Goal: Transaction & Acquisition: Obtain resource

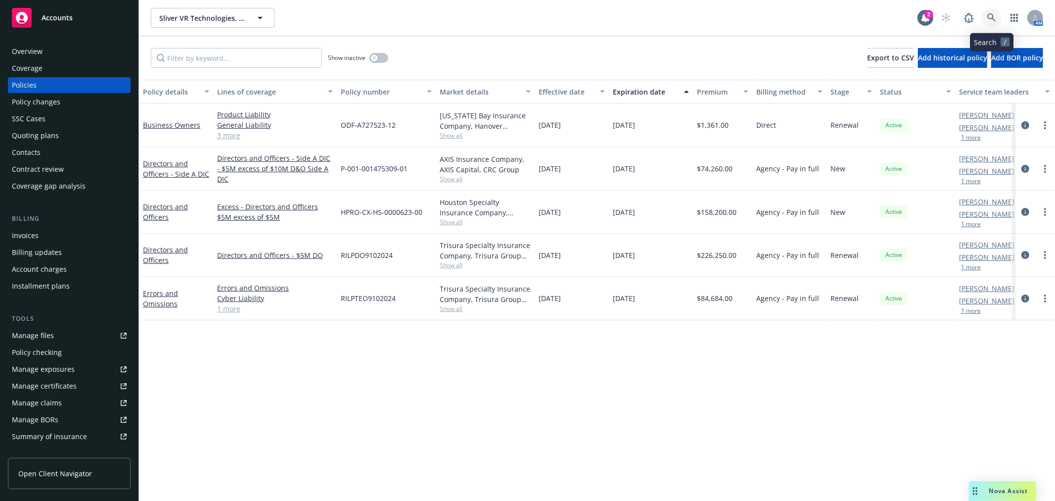
click at [988, 18] on icon at bounding box center [992, 17] width 9 height 9
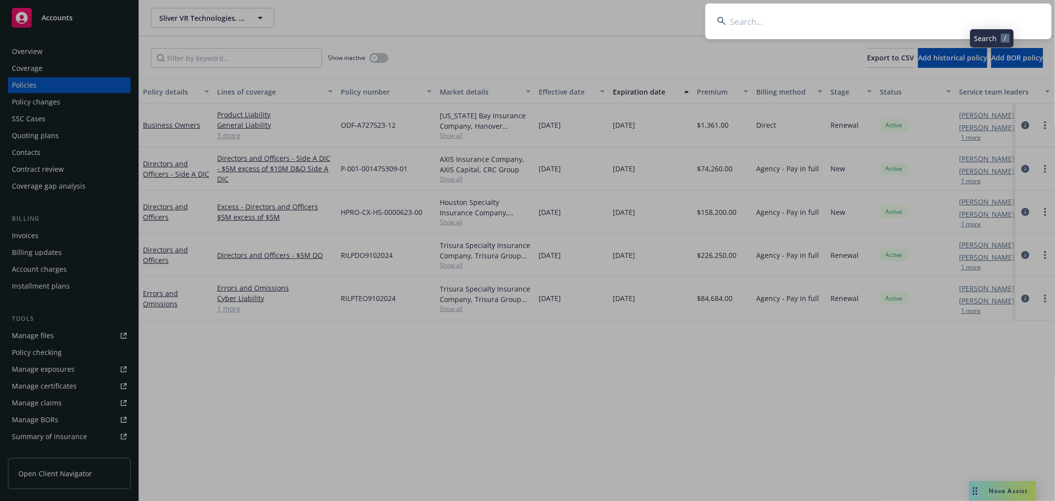
drag, startPoint x: 988, startPoint y: 18, endPoint x: 871, endPoint y: 33, distance: 117.7
click at [872, 35] on input at bounding box center [879, 21] width 346 height 36
click at [868, 23] on input at bounding box center [879, 21] width 346 height 36
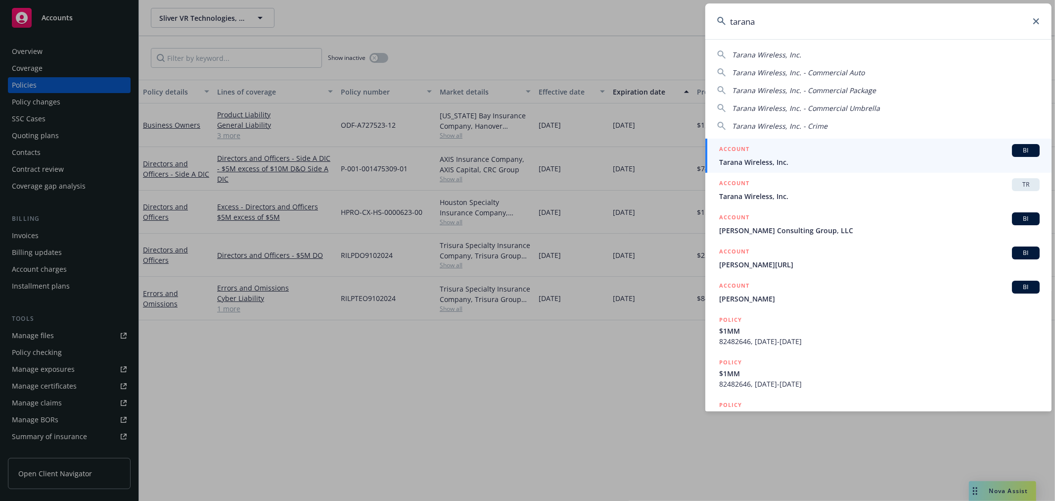
type input "tarana"
click at [793, 159] on span "Tarana Wireless, Inc." at bounding box center [879, 162] width 321 height 10
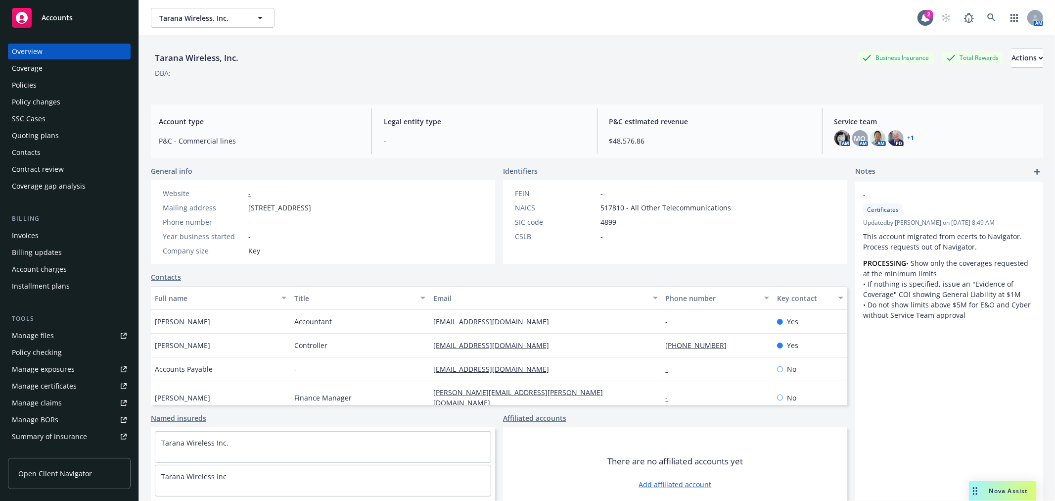
click at [22, 139] on div "Quoting plans" at bounding box center [35, 136] width 47 height 16
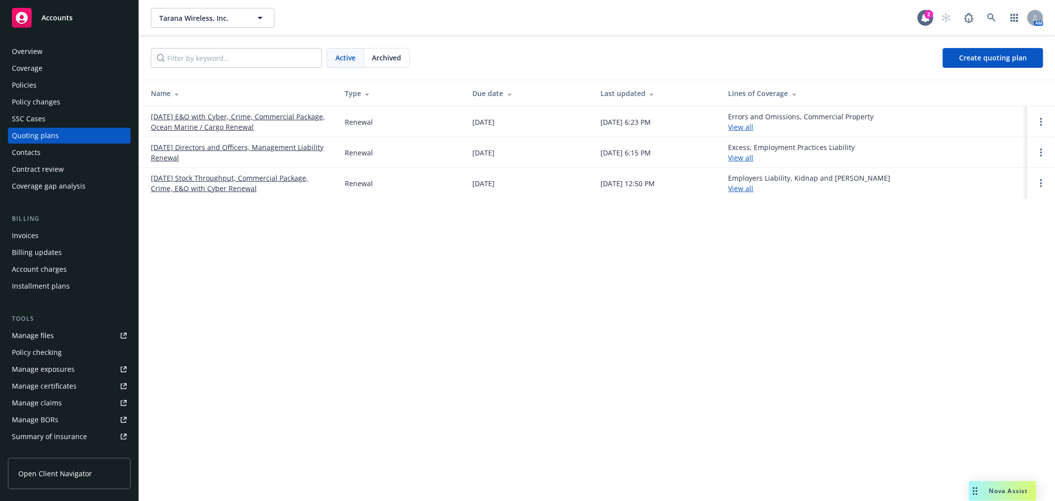
click at [230, 149] on link "10/26/25 Directors and Officers, Management Liability Renewal" at bounding box center [240, 152] width 178 height 21
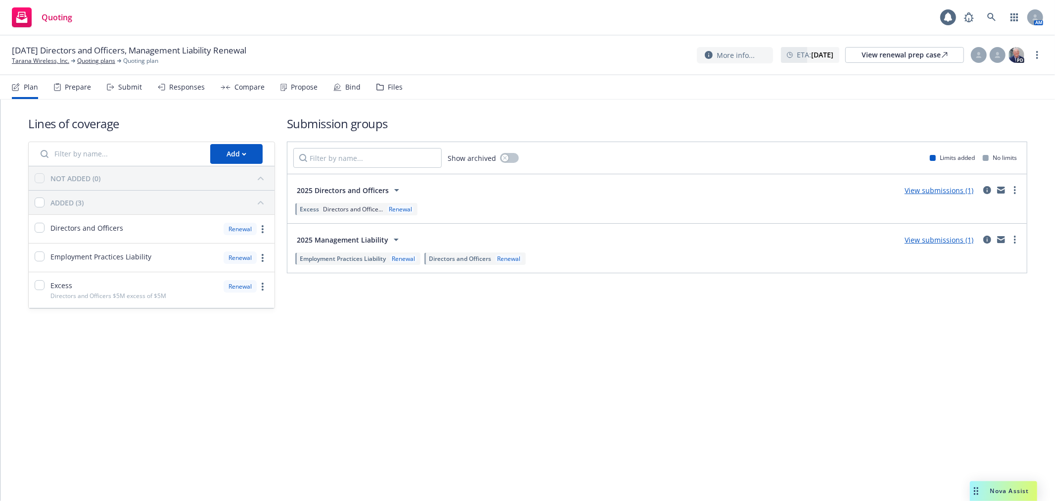
click at [402, 89] on nav "Plan Prepare Submit Responses Compare Propose Bind Files" at bounding box center [528, 87] width 1032 height 24
click at [397, 86] on div "Files" at bounding box center [395, 87] width 15 height 8
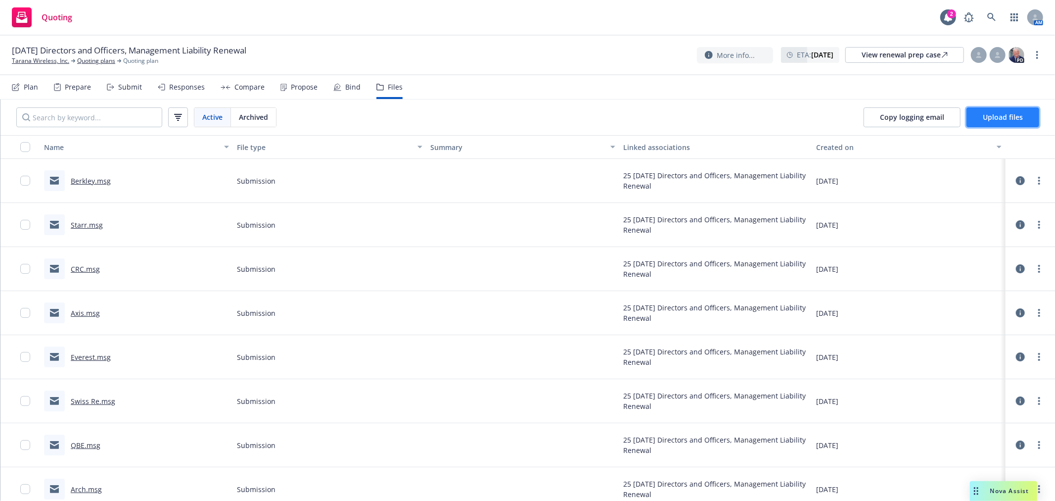
click at [1015, 113] on span "Upload files" at bounding box center [1003, 116] width 40 height 9
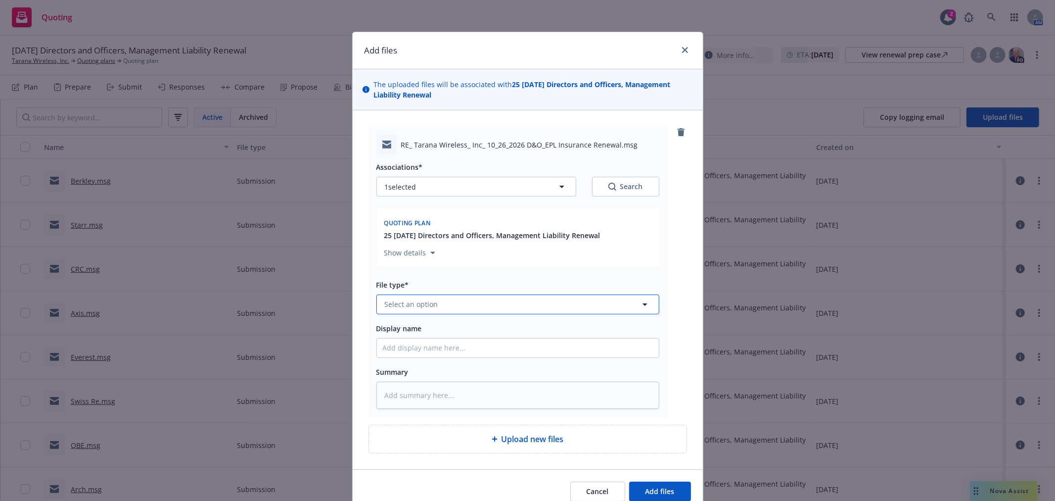
click at [434, 297] on button "Select an option" at bounding box center [518, 304] width 283 height 20
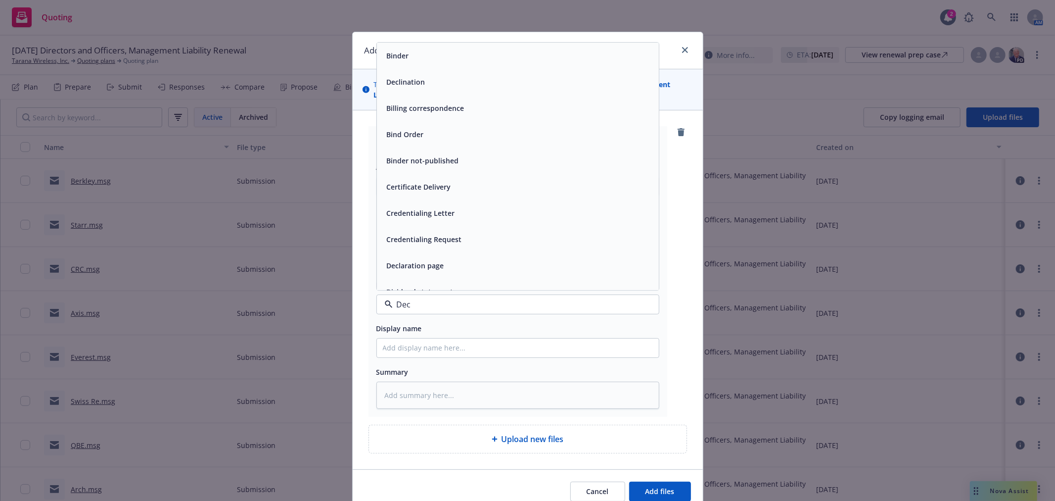
type input "Decl"
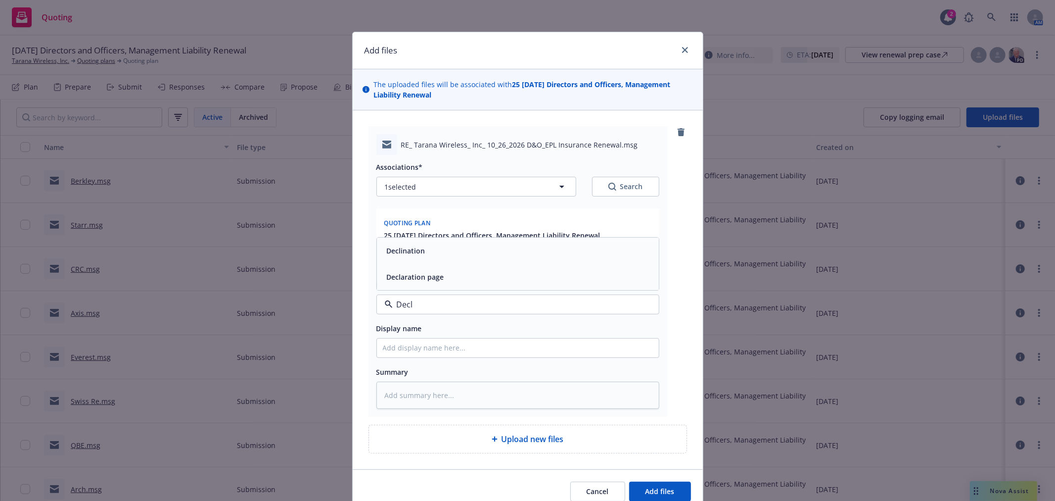
drag, startPoint x: 421, startPoint y: 281, endPoint x: 430, endPoint y: 251, distance: 31.1
click at [430, 251] on div "Declination Declaration page" at bounding box center [518, 264] width 282 height 52
click at [404, 254] on span "Declination" at bounding box center [406, 250] width 39 height 10
click at [401, 351] on input "Display name" at bounding box center [518, 347] width 282 height 19
type textarea "x"
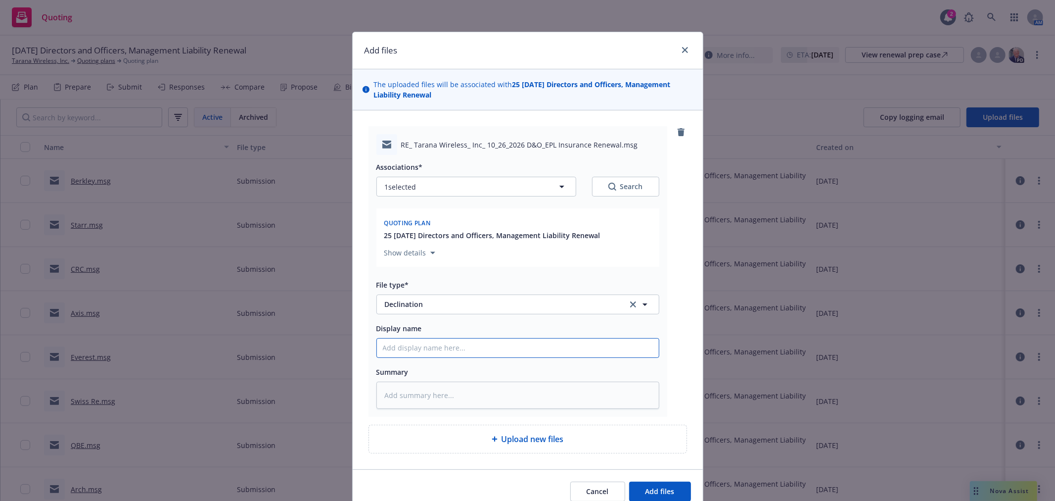
type input "A"
type textarea "x"
type input "Ar"
type textarea "x"
type input "Arc"
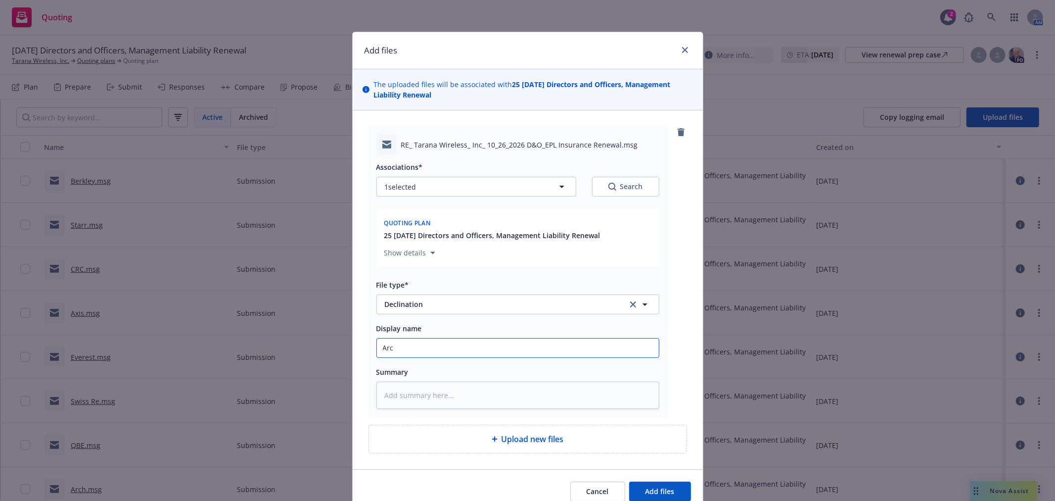
type textarea "x"
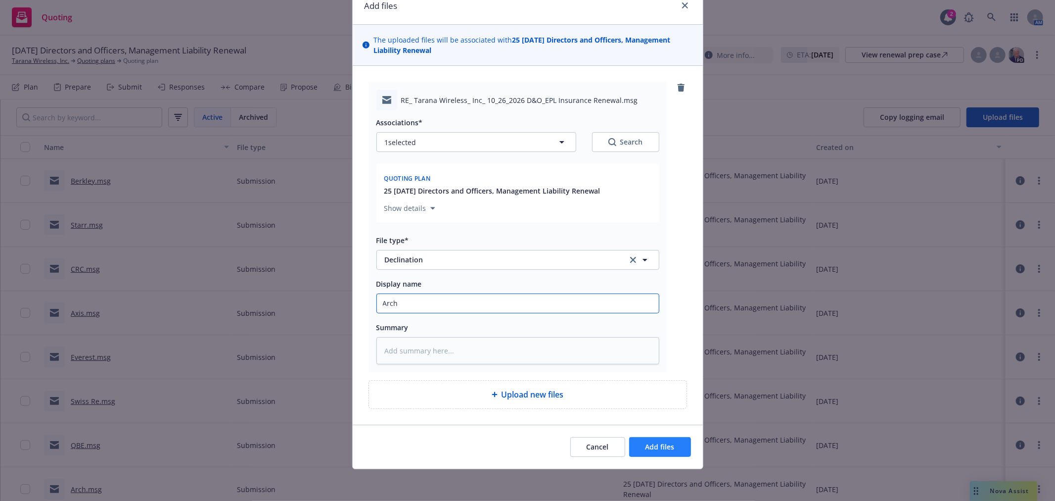
type input "Arch"
click at [676, 448] on button "Add files" at bounding box center [660, 447] width 62 height 20
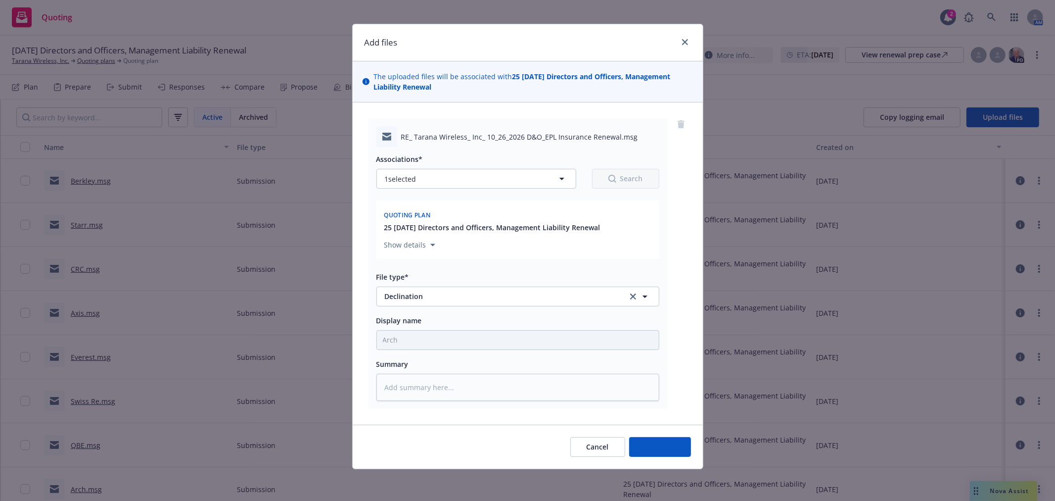
scroll to position [9, 0]
type textarea "x"
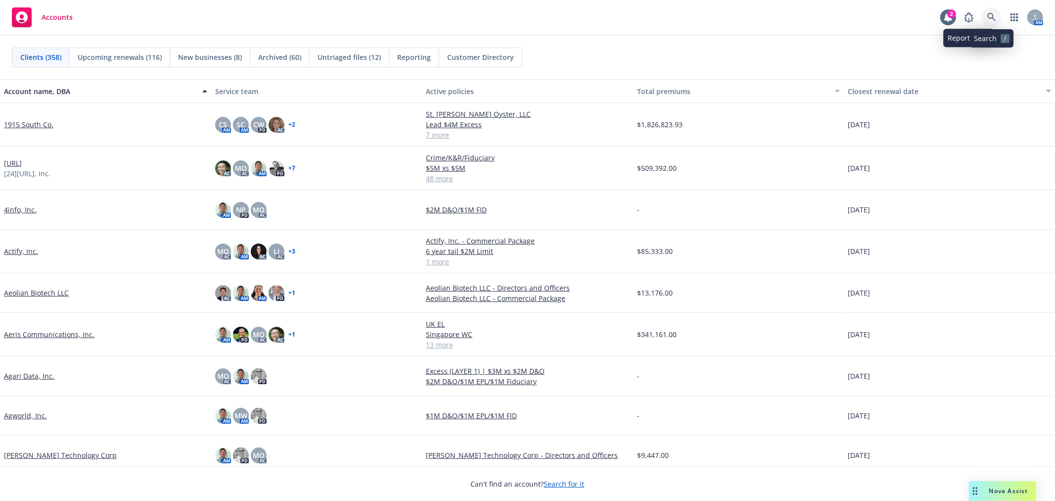
click at [994, 11] on link at bounding box center [992, 17] width 20 height 20
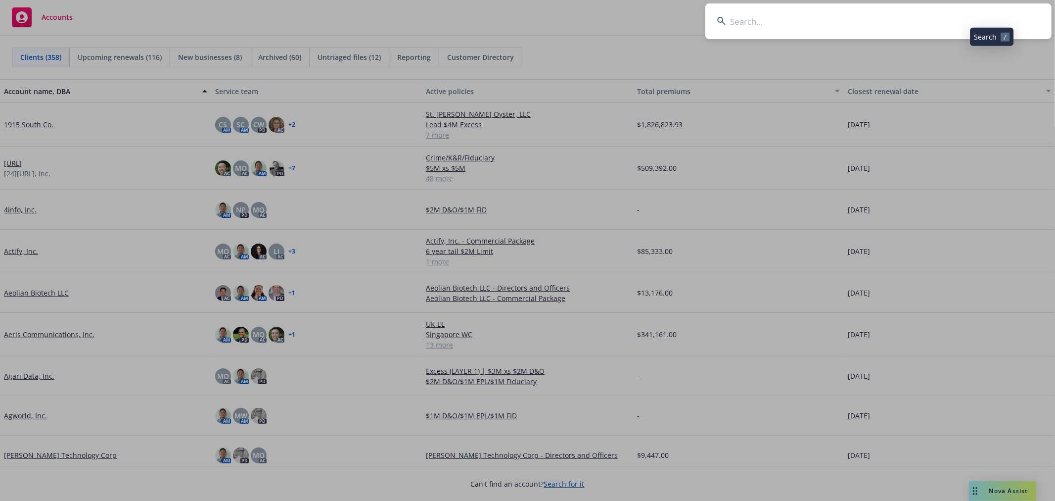
click at [902, 22] on input at bounding box center [879, 21] width 346 height 36
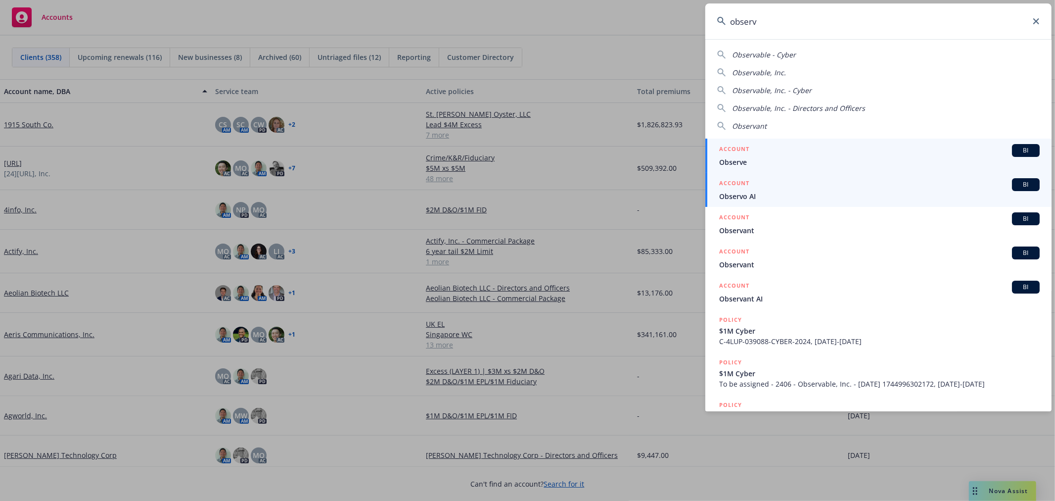
type input "observ"
click at [774, 187] on div "ACCOUNT BI" at bounding box center [879, 184] width 321 height 13
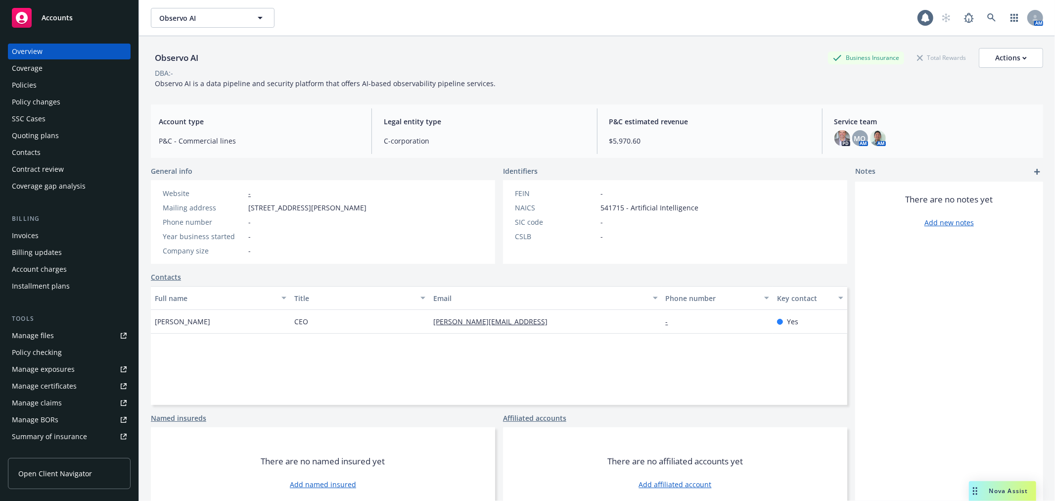
click at [12, 87] on div "Policies" at bounding box center [24, 85] width 25 height 16
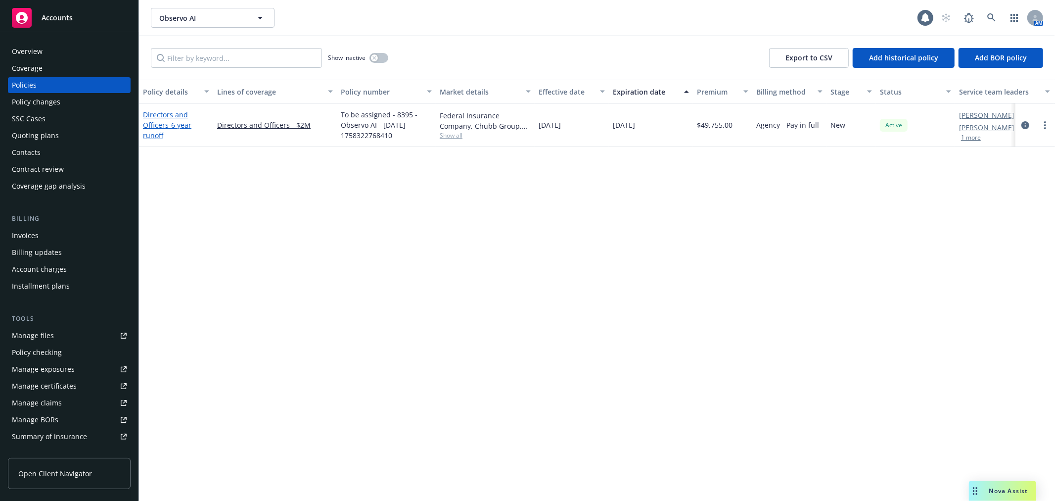
click at [165, 124] on link "Directors and Officers - 6 year runoff" at bounding box center [167, 125] width 48 height 30
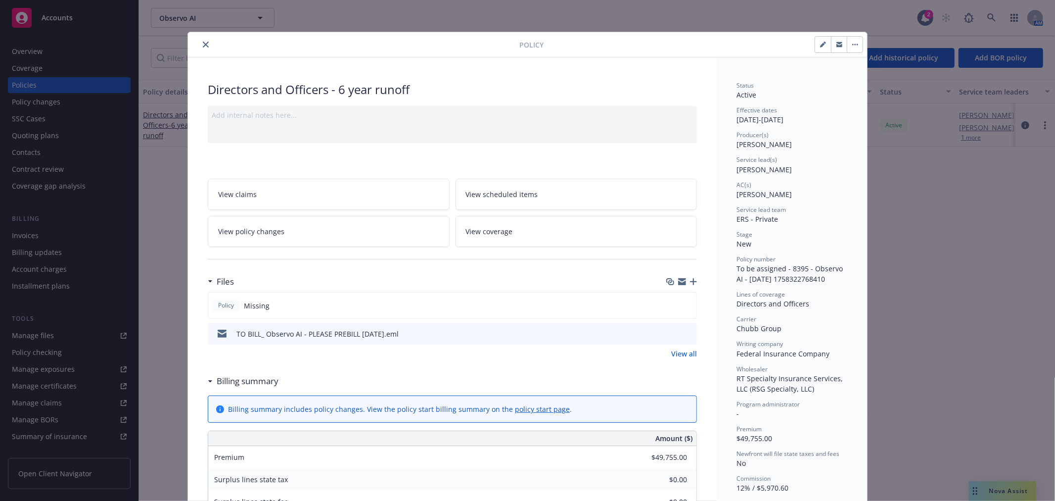
click at [671, 349] on link "View all" at bounding box center [684, 353] width 26 height 10
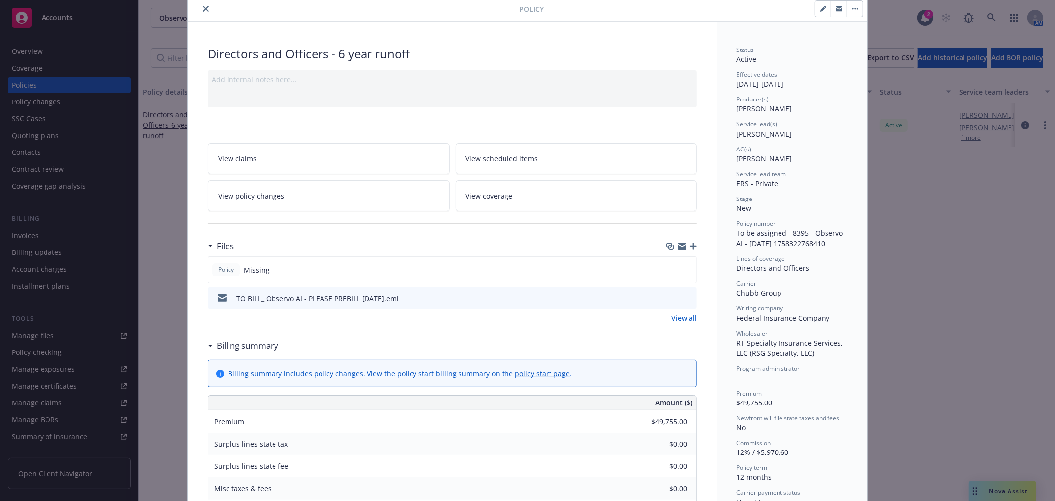
scroll to position [55, 0]
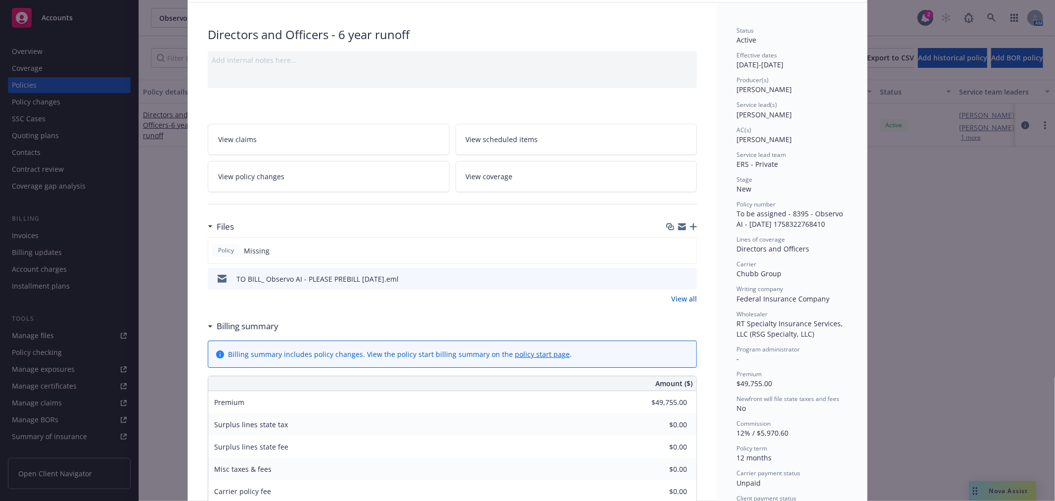
click at [690, 226] on icon "button" at bounding box center [693, 226] width 7 height 7
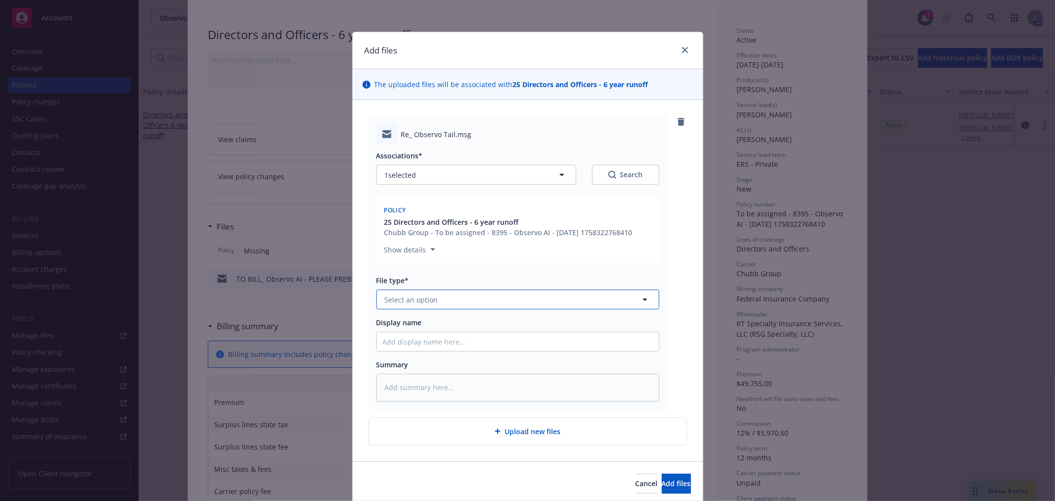
click at [467, 298] on button "Select an option" at bounding box center [518, 299] width 283 height 20
type input "Bind"
click at [446, 344] on div "Bind Order" at bounding box center [518, 353] width 282 height 26
click at [438, 344] on input "Display name" at bounding box center [518, 341] width 282 height 19
type textarea "x"
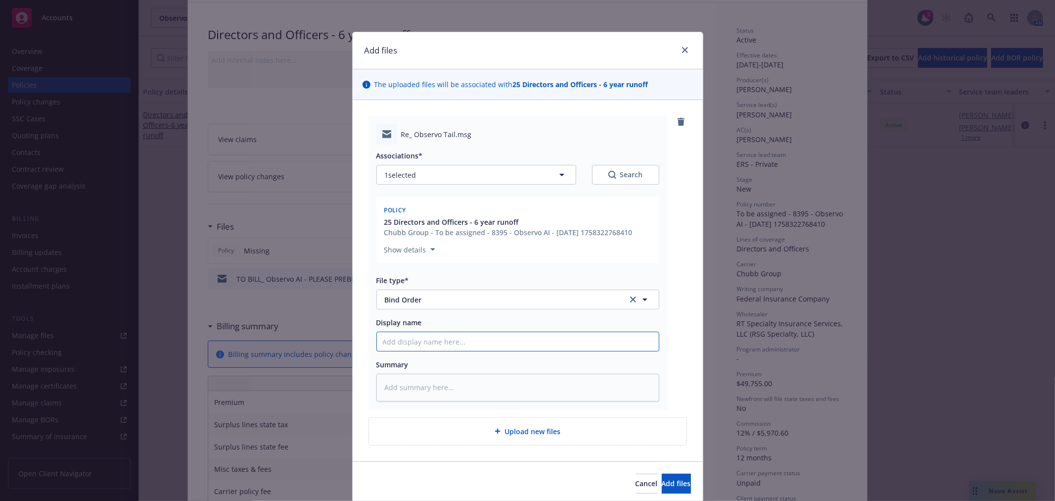
type input "C"
type textarea "x"
type input "CB"
type textarea "x"
type input "CBO"
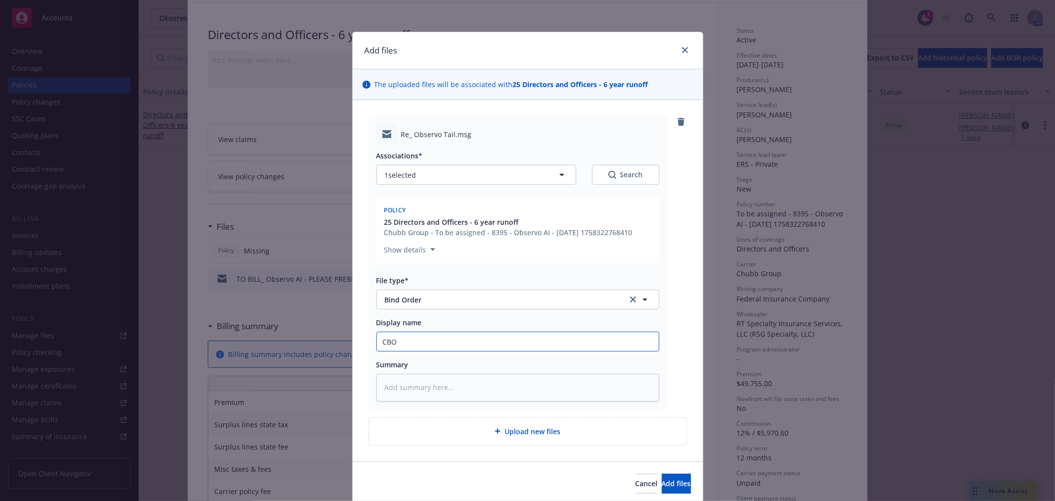
click at [662, 474] on button "Add files" at bounding box center [676, 484] width 29 height 20
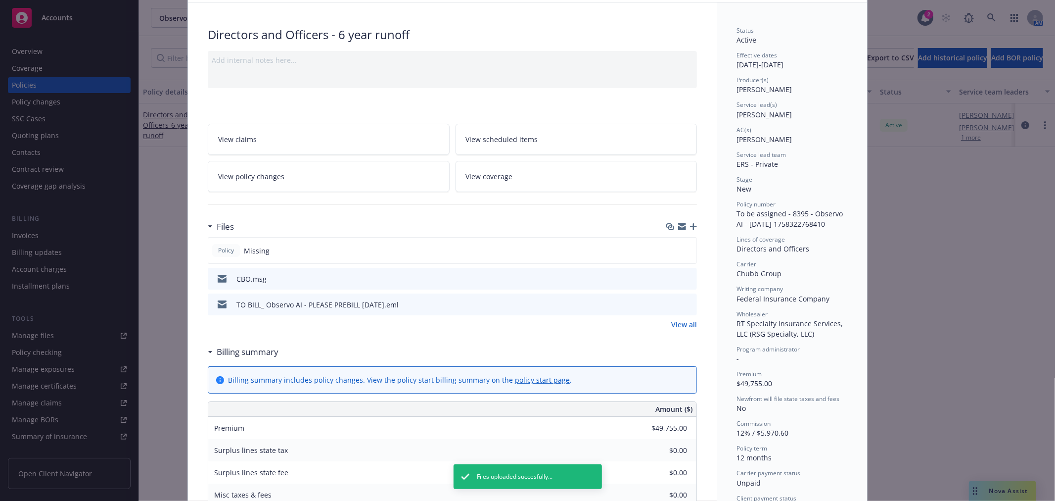
click at [690, 225] on icon "button" at bounding box center [693, 226] width 7 height 7
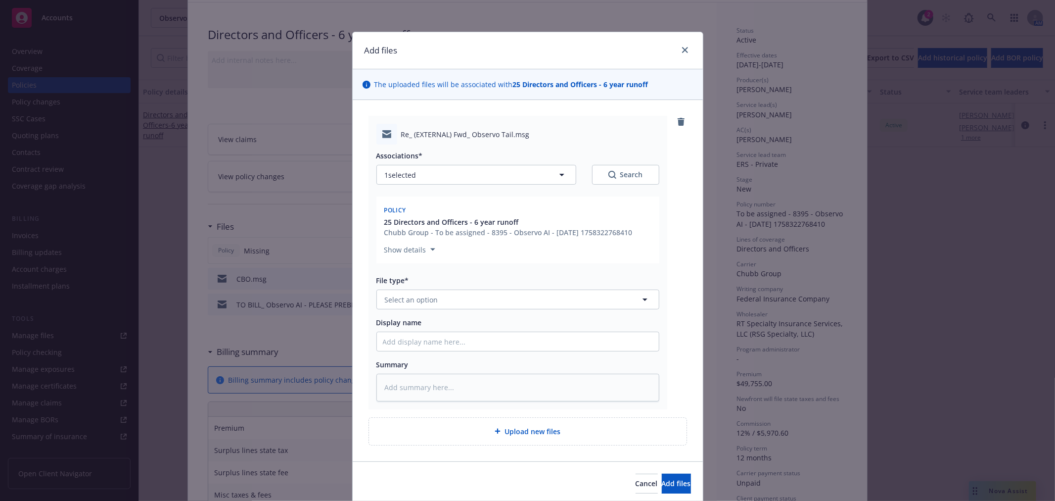
type textarea "x"
click at [476, 293] on button "Select an option" at bounding box center [518, 299] width 283 height 20
type input "Bind order"
click at [451, 318] on div "Bind Order" at bounding box center [518, 327] width 282 height 26
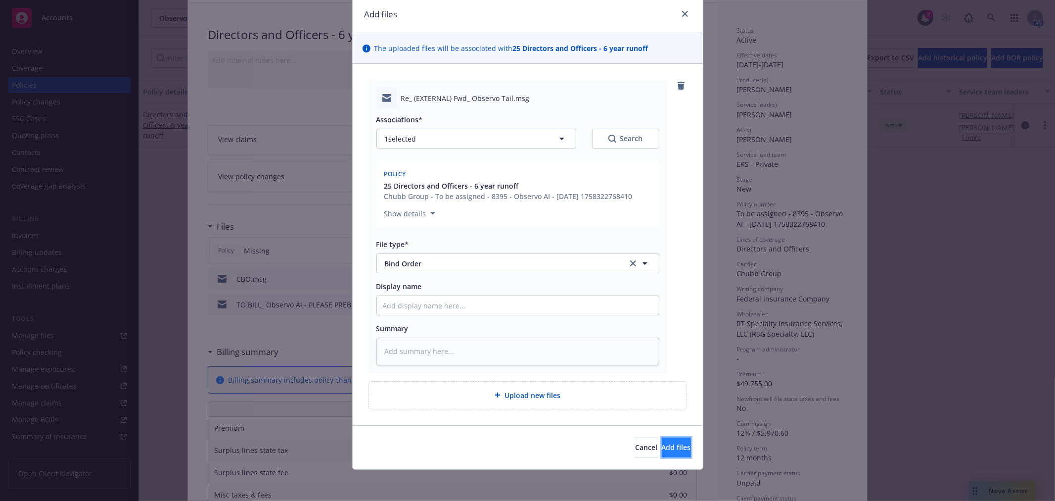
click at [662, 453] on button "Add files" at bounding box center [676, 447] width 29 height 20
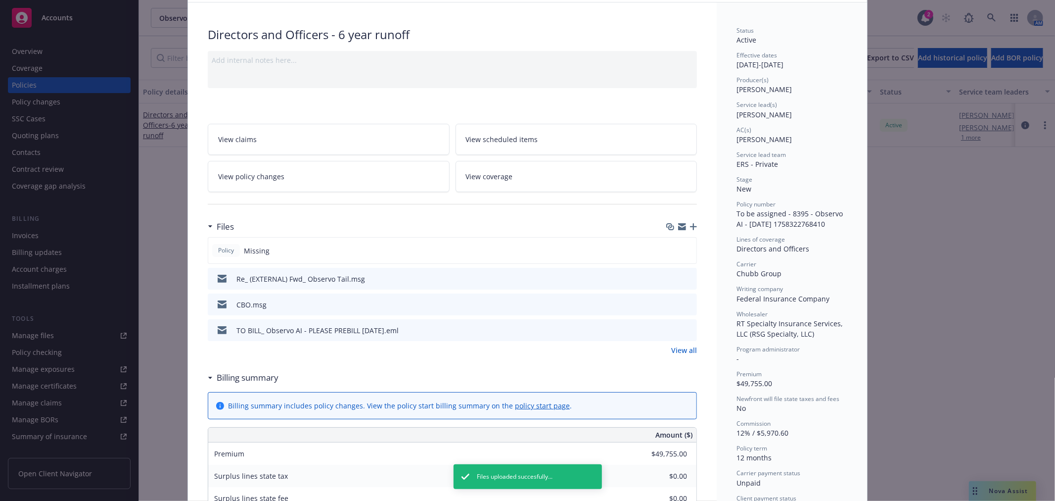
click at [690, 225] on icon "button" at bounding box center [693, 226] width 7 height 7
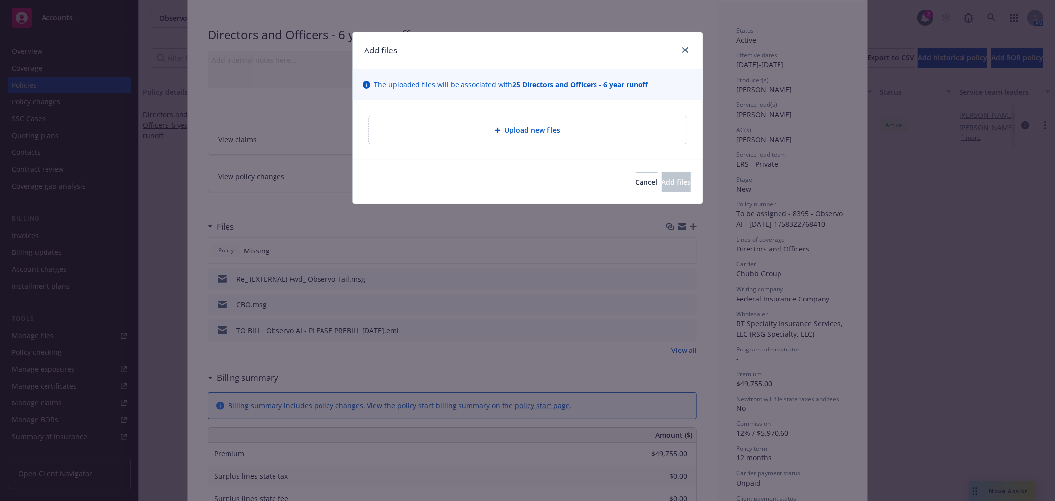
type textarea "x"
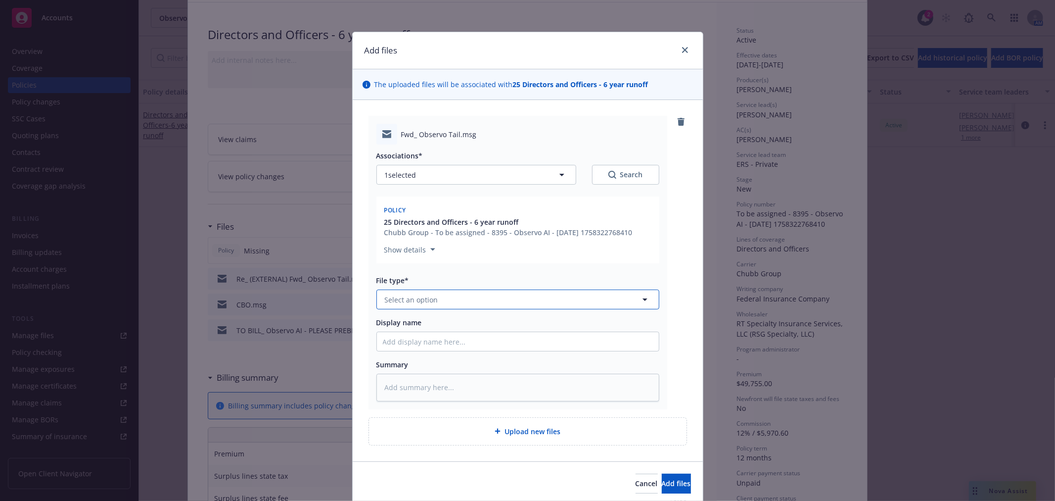
click at [460, 299] on button "Select an option" at bounding box center [518, 299] width 283 height 20
type input "Subj"
drag, startPoint x: 478, startPoint y: 316, endPoint x: 443, endPoint y: 335, distance: 39.9
click at [477, 316] on div "Subjectivities" at bounding box center [518, 327] width 282 height 26
click at [434, 340] on div "Associations* 1 selected Search Policy 25 Directors and Officers - 6 year runof…" at bounding box center [518, 272] width 283 height 256
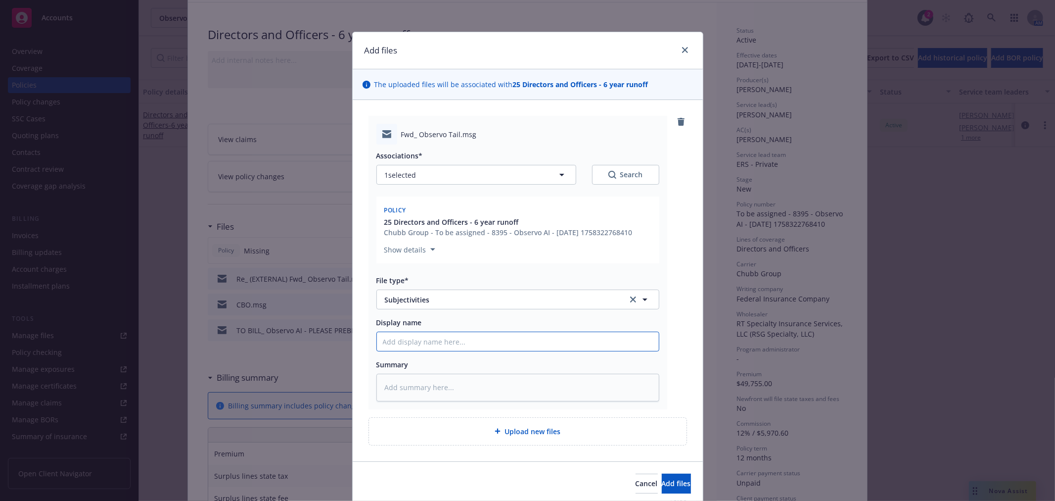
click at [434, 340] on input "Display name" at bounding box center [518, 341] width 282 height 19
type textarea "x"
type input "C"
type textarea "x"
type input "Ch"
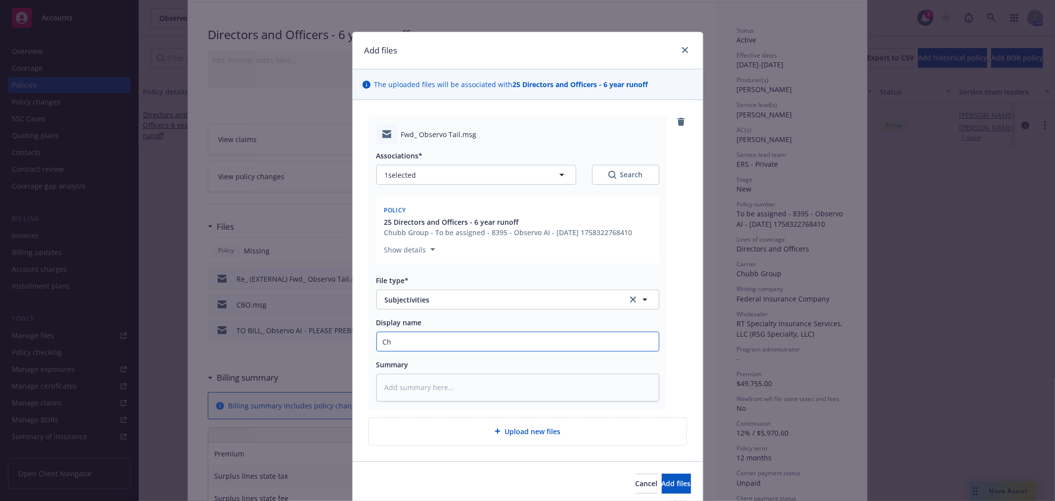
type textarea "x"
type input "Chu"
type textarea "x"
type input "Chub"
type textarea "x"
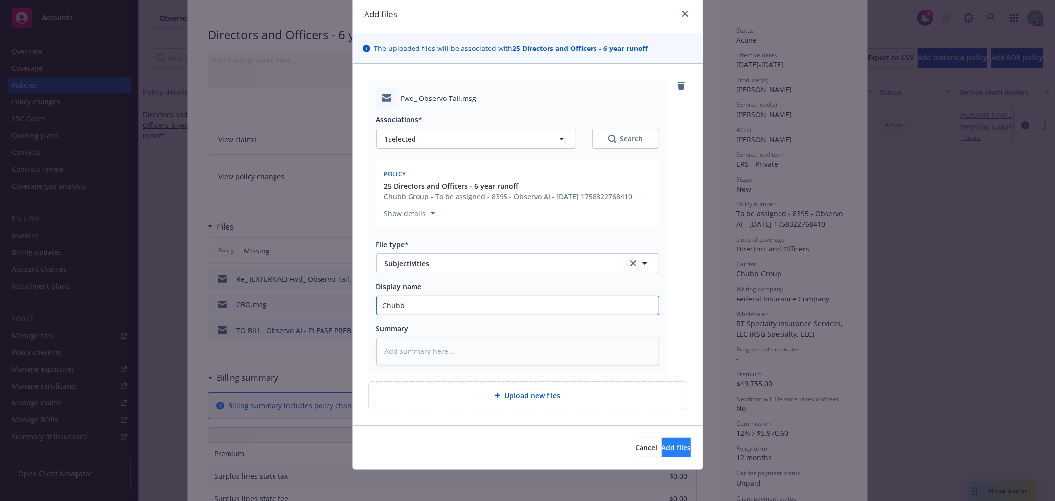
type input "Chubb"
click at [662, 440] on button "Add files" at bounding box center [676, 447] width 29 height 20
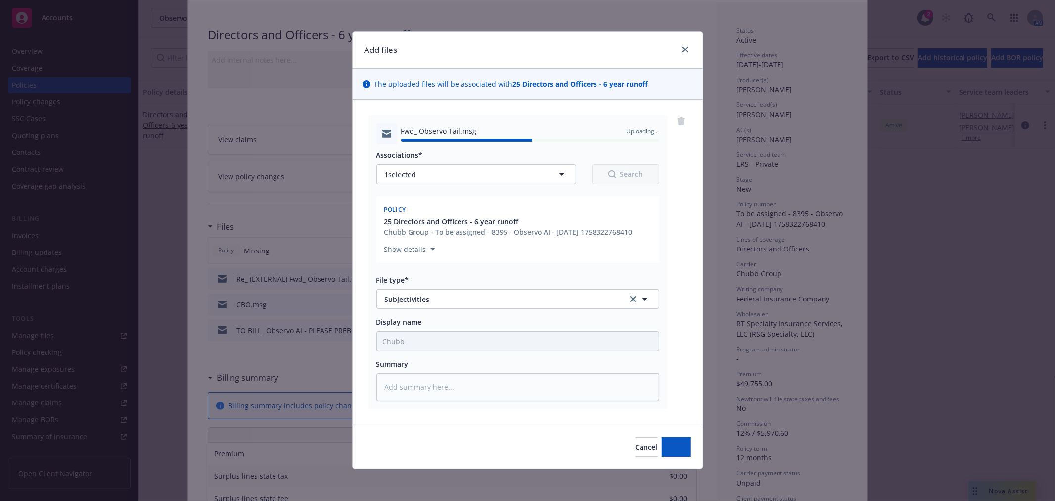
type textarea "x"
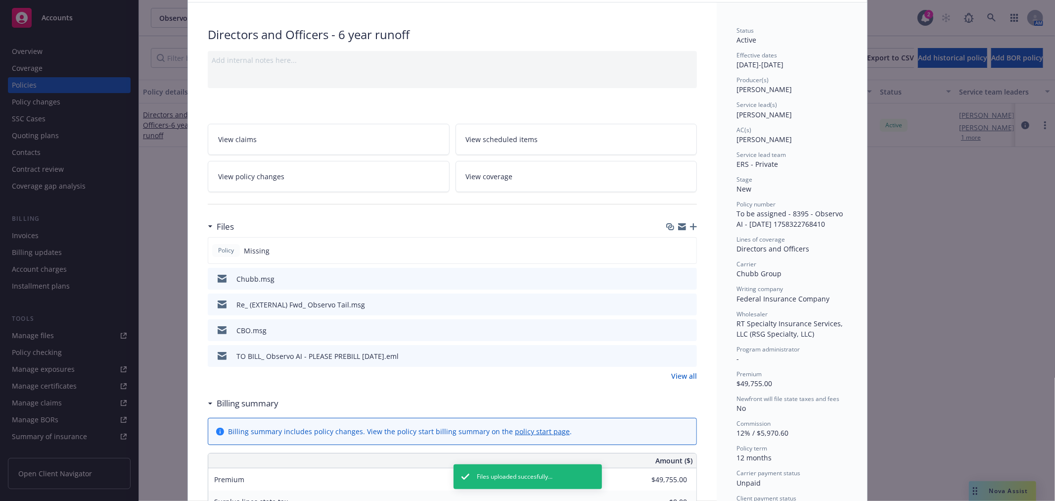
click at [958, 334] on div "Policy Directors and Officers - 6 year runoff Add internal notes here... View c…" at bounding box center [527, 250] width 1055 height 501
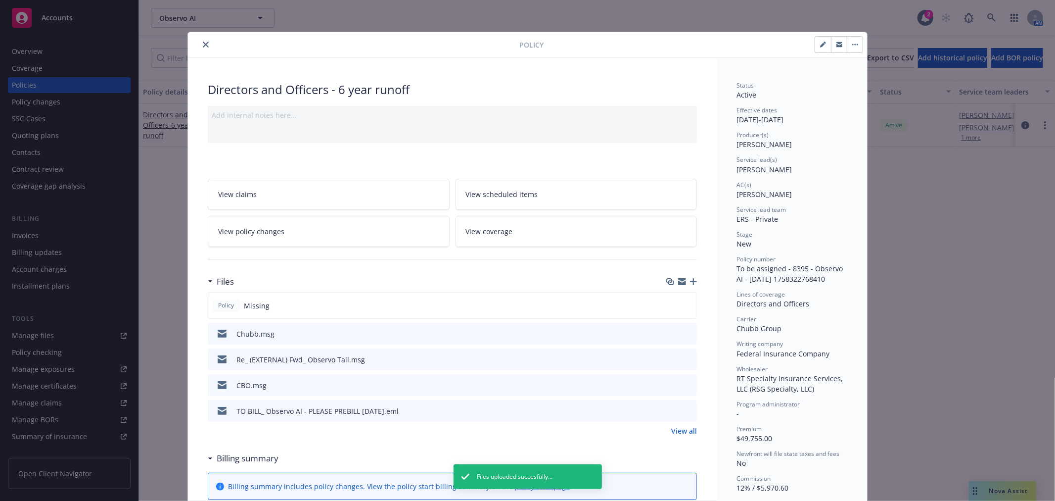
click at [203, 43] on icon "close" at bounding box center [206, 45] width 6 height 6
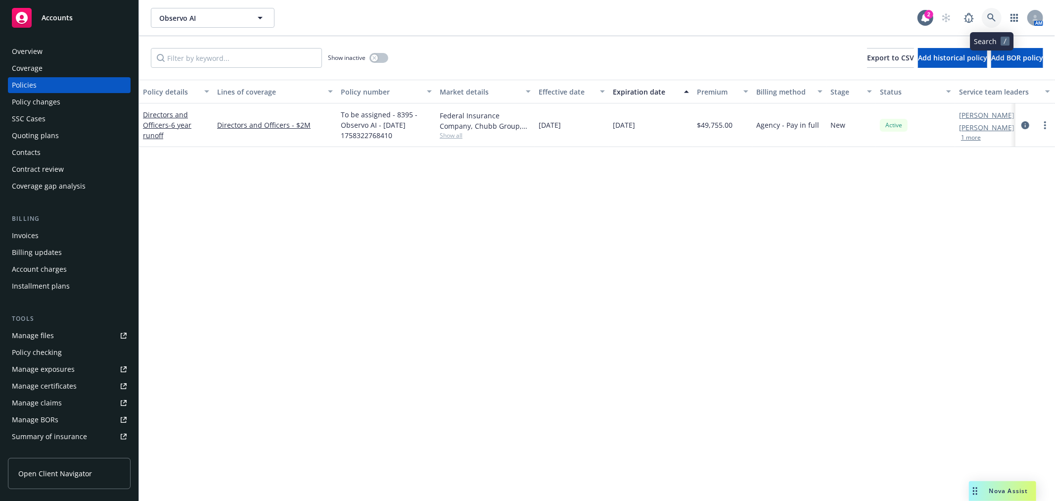
click at [986, 16] on link at bounding box center [992, 18] width 20 height 20
click at [992, 18] on icon at bounding box center [992, 17] width 8 height 8
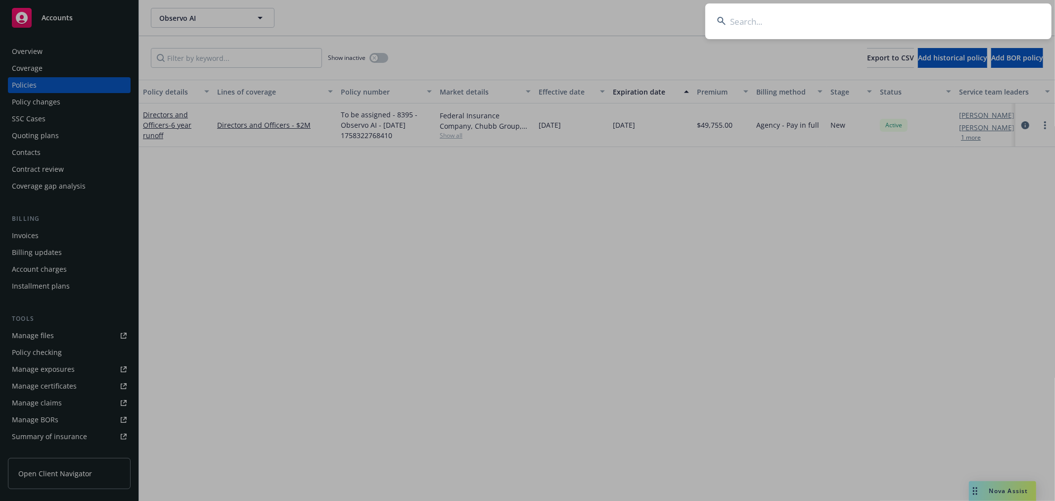
click at [902, 15] on input at bounding box center [879, 21] width 346 height 36
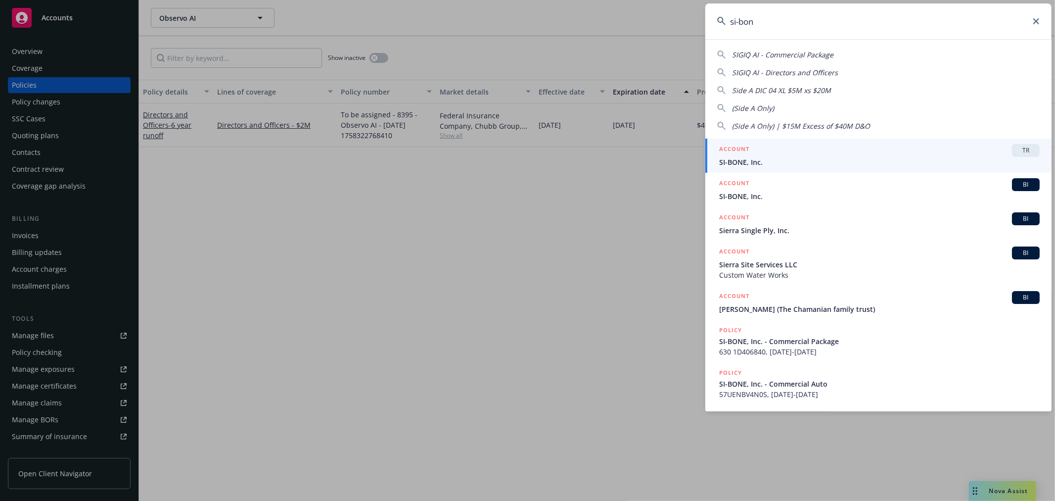
type input "si-bone"
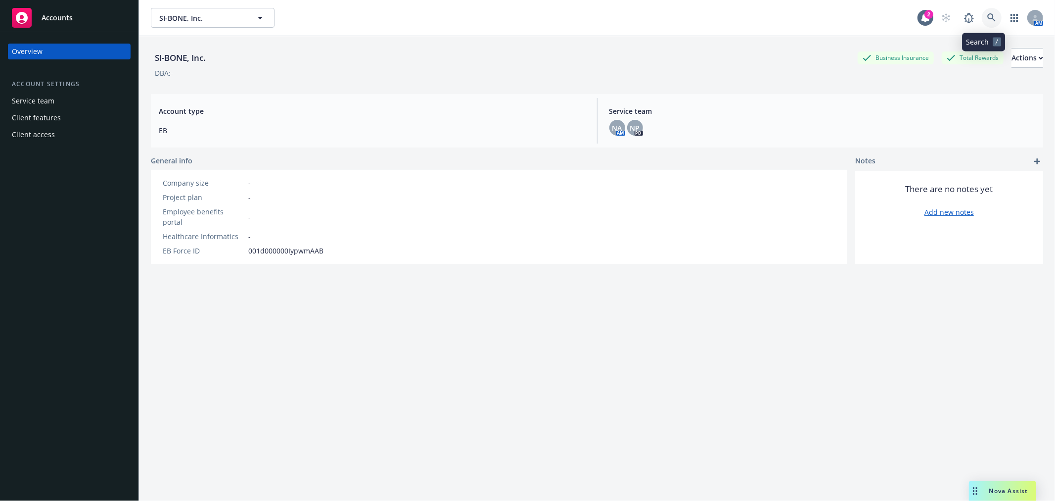
click at [988, 18] on icon at bounding box center [992, 17] width 8 height 8
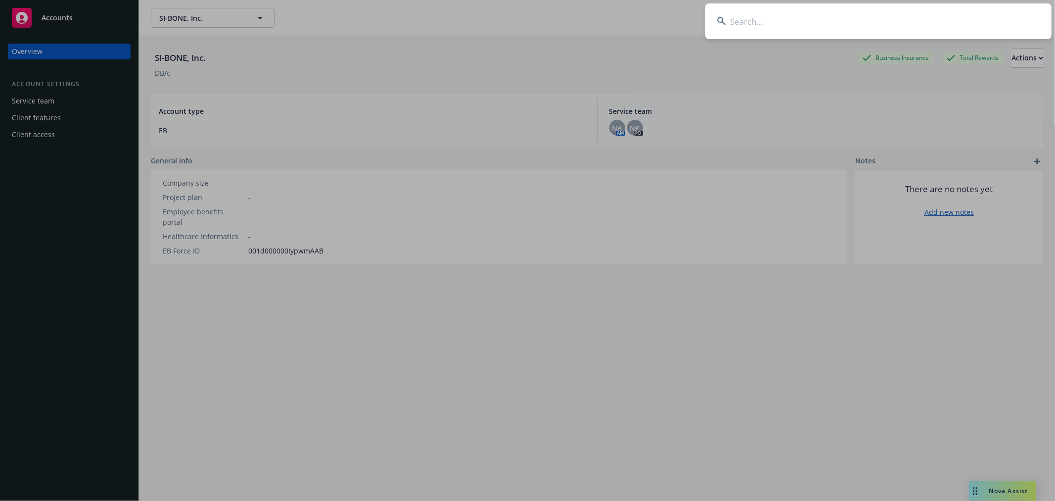
click at [810, 24] on input at bounding box center [879, 21] width 346 height 36
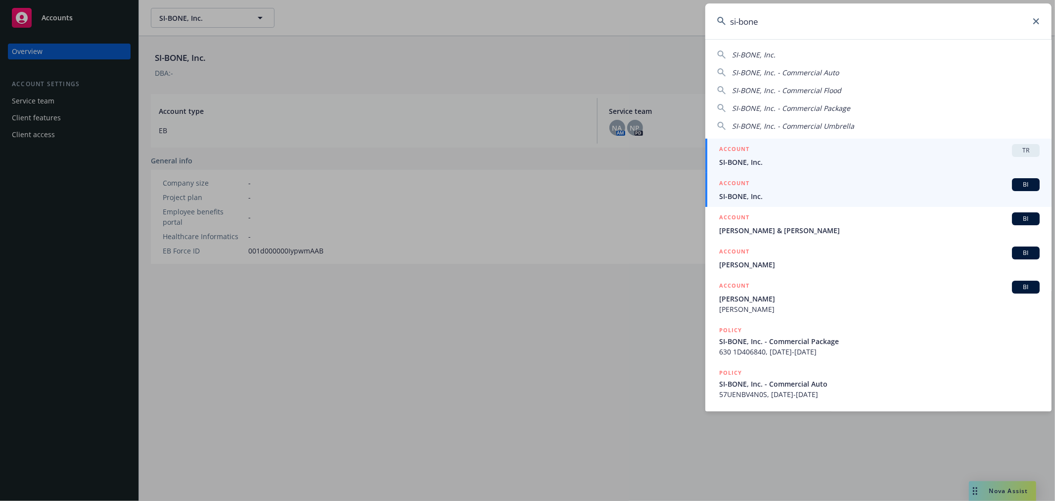
type input "si-bone"
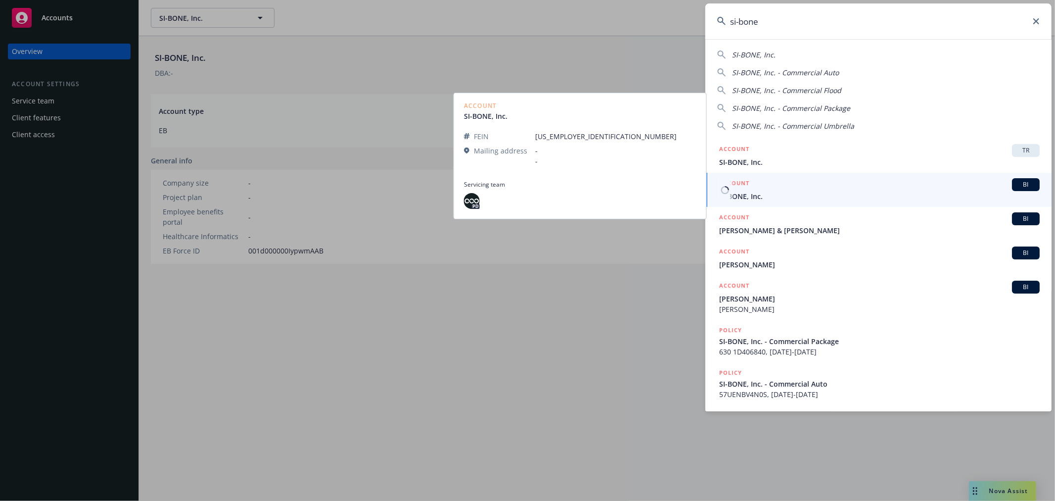
click at [761, 193] on span "SI-BONE, Inc." at bounding box center [879, 196] width 321 height 10
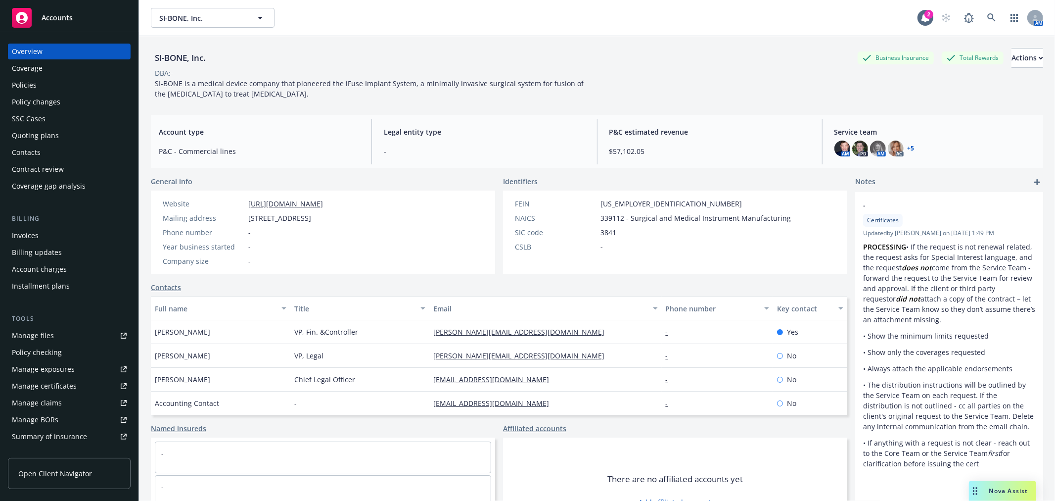
click at [34, 130] on div "Quoting plans" at bounding box center [35, 136] width 47 height 16
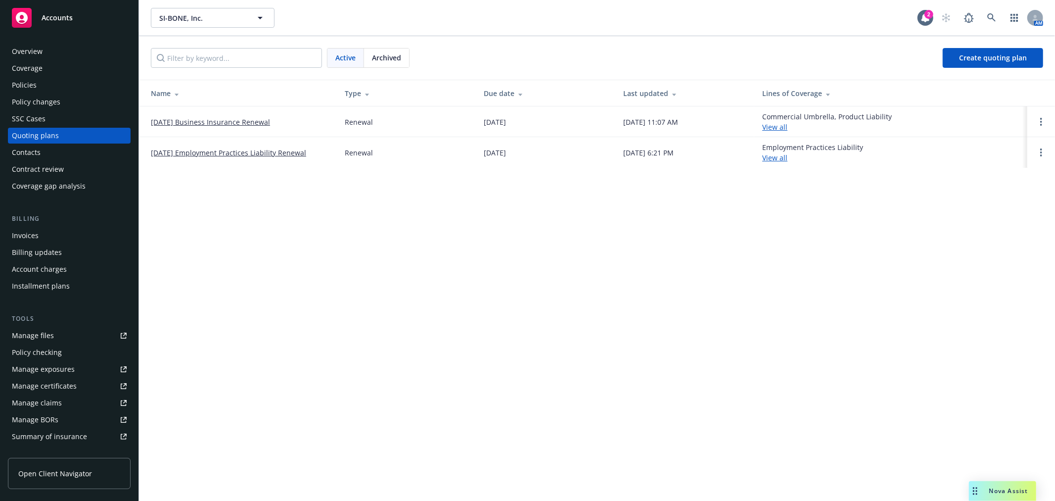
click at [226, 147] on link "10/01/25 Employment Practices Liability Renewal" at bounding box center [228, 152] width 155 height 10
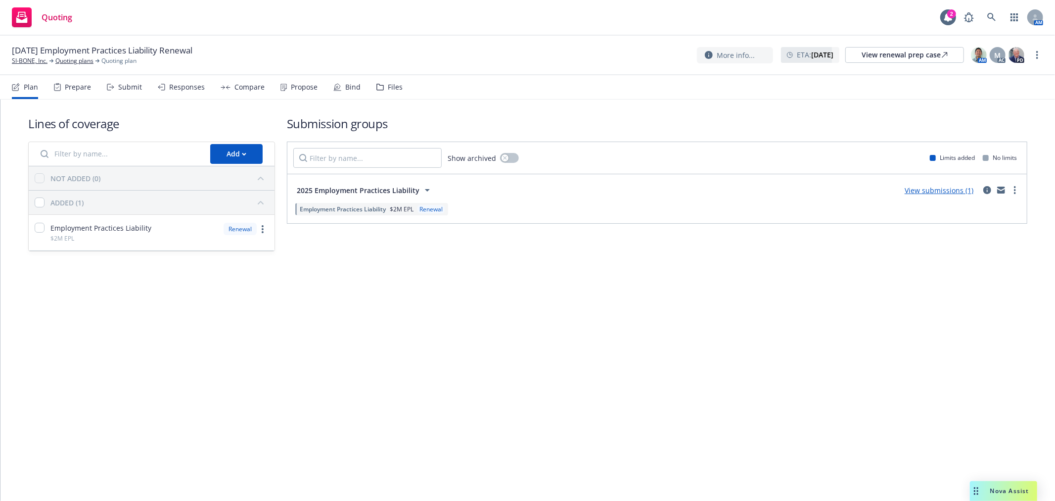
click at [391, 84] on div "Files" at bounding box center [395, 87] width 15 height 8
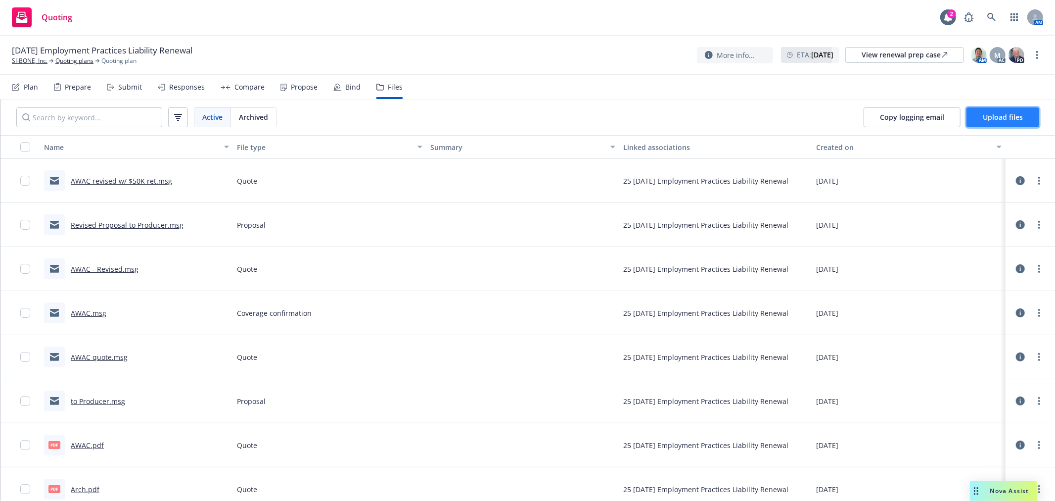
click at [992, 116] on span "Upload files" at bounding box center [1003, 116] width 40 height 9
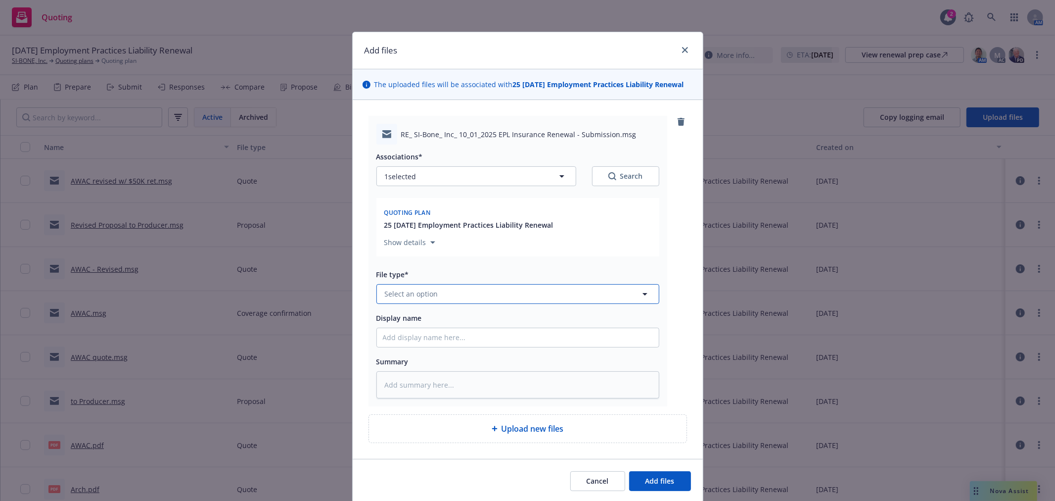
click at [453, 302] on button "Select an option" at bounding box center [518, 294] width 283 height 20
type input "EMail"
click at [387, 271] on span "Email" at bounding box center [396, 266] width 18 height 10
click at [413, 333] on input "Display name" at bounding box center [518, 337] width 282 height 19
type textarea "x"
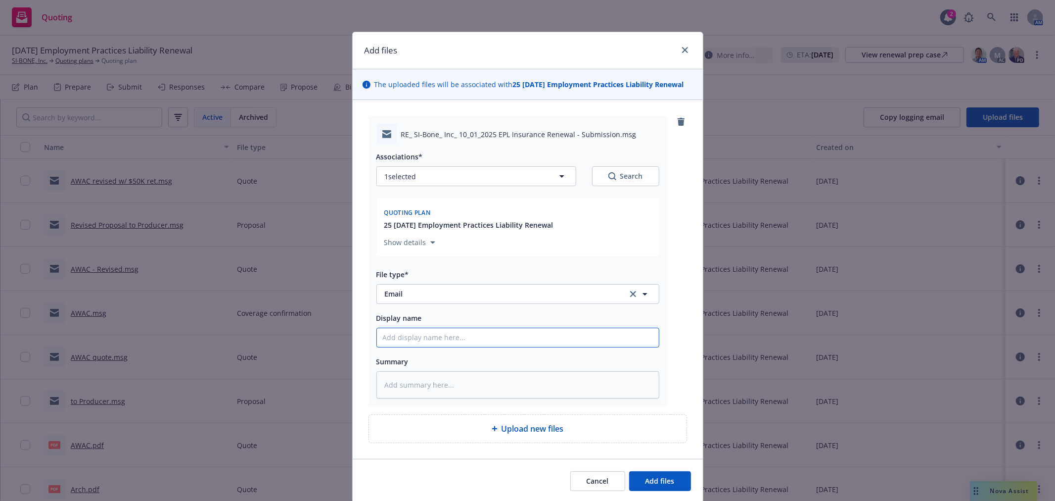
type input "A"
type textarea "x"
type input "Ar"
type textarea "x"
type input "Arc"
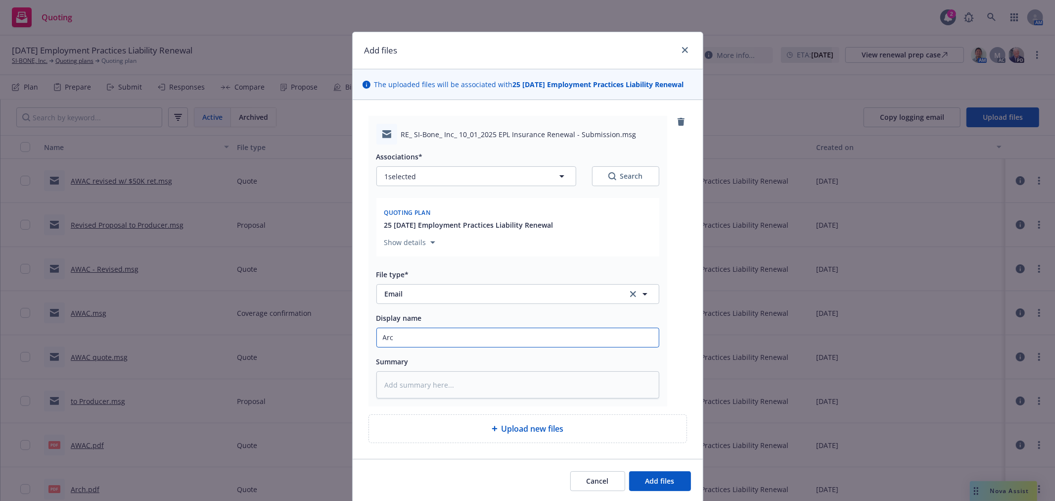
type textarea "x"
type input "Arch"
type textarea "x"
type input "Arch"
type textarea "x"
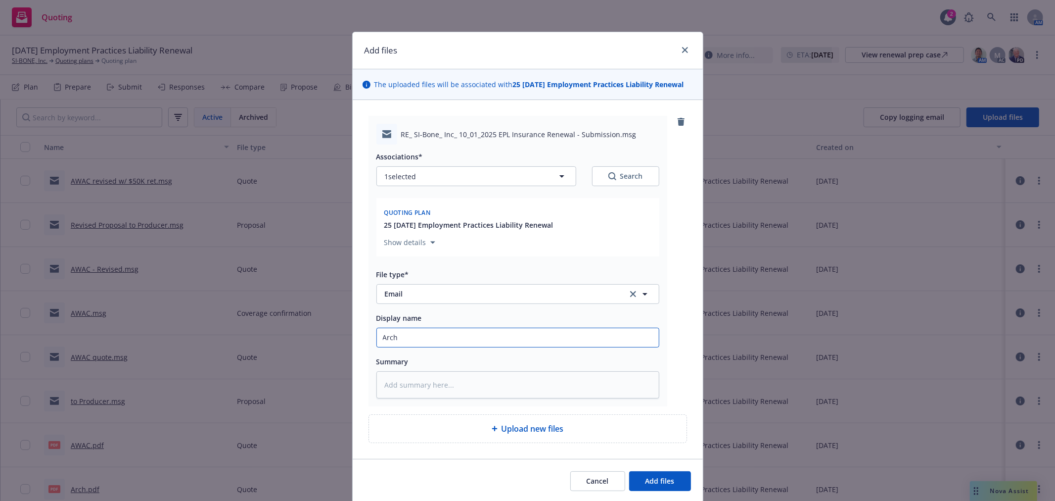
type input "Arch c"
type textarea "x"
type input "Arch ca"
type textarea "x"
type input "Arch can"
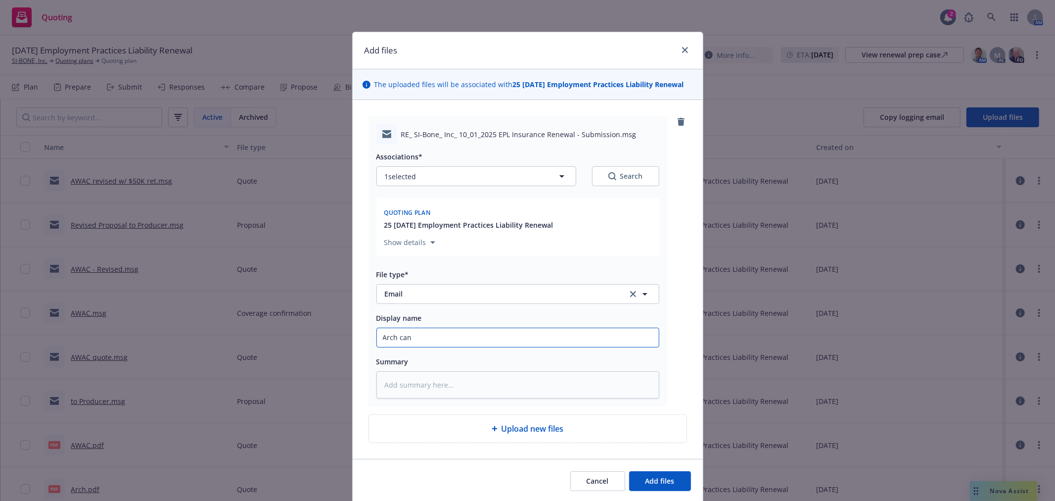
type textarea "x"
type input "Arch cann"
type textarea "x"
type input "Arch canno"
type textarea "x"
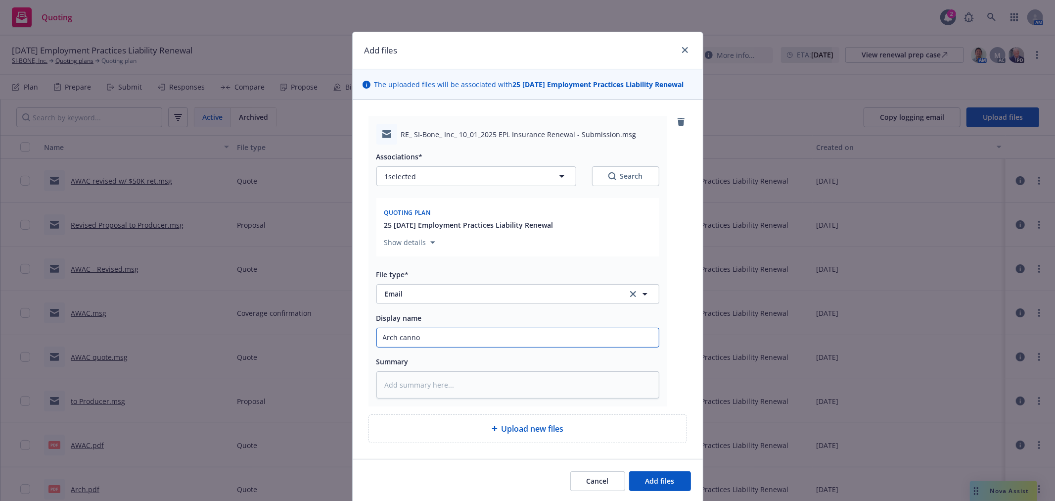
type input "Arch cannot"
type textarea "x"
type input "Arch cannot"
type textarea "x"
type input "Arch cannot r"
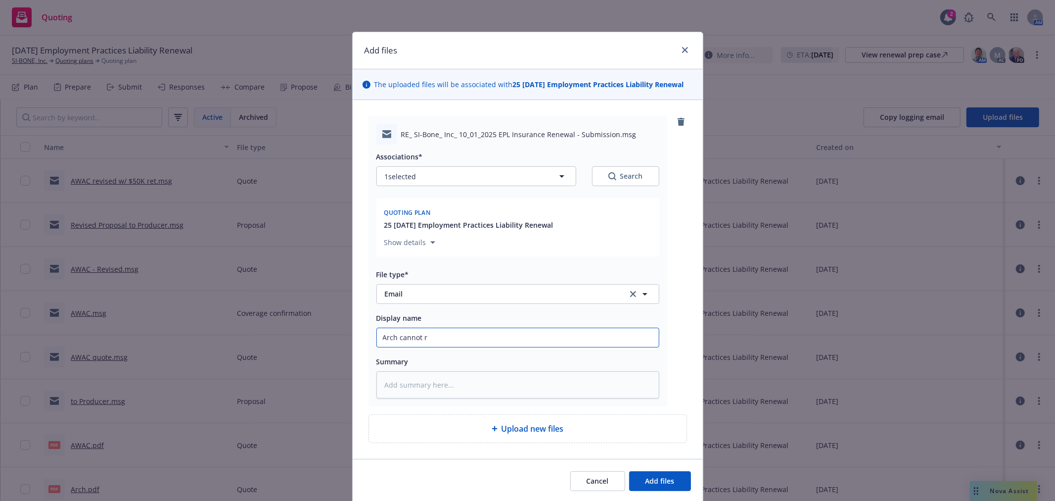
type textarea "x"
type input "Arch cannot re"
type textarea "x"
type input "Arch cannot rem"
type textarea "x"
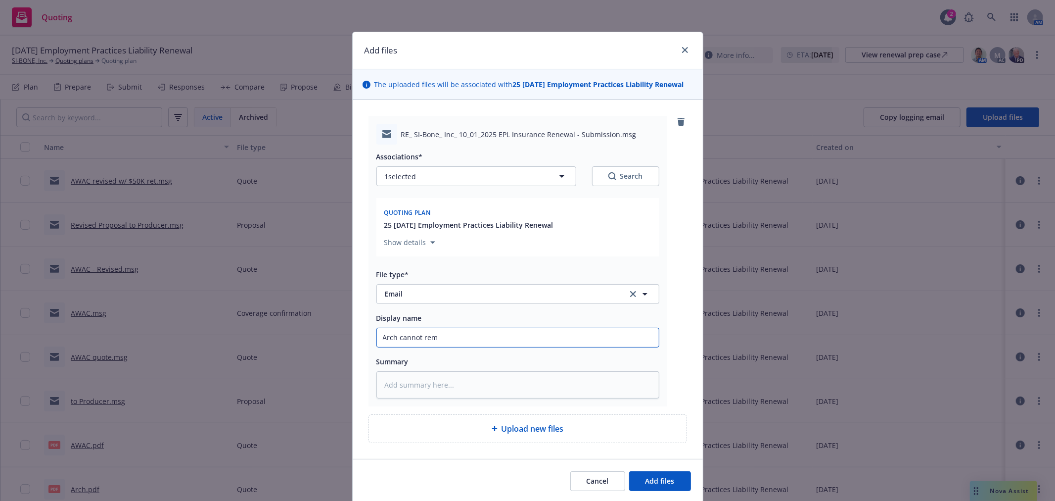
type input "Arch cannot remo"
type textarea "x"
type input "Arch cannot remov"
type textarea "x"
type input "Arch cannot remove"
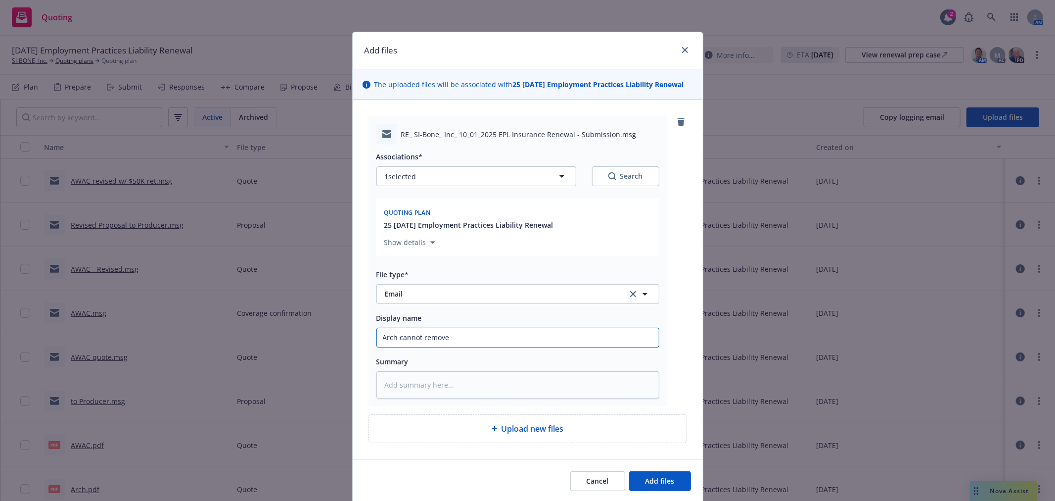
type textarea "x"
type input "Arch cannot remove"
type textarea "x"
type input "Arch cannot remove s"
type textarea "x"
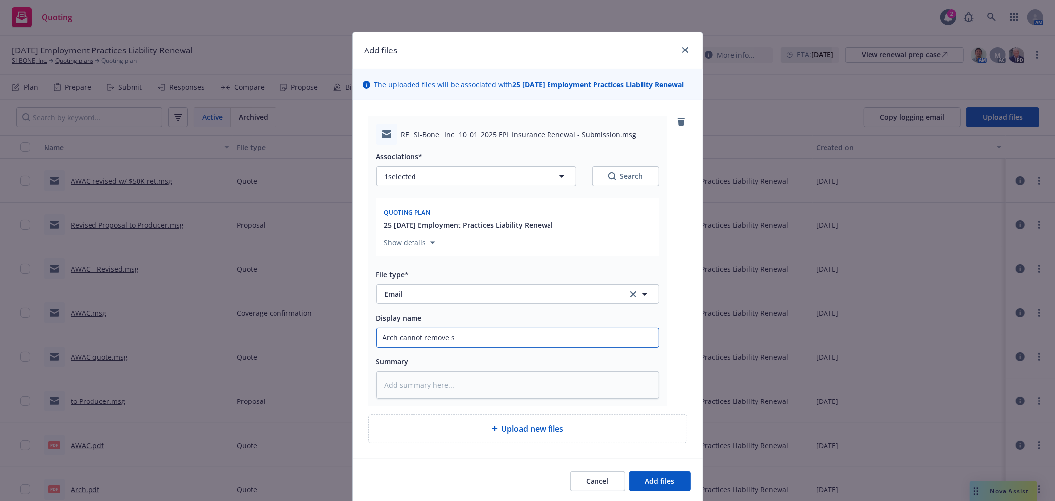
type input "Arch cannot remove se"
type textarea "x"
type input "Arch cannot remove sep"
type textarea "x"
type input "Arch cannot remove sepa"
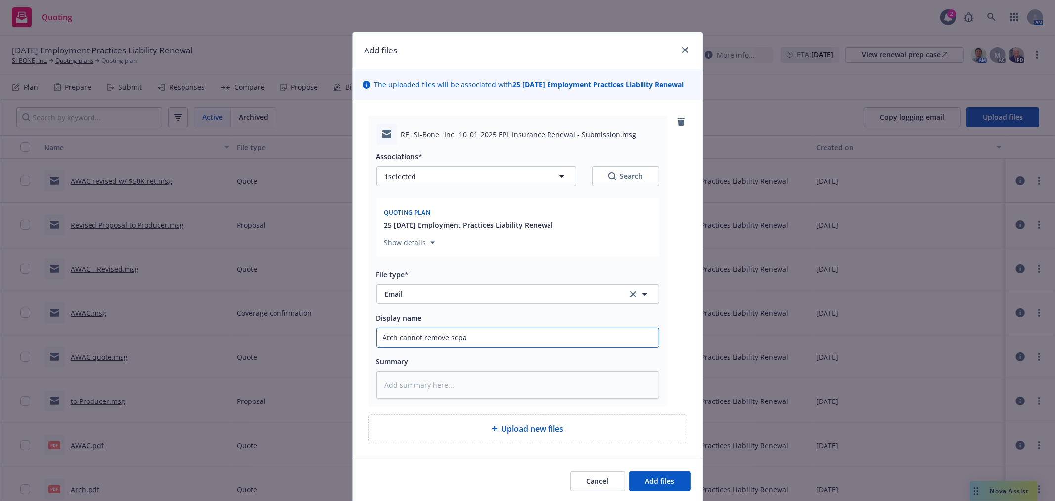
type textarea "x"
type input "Arch cannot remove separ"
type textarea "x"
type input "Arch cannot remove separa"
type textarea "x"
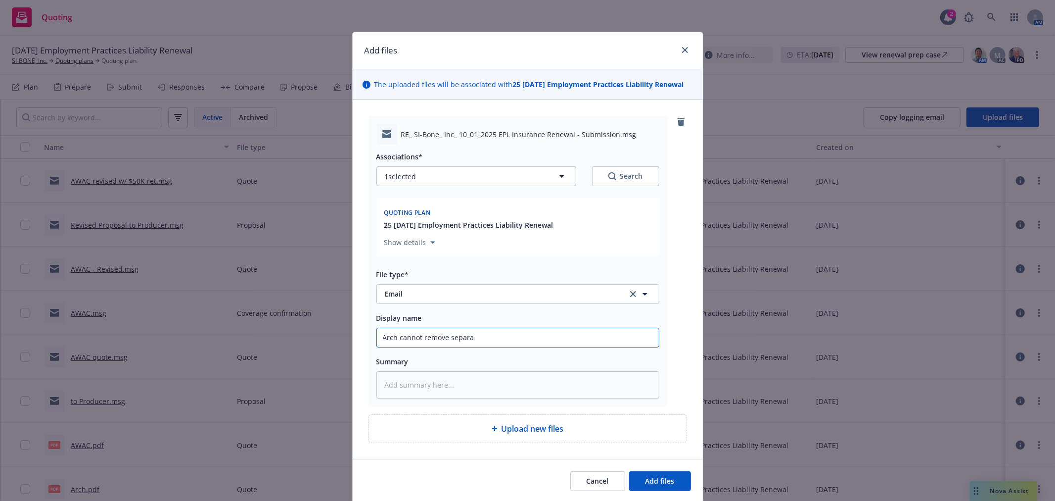
type input "Arch cannot remove separat"
type textarea "x"
type input "Arch cannot remove separate"
type textarea "x"
type input "Arch cannot remove separate"
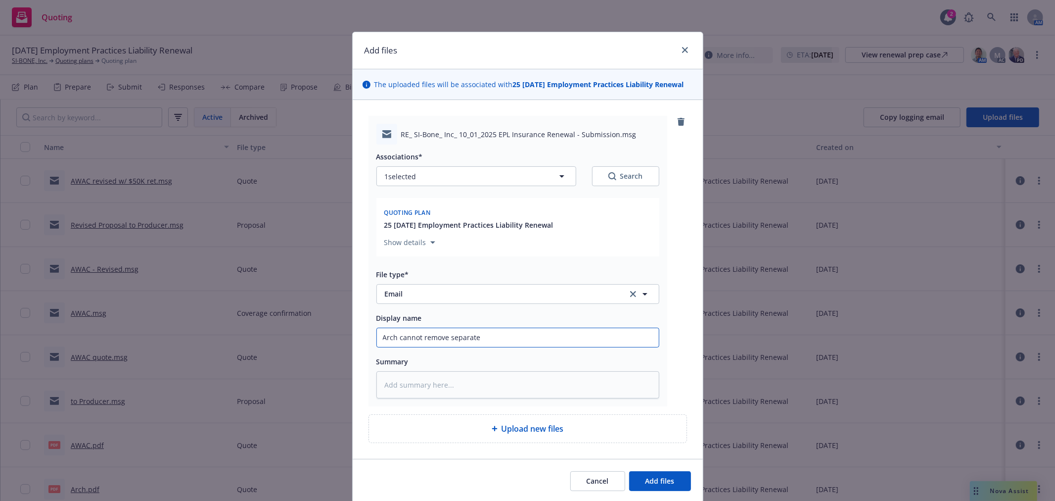
type textarea "x"
type input "Arch cannot remove separate r"
type textarea "x"
type input "Arch cannot remove separate re"
type textarea "x"
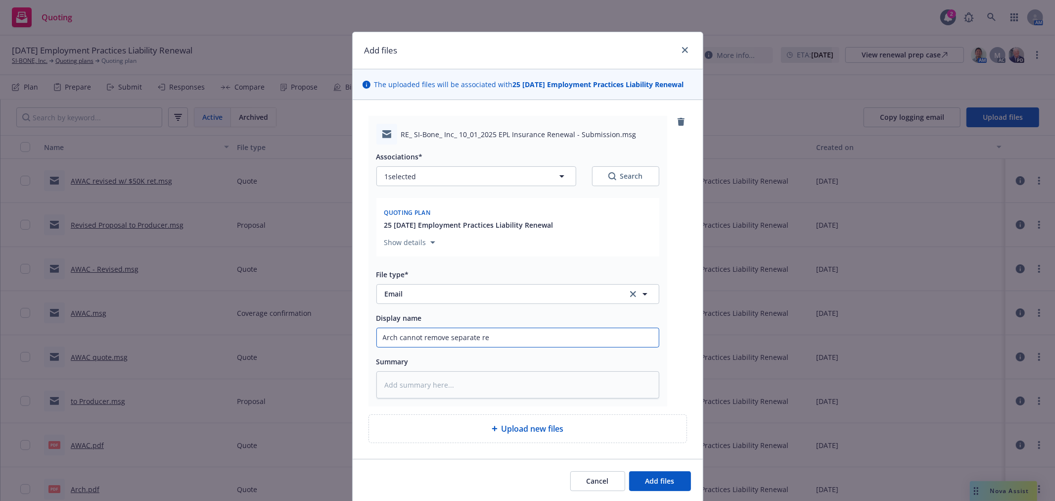
type input "Arch cannot remove separate ret"
type textarea "x"
type input "Arch cannot remove separate rete"
type textarea "x"
type input "Arch cannot remove separate reten"
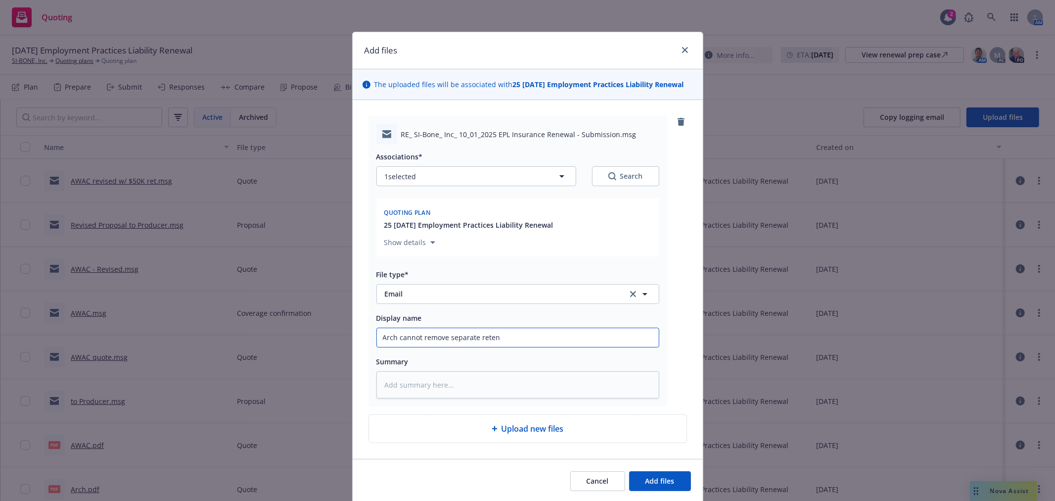
type textarea "x"
type input "Arch cannot remove separate retent"
type textarea "x"
type input "Arch cannot remove separate retento"
type textarea "x"
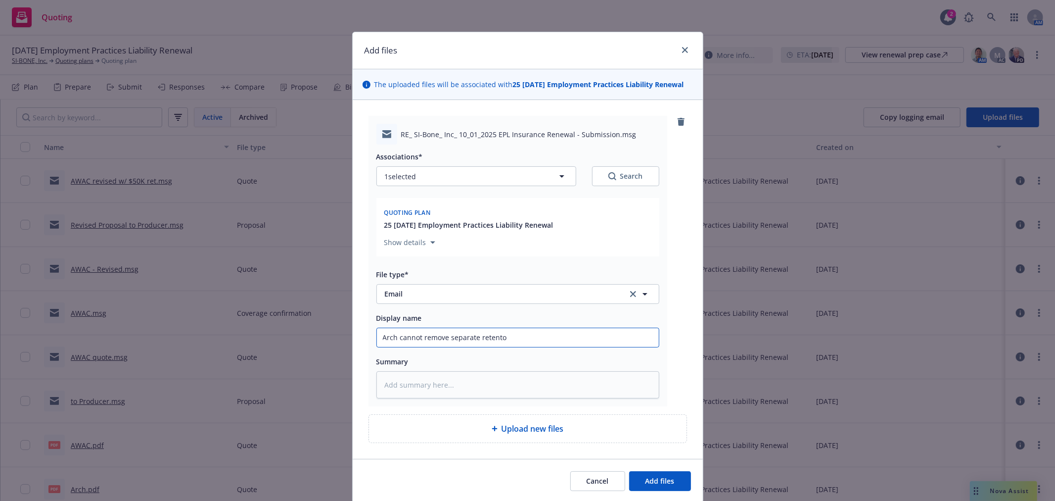
type input "Arch cannot remove separate retent"
type textarea "x"
type input "Arch cannot remove separate retenti"
type textarea "x"
type input "Arch cannot remove separate retentio"
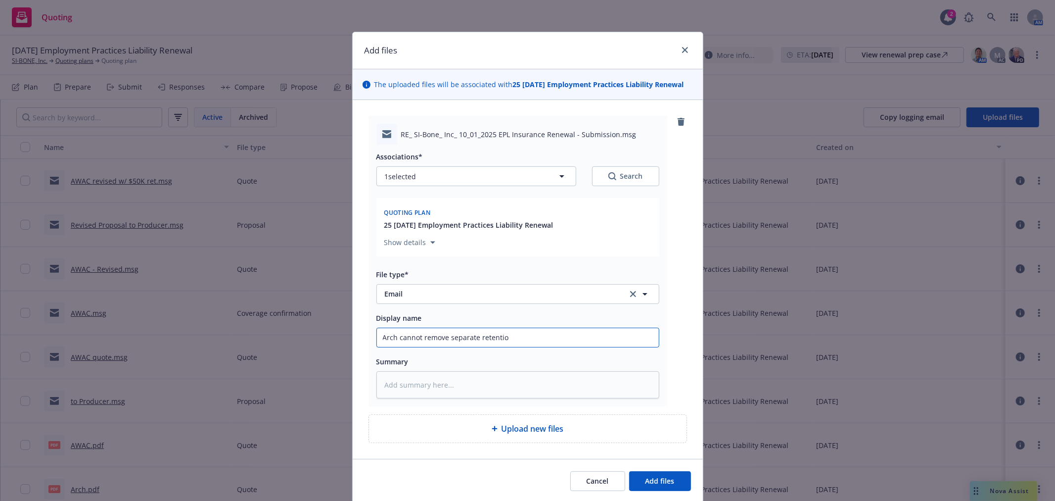
type textarea "x"
type input "Arch cannot remove separate retention"
type textarea "x"
type input "Arch cannot remove separate hretention"
type textarea "x"
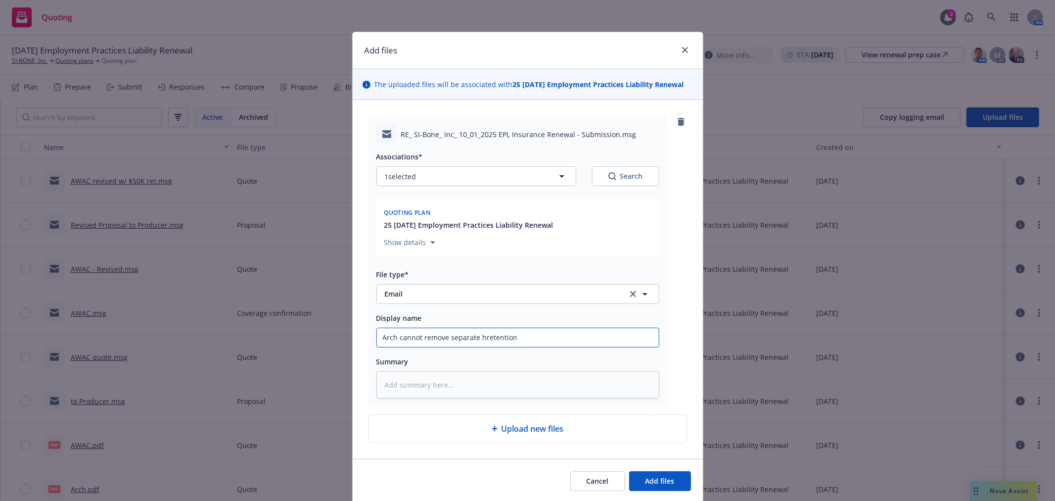
type input "Arch cannot remove separate hiretention"
type textarea "x"
type input "Arch cannot remove separate higretention"
type textarea "x"
type input "Arch cannot remove separate highretention"
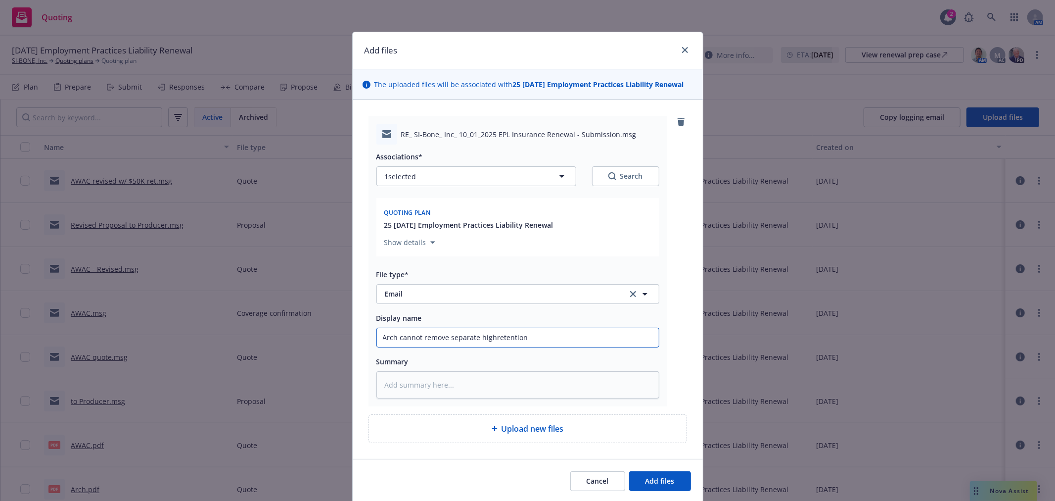
type textarea "x"
type input "Arch cannot remove separate higheretention"
type textarea "x"
type input "Arch cannot remove separate higherretention"
type textarea "x"
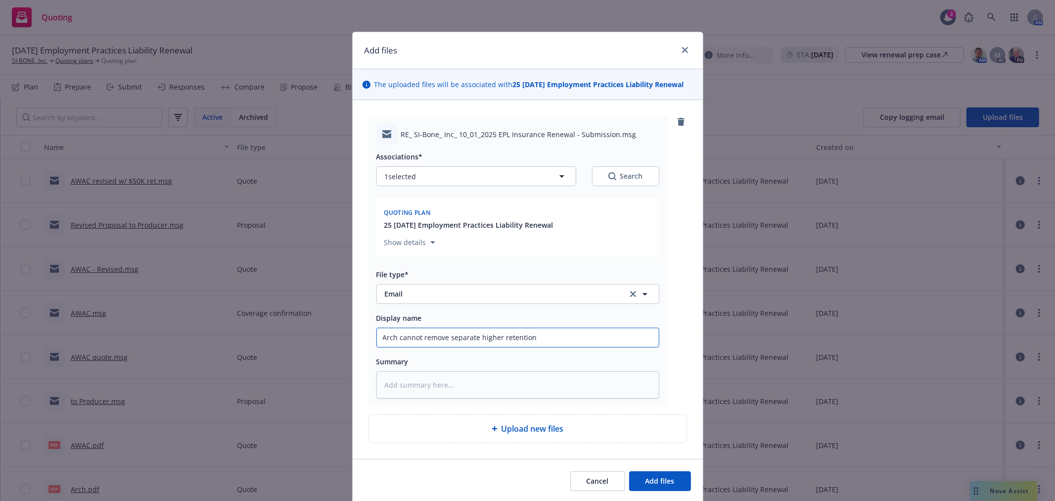
type input "Arch cannot remove separate higher retention"
click at [629, 471] on button "Add files" at bounding box center [660, 481] width 62 height 20
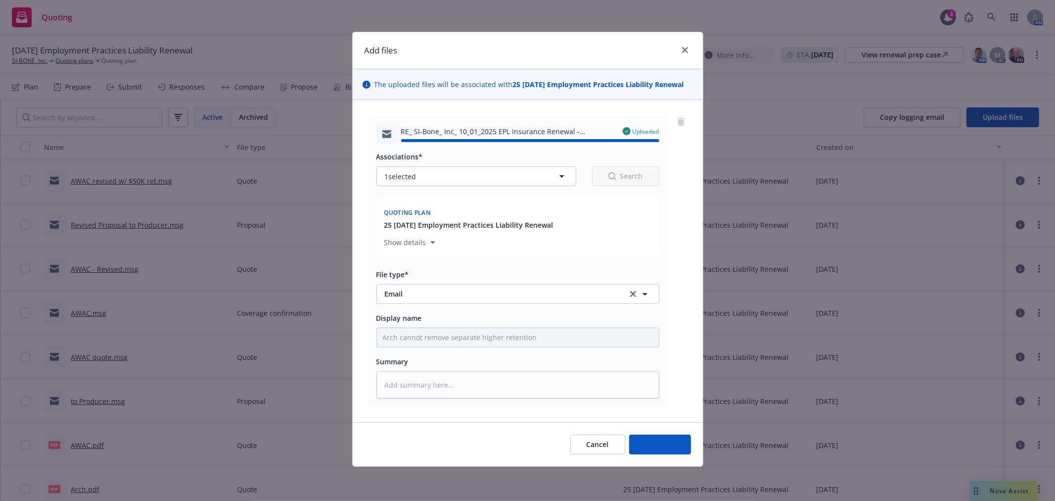
type textarea "x"
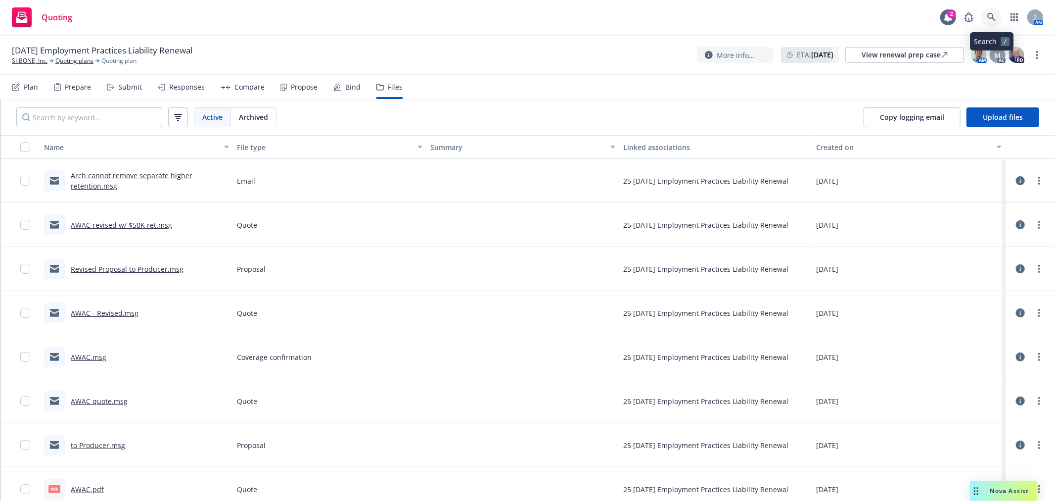
click at [991, 24] on link at bounding box center [992, 17] width 20 height 20
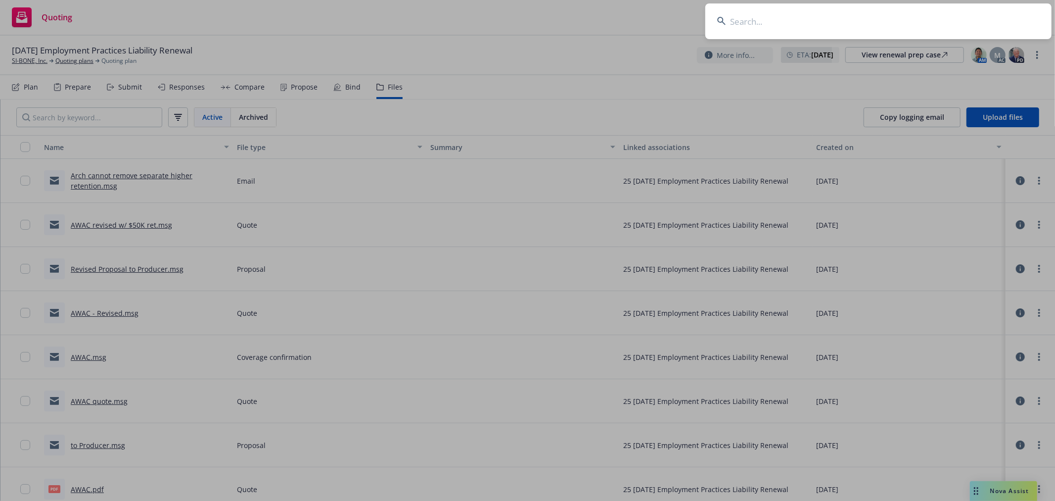
click at [828, 22] on input at bounding box center [879, 21] width 346 height 36
type input "united"
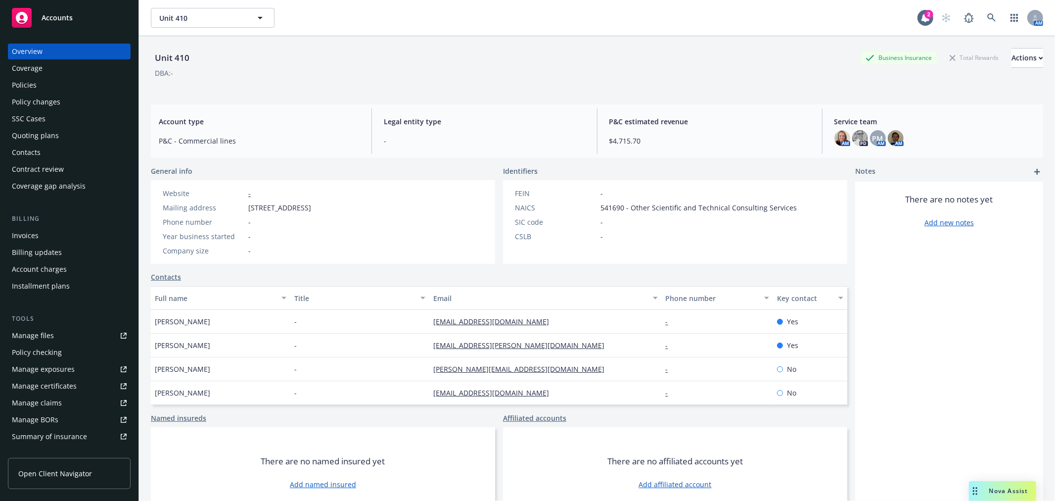
click at [63, 137] on div "Quoting plans" at bounding box center [69, 136] width 115 height 16
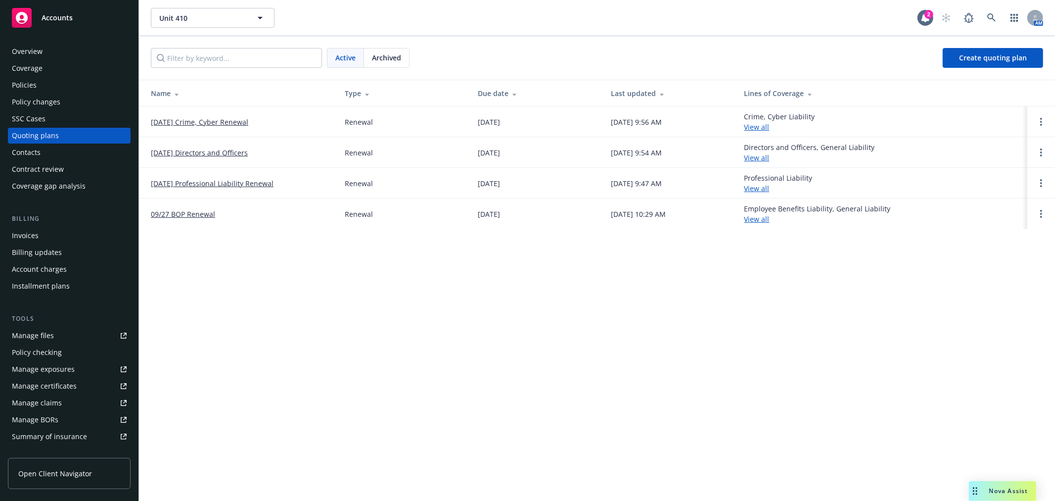
click at [189, 154] on link "[DATE] Directors and Officers" at bounding box center [199, 152] width 97 height 10
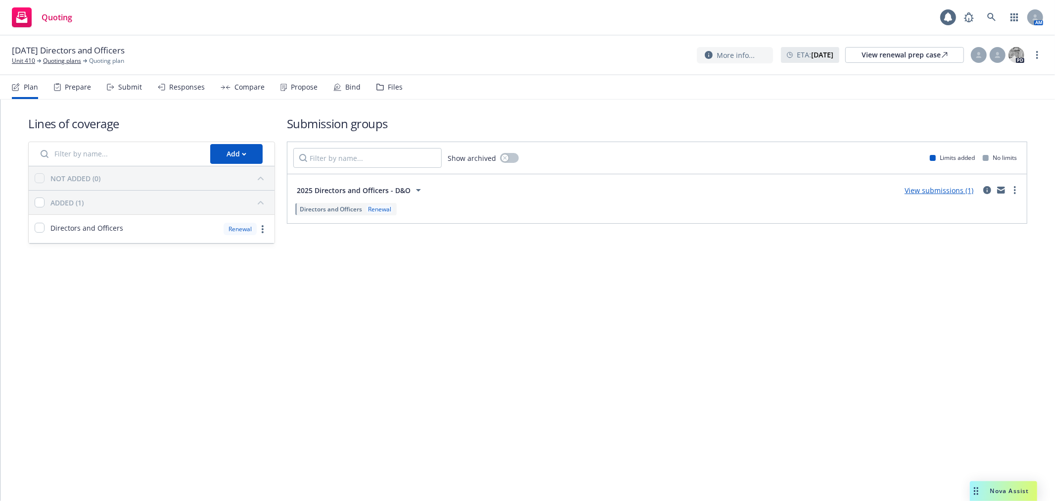
click at [394, 87] on div "Files" at bounding box center [395, 87] width 15 height 8
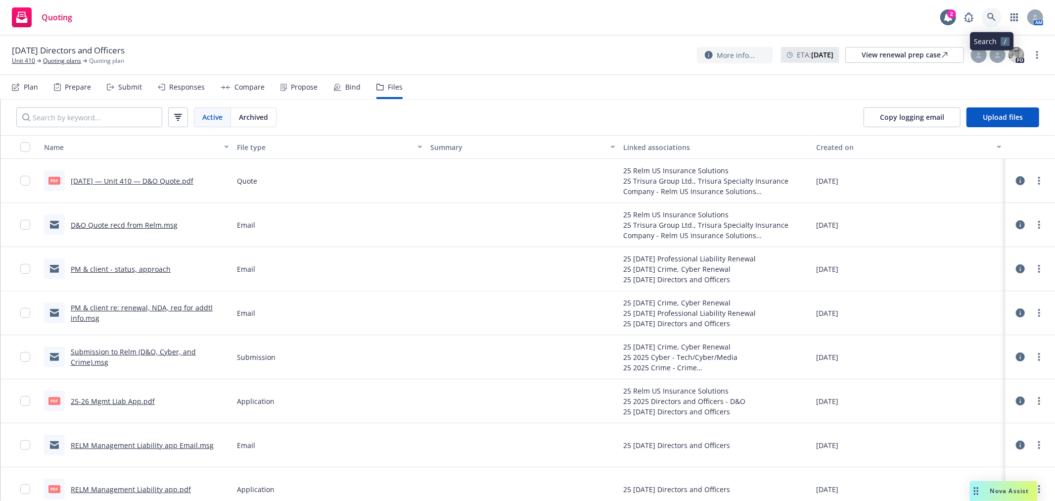
click at [990, 11] on link at bounding box center [992, 17] width 20 height 20
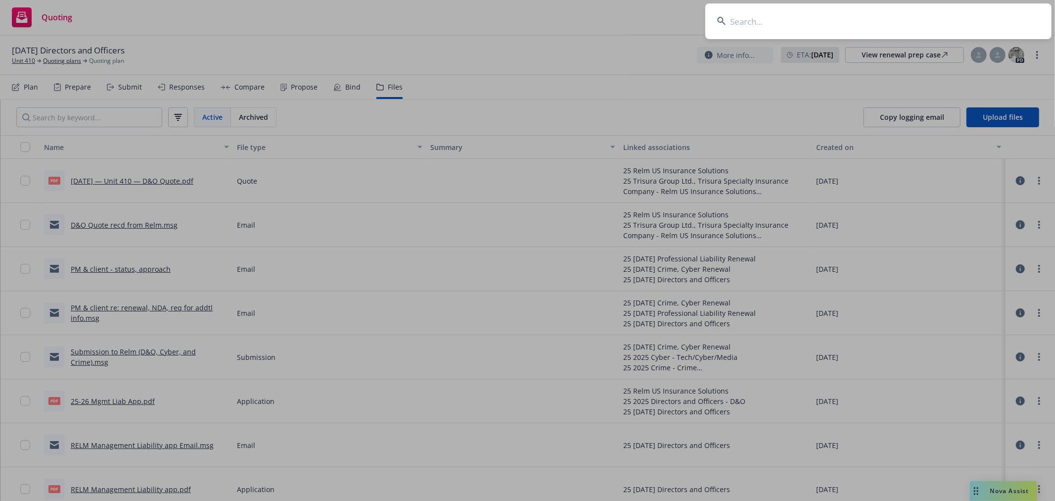
click at [894, 31] on input at bounding box center [879, 21] width 346 height 36
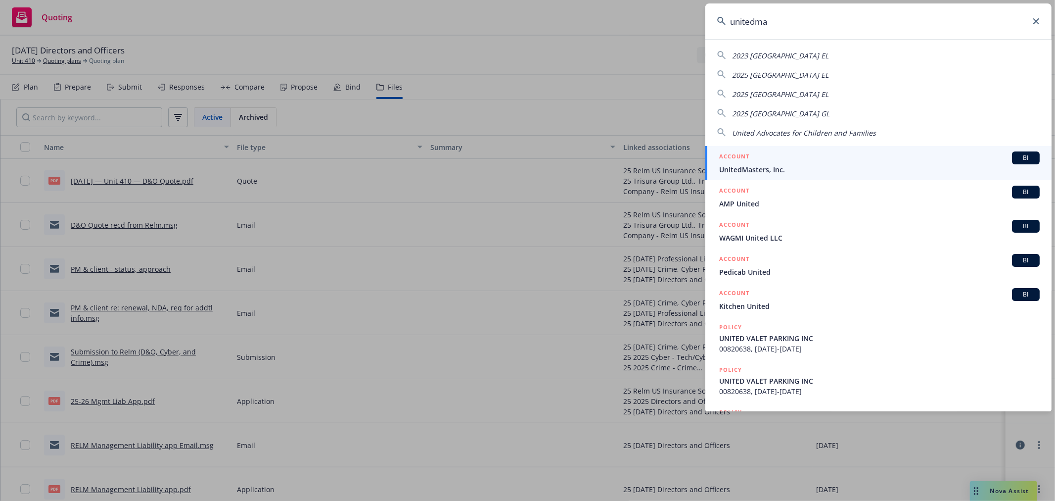
type input "unitedmas"
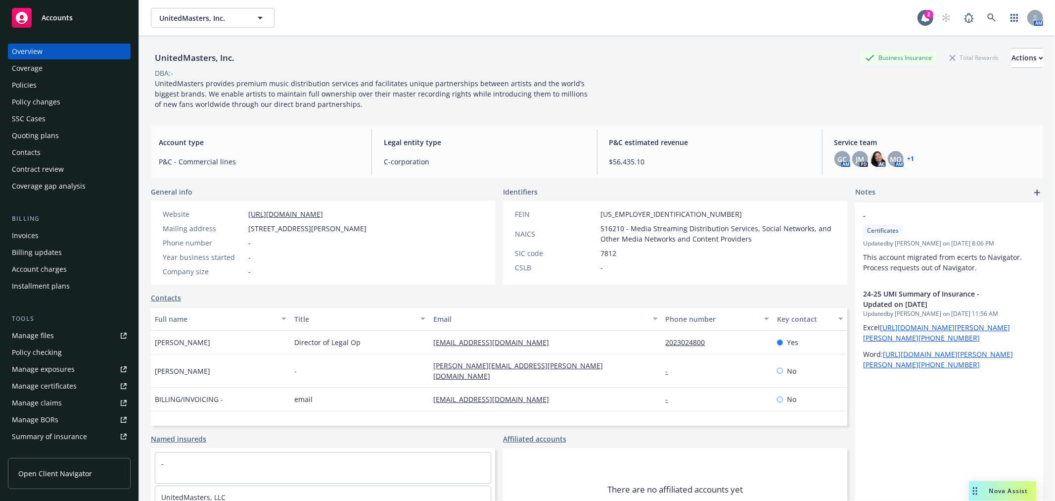
click at [41, 137] on div "Quoting plans" at bounding box center [35, 136] width 47 height 16
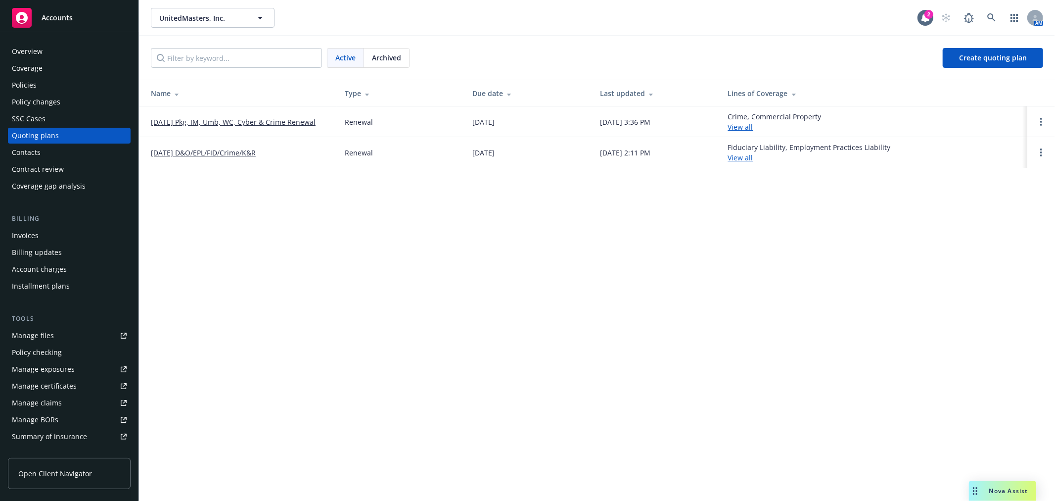
click at [198, 152] on link "[DATE] D&O/EPL/FID/Crime/K&R" at bounding box center [203, 152] width 105 height 10
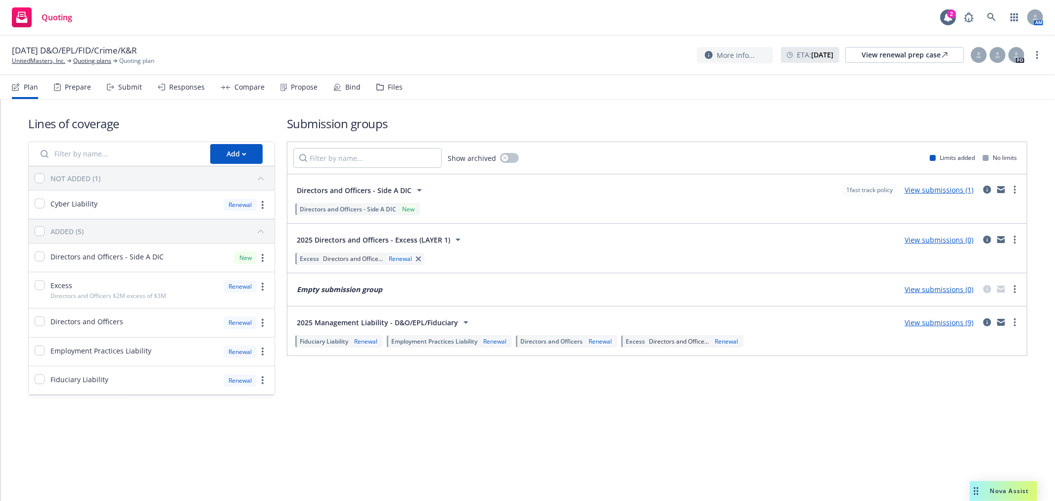
click at [396, 85] on div "Files" at bounding box center [395, 87] width 15 height 8
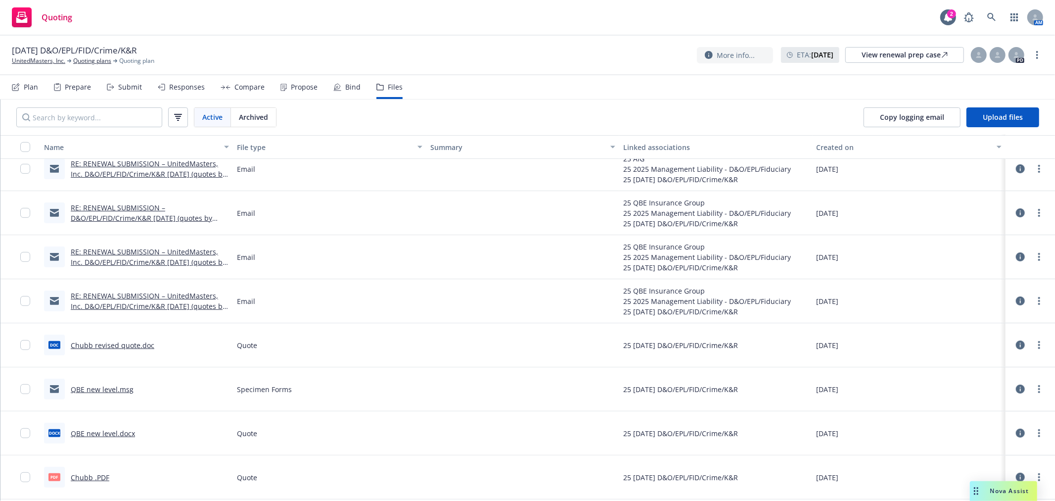
scroll to position [330, 0]
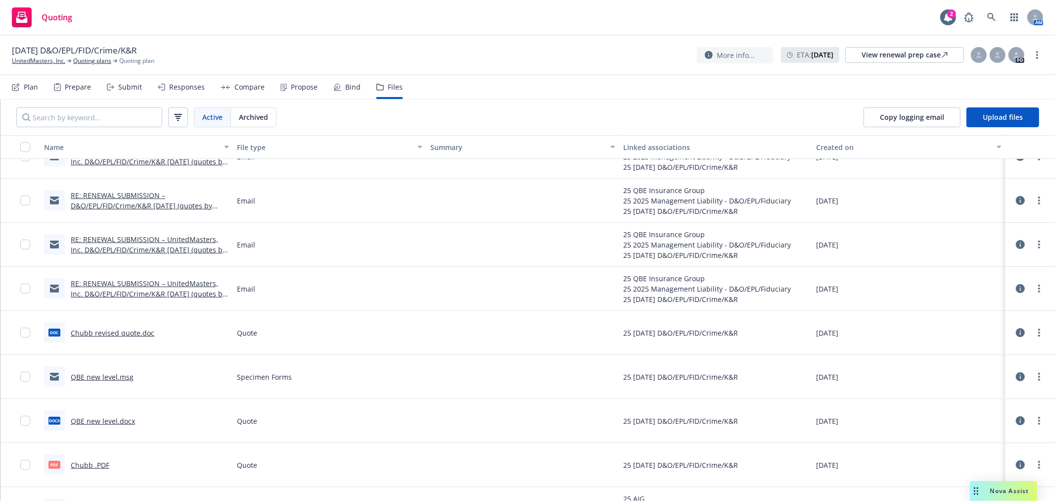
click at [129, 332] on link "Chubb revised quote.doc" at bounding box center [113, 332] width 84 height 9
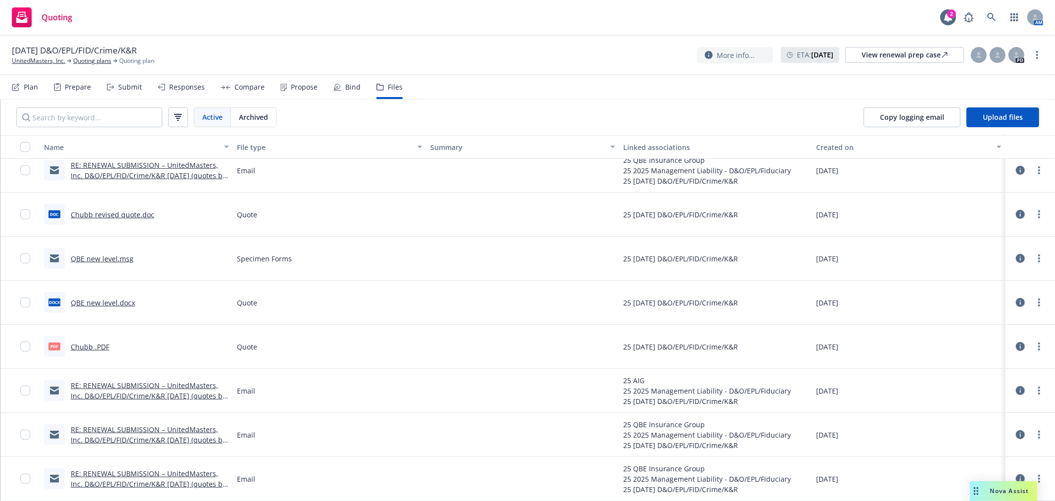
scroll to position [439, 0]
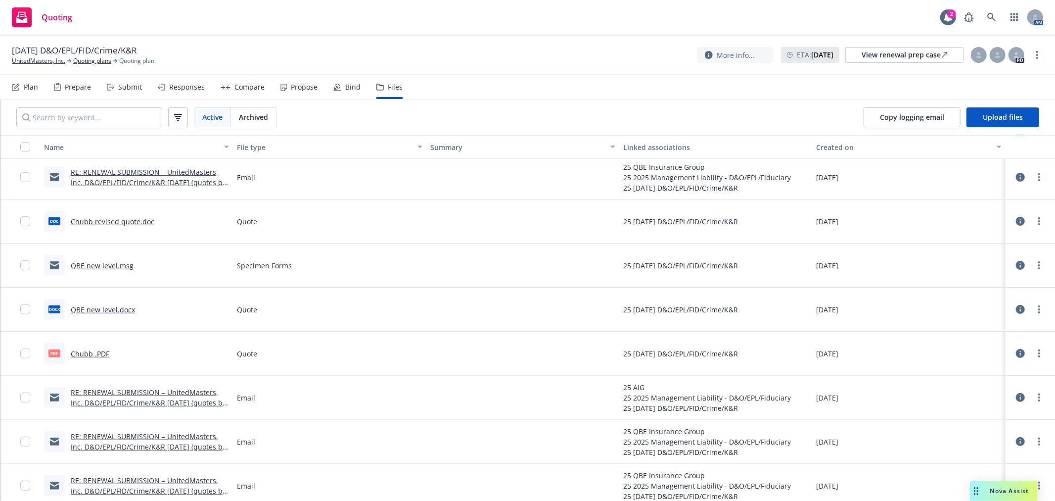
click at [109, 220] on link "Chubb revised quote.doc" at bounding box center [113, 221] width 84 height 9
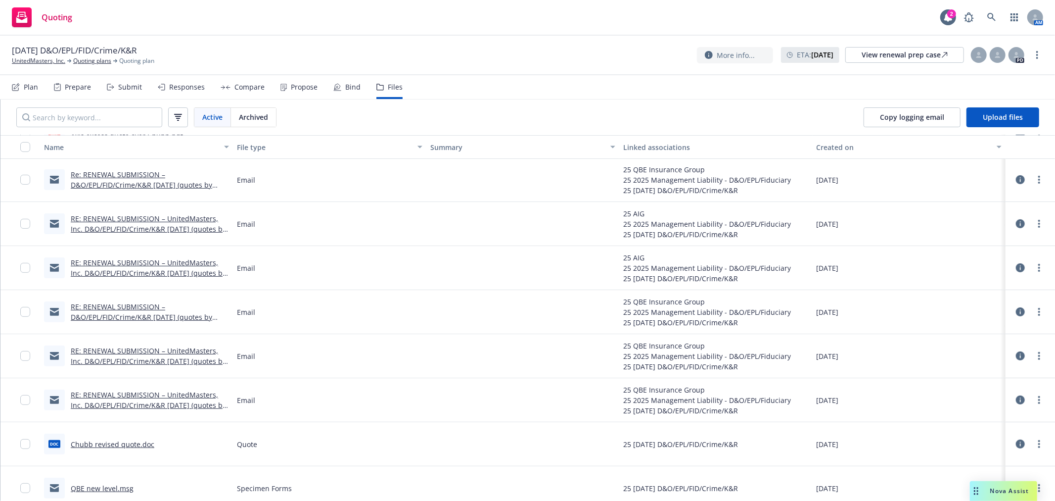
scroll to position [0, 0]
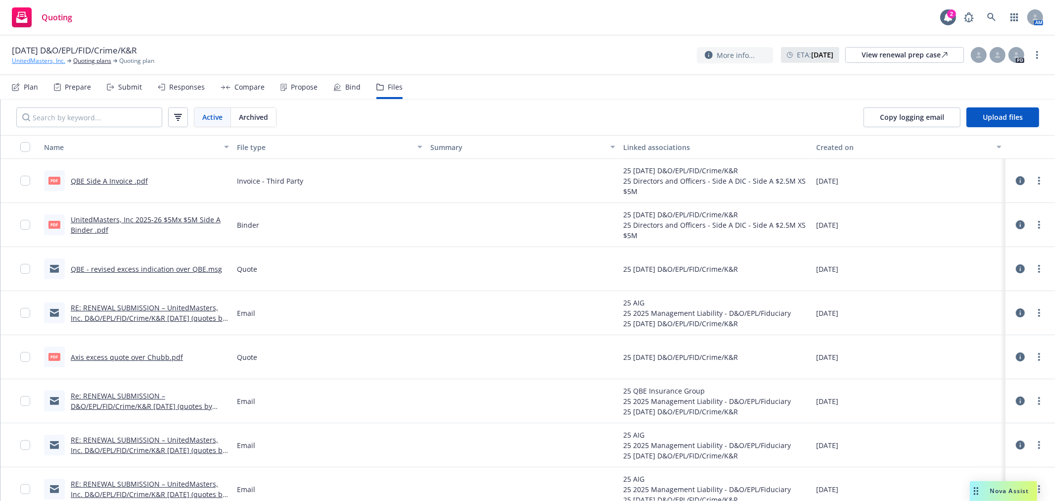
click at [48, 59] on link "UnitedMasters, Inc." at bounding box center [38, 60] width 53 height 9
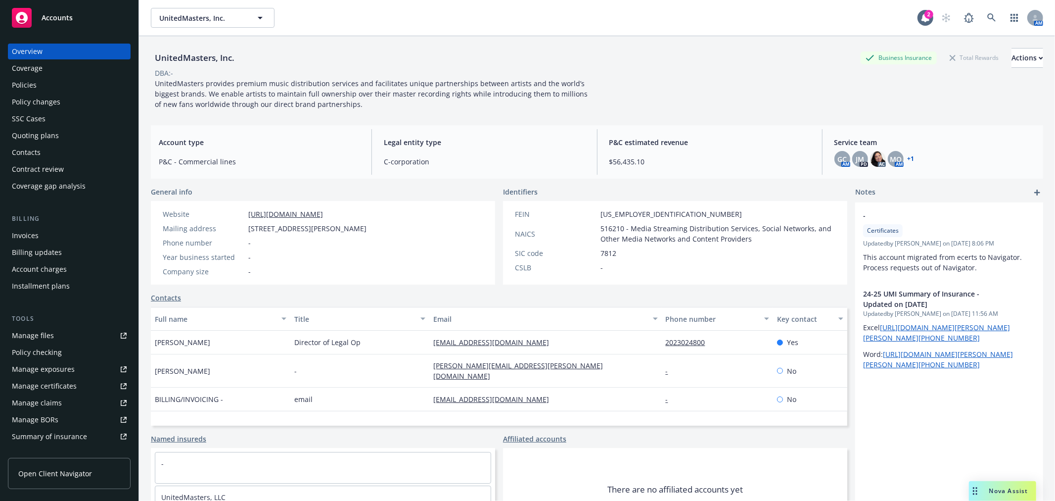
click at [42, 86] on div "Policies" at bounding box center [69, 85] width 115 height 16
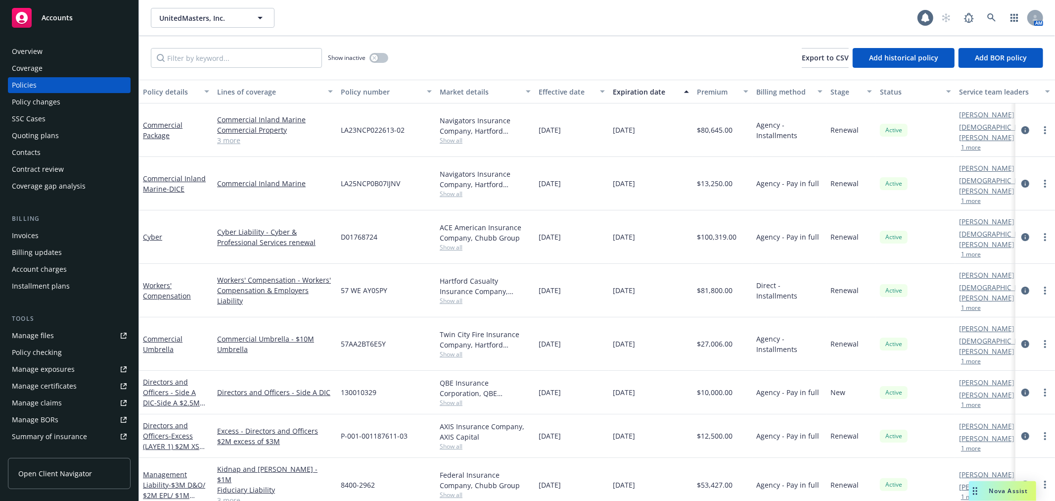
click at [33, 86] on div "Policies" at bounding box center [24, 85] width 25 height 16
click at [159, 470] on link "Management Liability - $3M D&O/ $2M EPL/ $1M Fiduciary/Crime" at bounding box center [174, 490] width 62 height 41
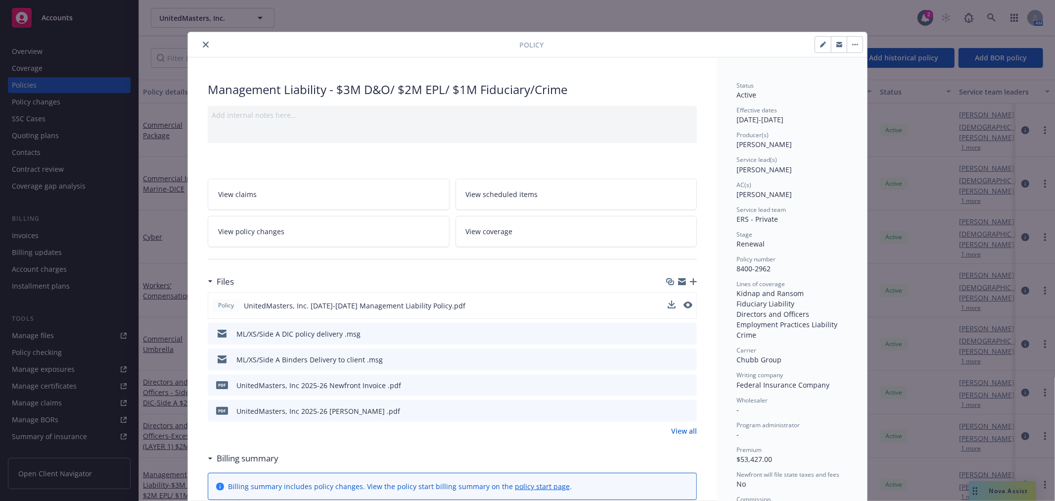
click at [402, 302] on span "UnitedMasters, Inc. 2025-2026 Management Liability Policy.pdf" at bounding box center [355, 305] width 222 height 10
click at [667, 305] on icon "download file" at bounding box center [671, 305] width 8 height 8
click at [200, 46] on button "close" at bounding box center [206, 45] width 12 height 12
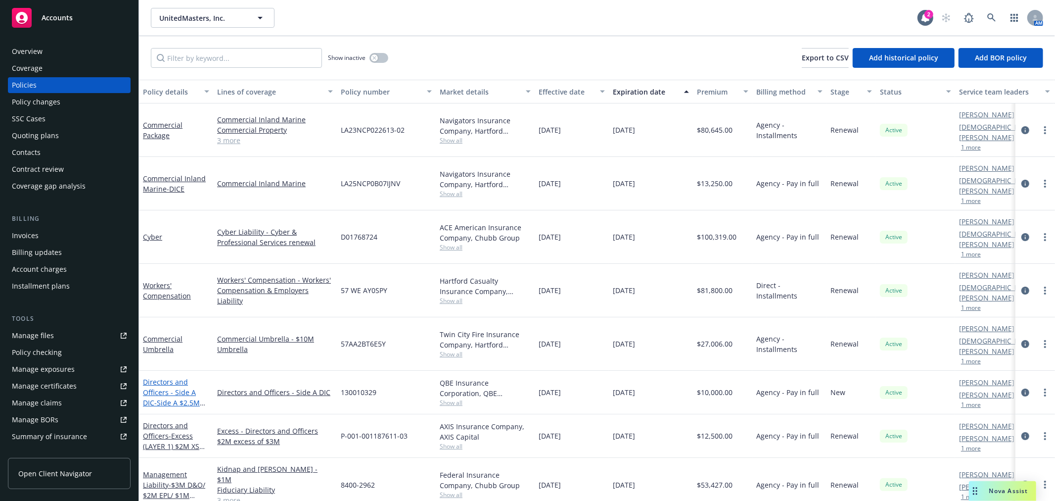
click at [150, 377] on link "Directors and Officers - Side A DIC - Side A $2.5M XS $5M" at bounding box center [171, 397] width 57 height 41
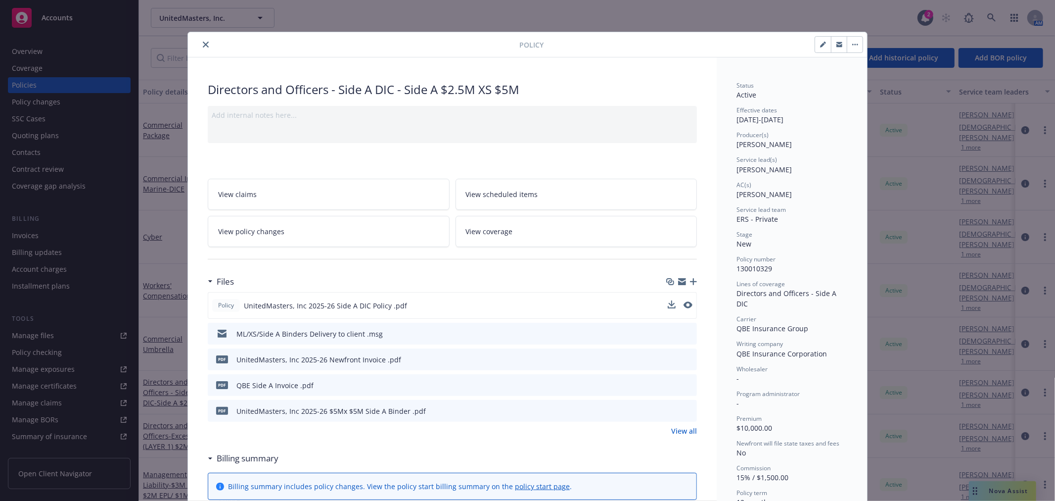
click at [321, 303] on span "UnitedMasters, Inc 2025-26 Side A DIC Policy .pdf" at bounding box center [325, 305] width 163 height 10
click at [667, 302] on icon "download file" at bounding box center [671, 305] width 8 height 8
click at [203, 46] on icon "close" at bounding box center [206, 45] width 6 height 6
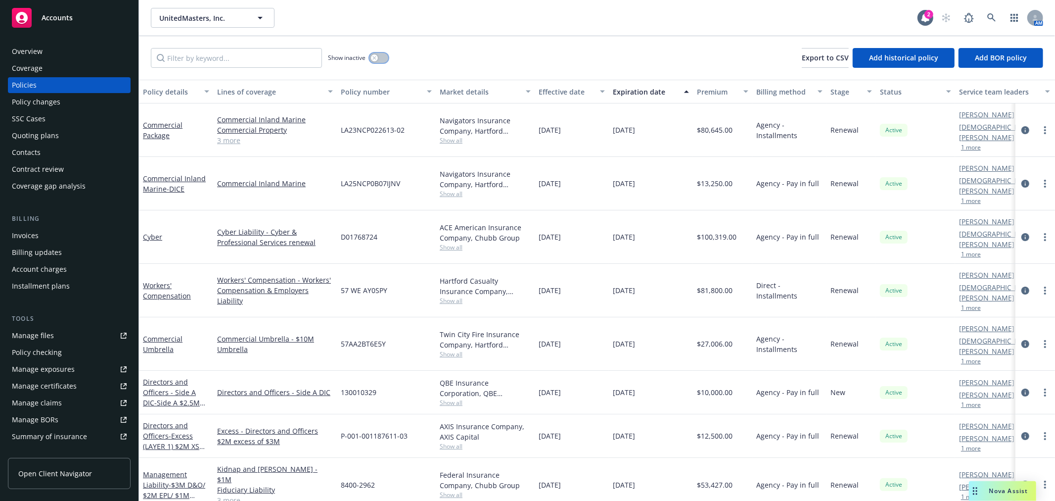
click at [379, 57] on button "button" at bounding box center [379, 58] width 19 height 10
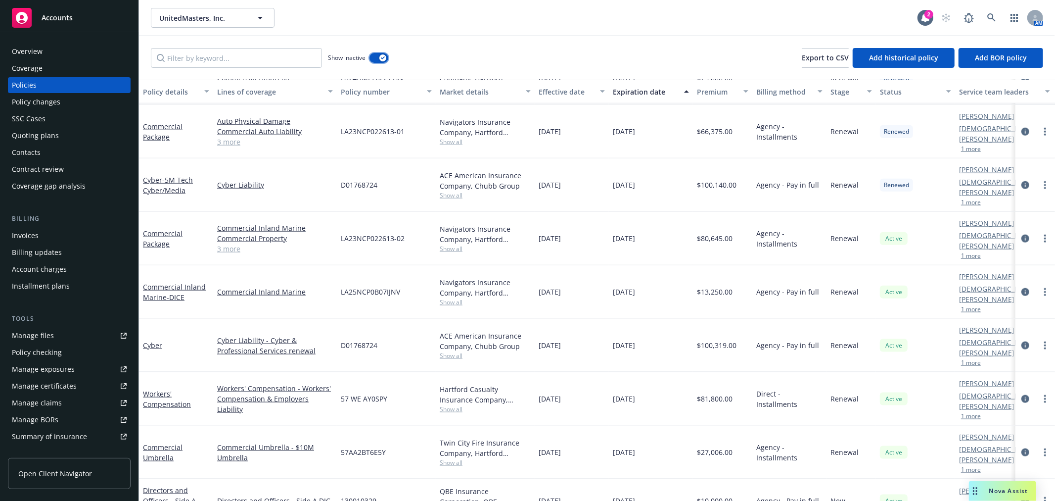
scroll to position [995, 0]
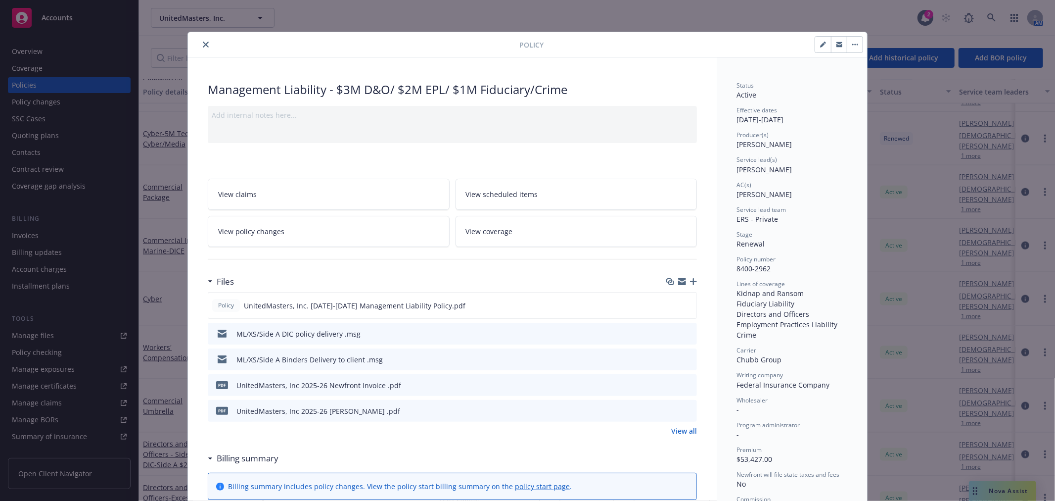
scroll to position [30, 0]
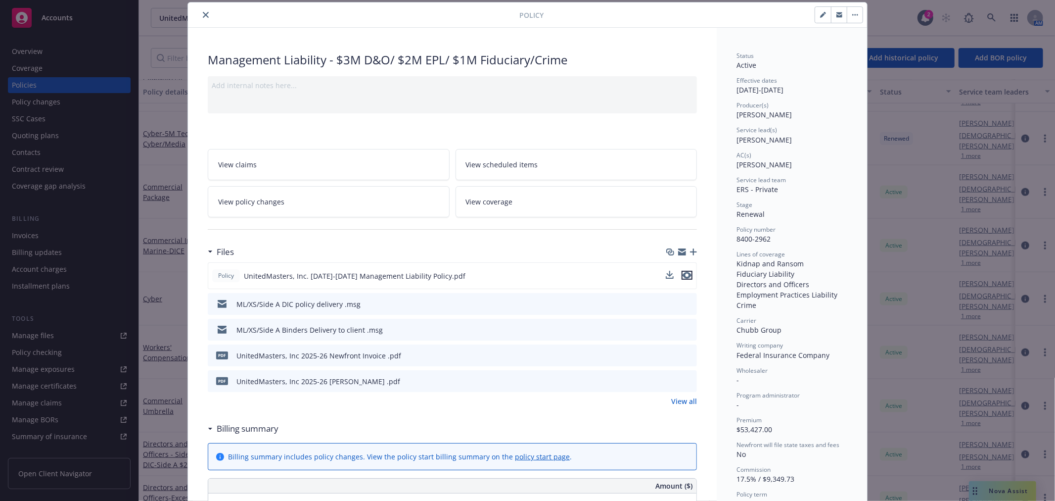
click at [683, 274] on icon "preview file" at bounding box center [687, 275] width 9 height 7
click at [685, 381] on icon "preview file" at bounding box center [687, 380] width 9 height 7
click at [203, 12] on icon "close" at bounding box center [206, 15] width 6 height 6
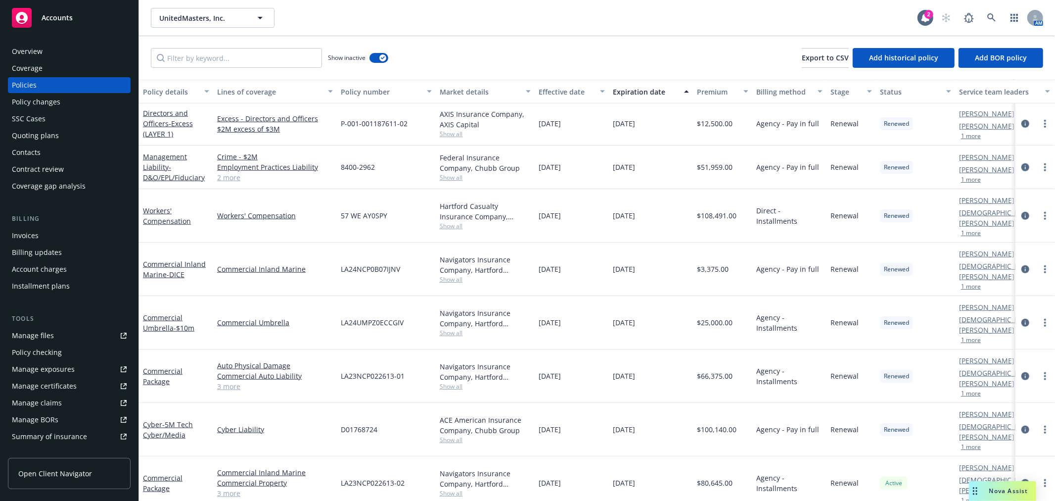
scroll to position [720, 0]
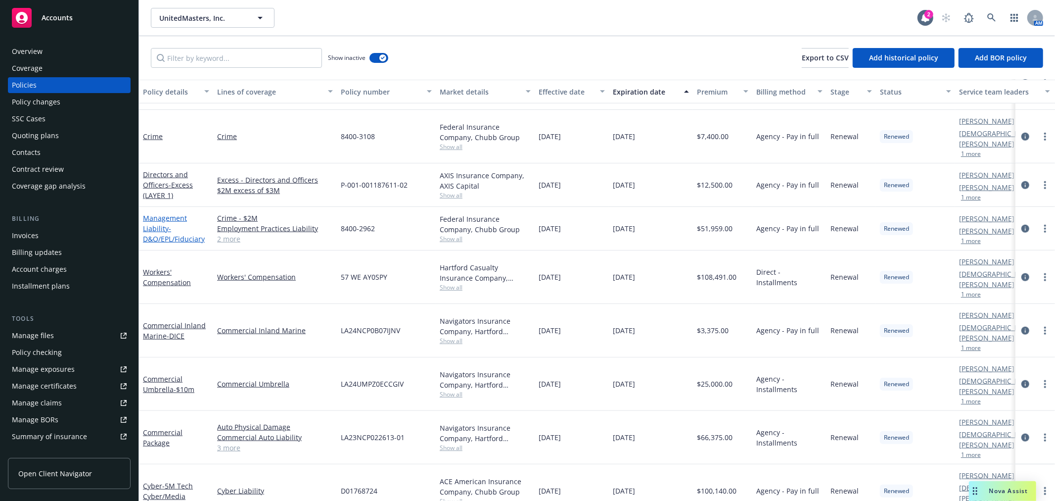
click at [171, 213] on link "Management Liability - D&O/EPL/Fiduciary" at bounding box center [174, 228] width 62 height 30
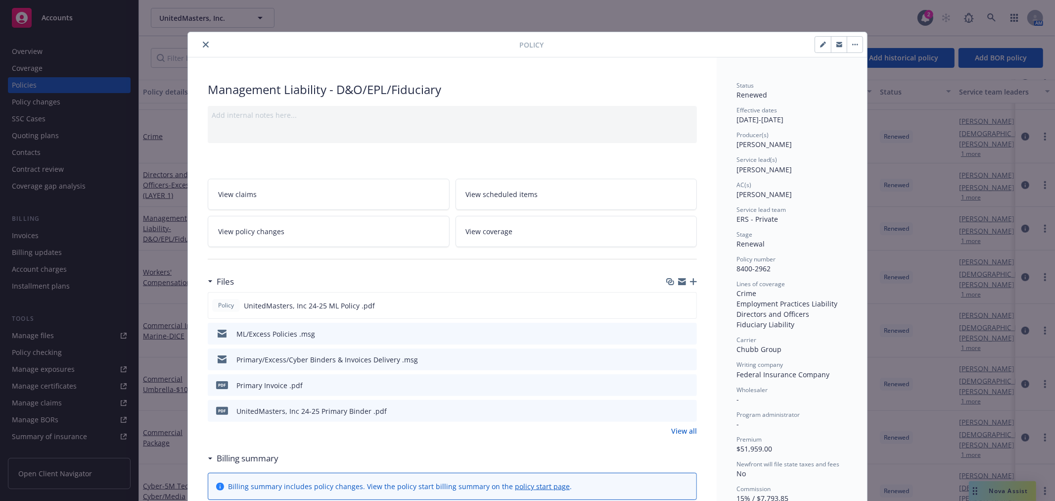
click at [688, 408] on icon "preview file" at bounding box center [687, 410] width 9 height 7
click at [203, 45] on icon "close" at bounding box center [206, 45] width 6 height 6
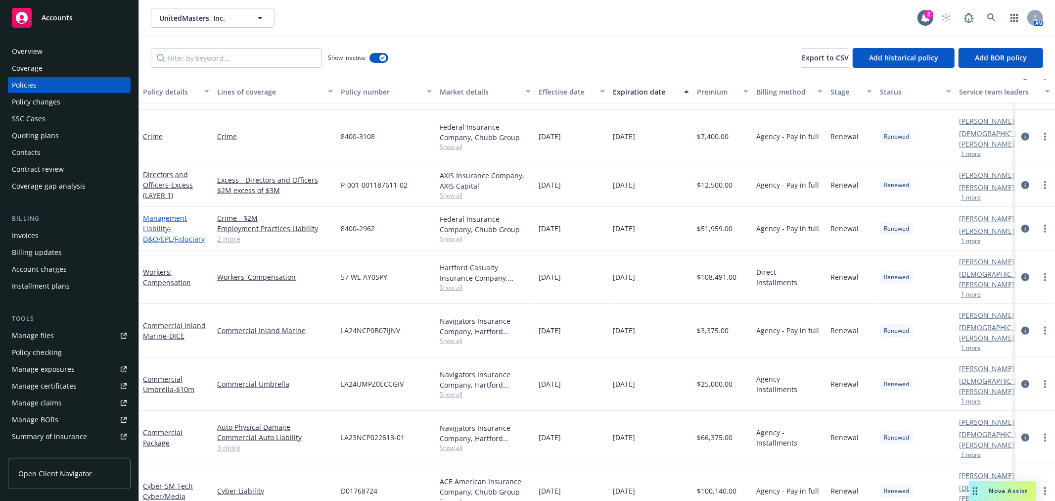
click at [187, 224] on span "- D&O/EPL/Fiduciary" at bounding box center [174, 234] width 62 height 20
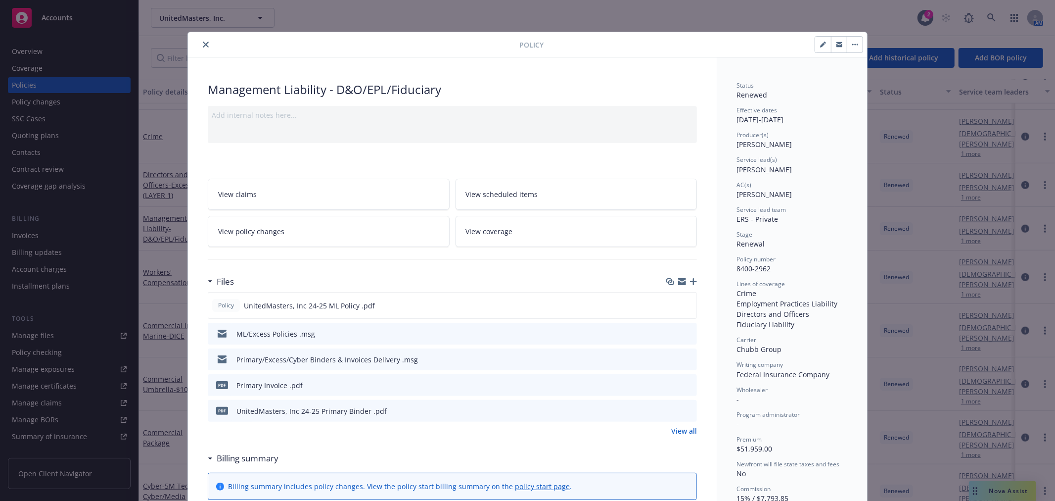
scroll to position [30, 0]
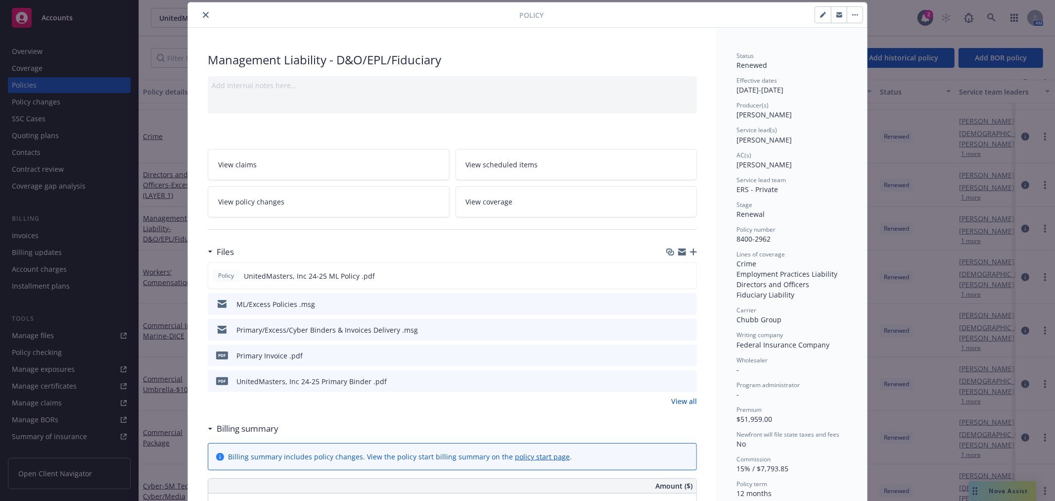
click at [685, 399] on link "View all" at bounding box center [684, 401] width 26 height 10
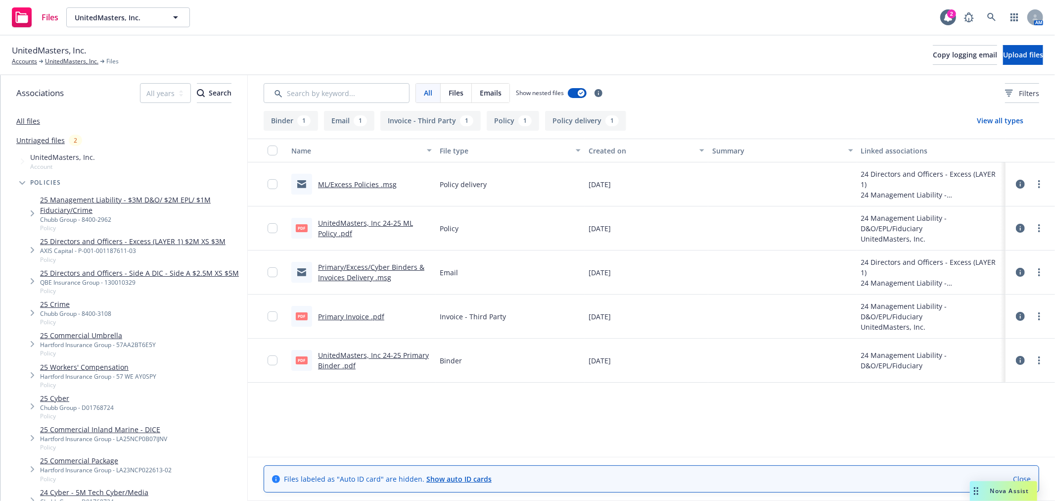
click at [383, 354] on link "UnitedMasters, Inc 24-25 Primary Binder .pdf" at bounding box center [373, 360] width 111 height 20
click at [58, 58] on link "UnitedMasters, Inc." at bounding box center [71, 61] width 53 height 9
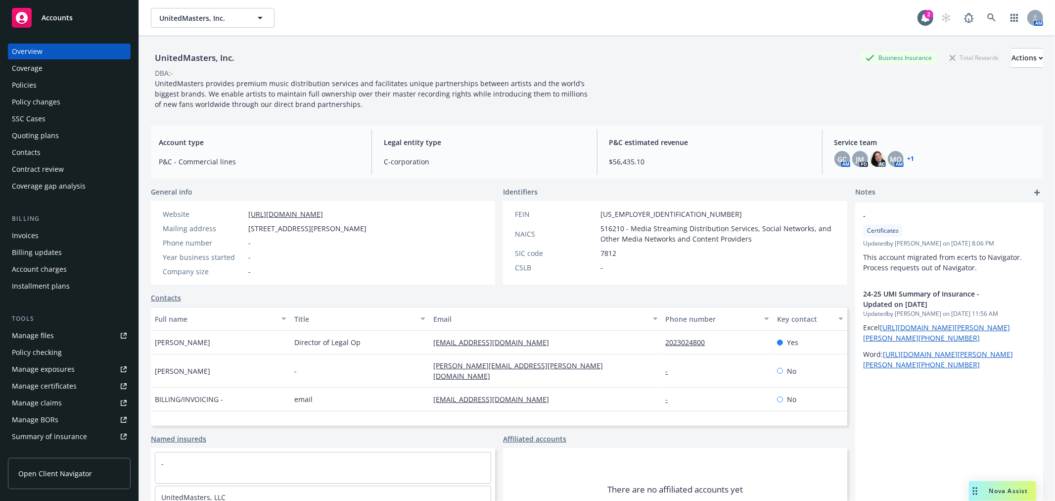
click at [42, 132] on div "Quoting plans" at bounding box center [35, 136] width 47 height 16
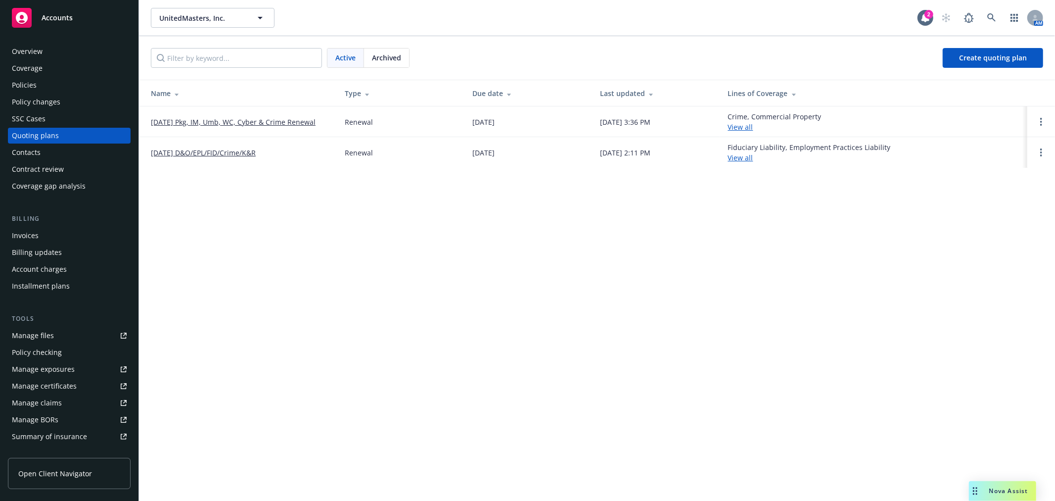
click at [184, 150] on link "[DATE] D&O/EPL/FID/Crime/K&R" at bounding box center [203, 152] width 105 height 10
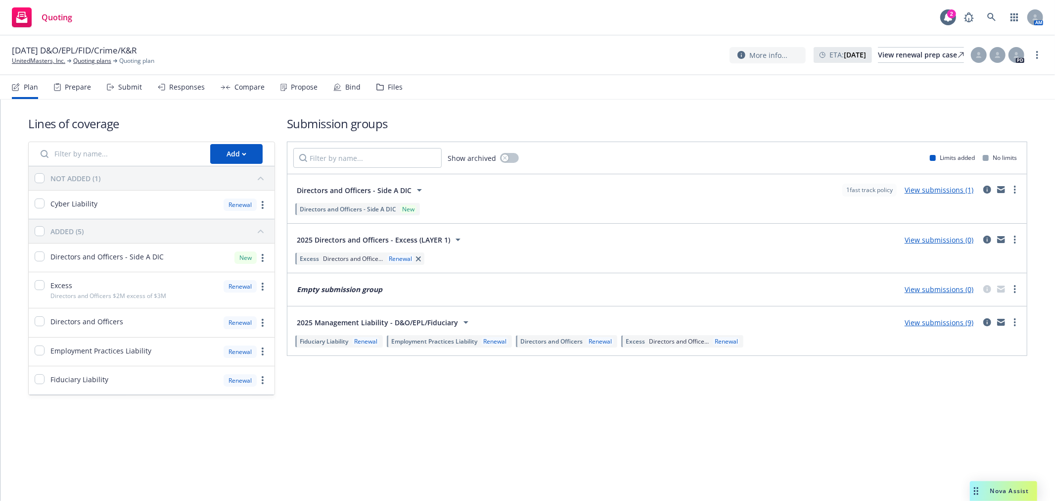
click at [389, 87] on div "Files" at bounding box center [395, 87] width 15 height 8
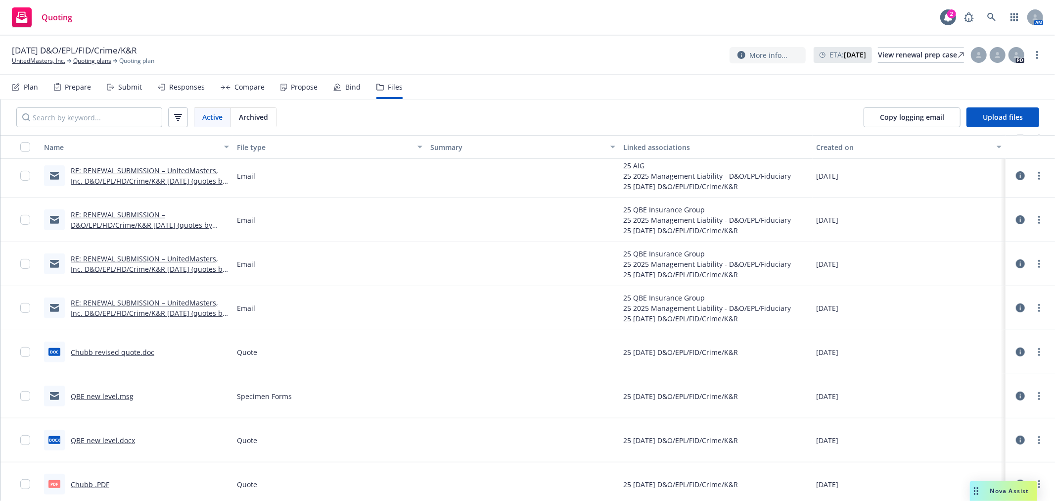
scroll to position [330, 0]
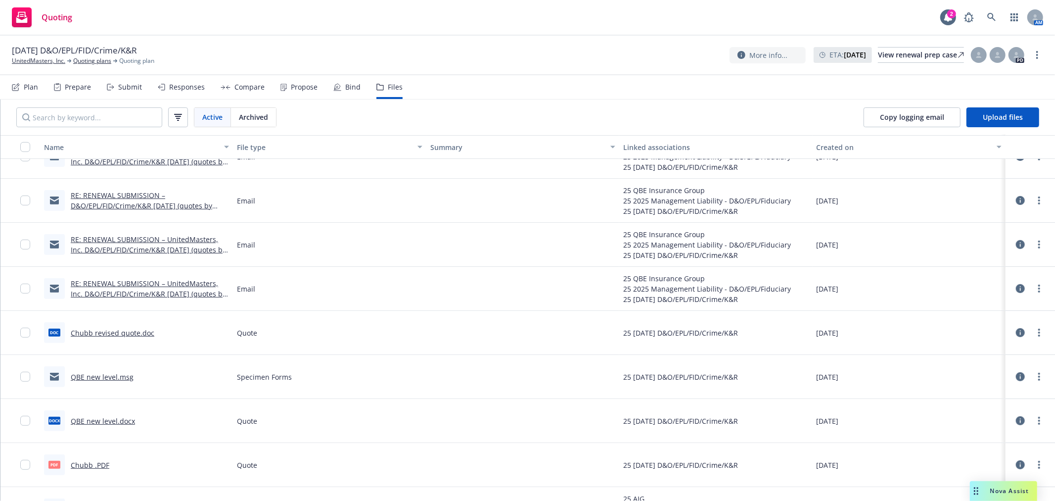
click at [129, 330] on link "Chubb revised quote.doc" at bounding box center [113, 332] width 84 height 9
click at [1020, 486] on span "Nova Assist" at bounding box center [1010, 490] width 39 height 8
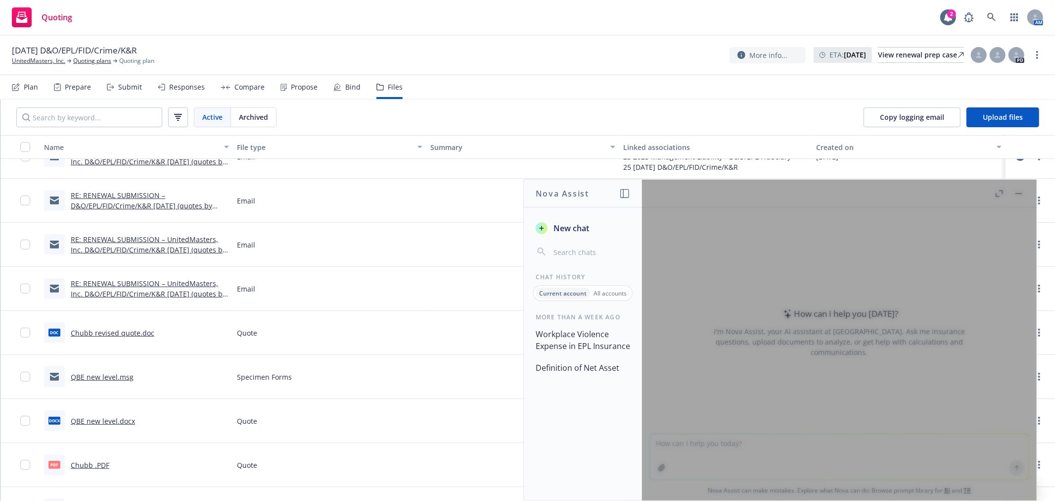
click at [617, 325] on button "Workplace Violence Expense in EPL Insurance" at bounding box center [583, 340] width 102 height 30
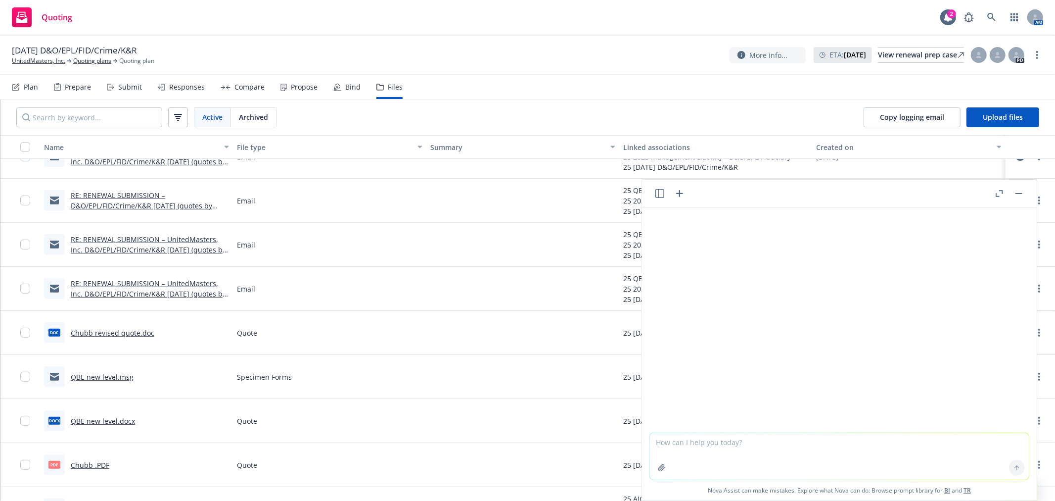
click at [655, 188] on button at bounding box center [660, 194] width 12 height 12
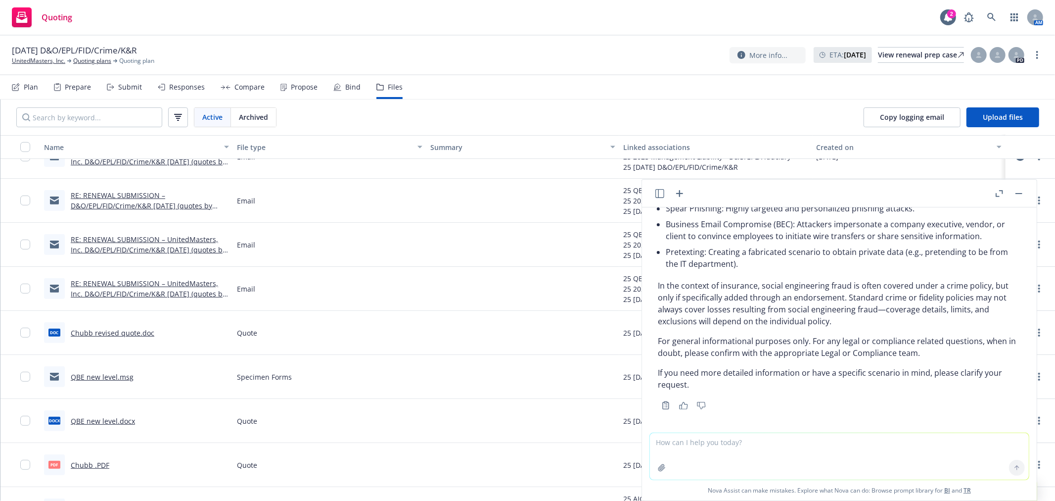
scroll to position [984, 0]
click at [767, 442] on textarea at bounding box center [839, 456] width 379 height 47
click at [767, 441] on textarea at bounding box center [839, 456] width 379 height 47
type textarea "p"
type textarea "summarize"
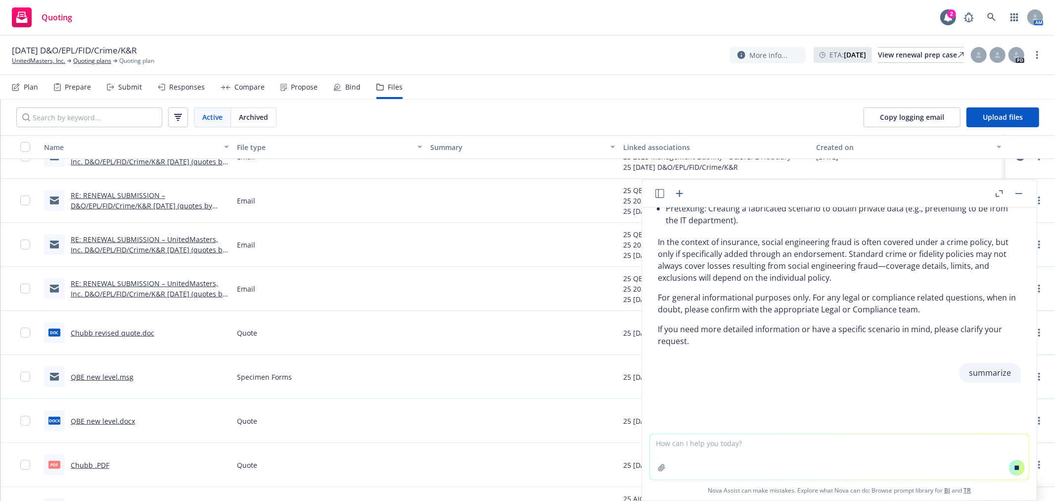
paste textarea "Lor-Ipsum Dolorsi Ametcons Ad eli Seddoei tempo incidid utlabo e doloremagnaa e…"
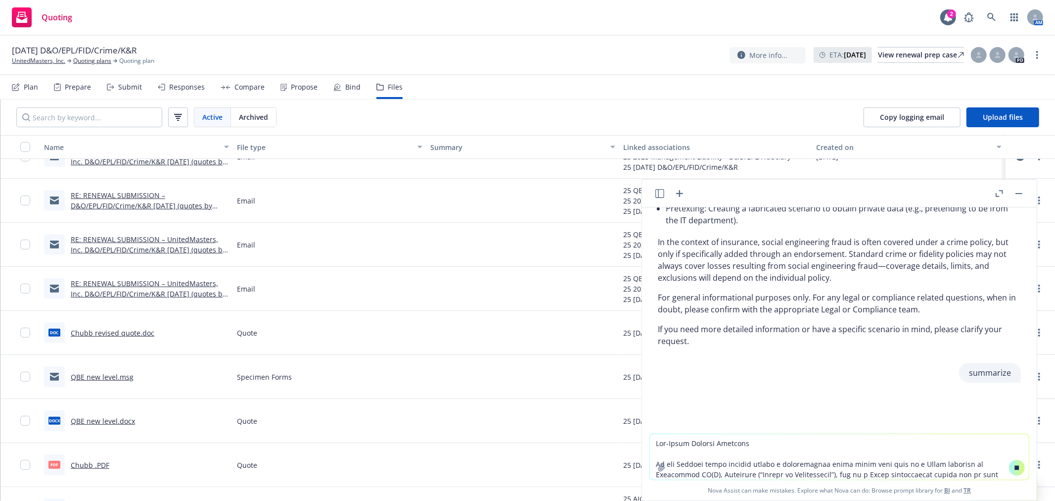
scroll to position [1045, 0]
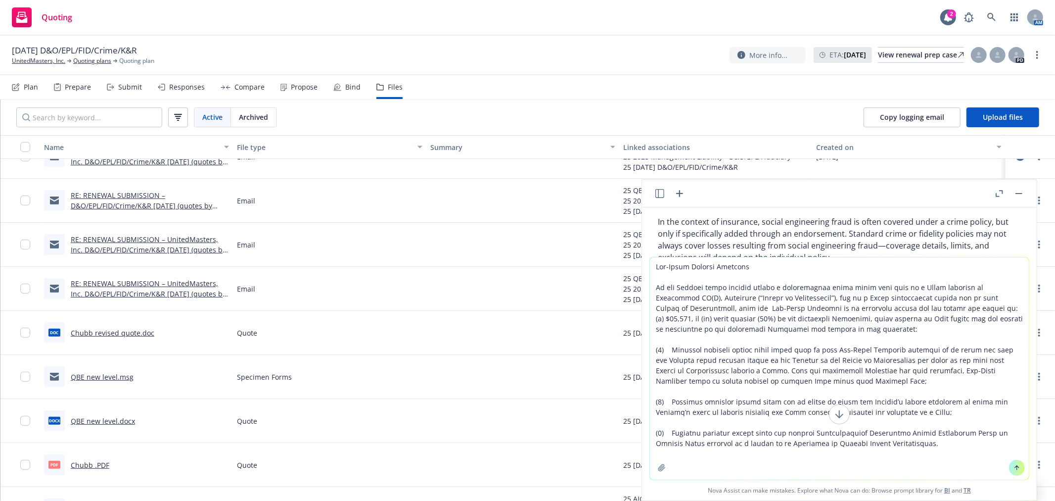
type textarea "Pre-Claim Expense Coverage If the Insured gives written notice a circumstance w…"
click at [1014, 466] on icon at bounding box center [1017, 467] width 7 height 7
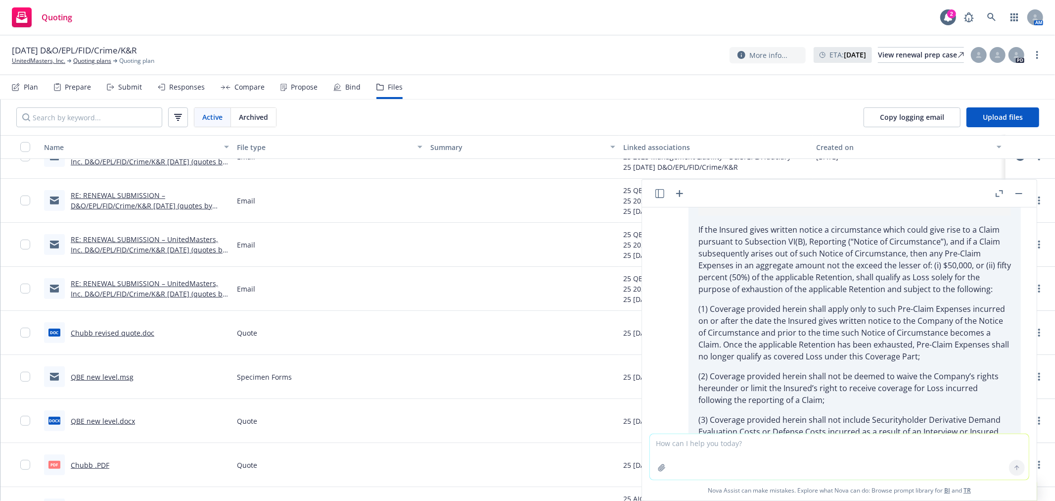
scroll to position [1355, 0]
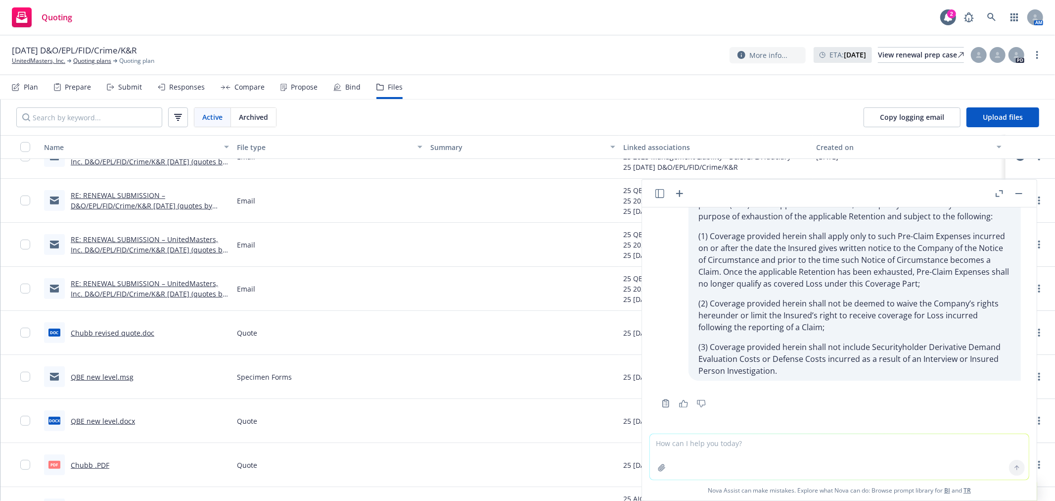
click at [929, 448] on textarea at bounding box center [839, 457] width 379 height 46
type textarea "summarize"
click at [1016, 463] on button at bounding box center [1017, 468] width 16 height 16
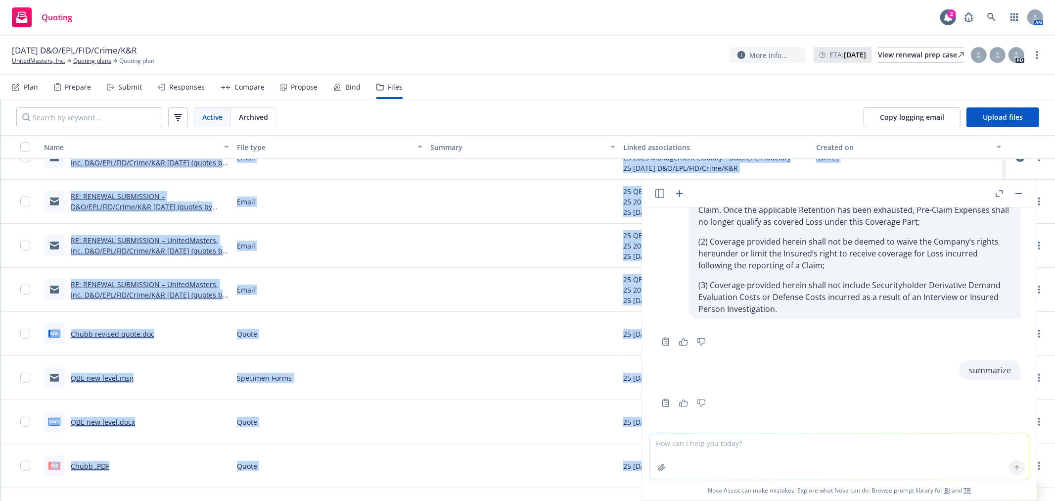
scroll to position [0, 0]
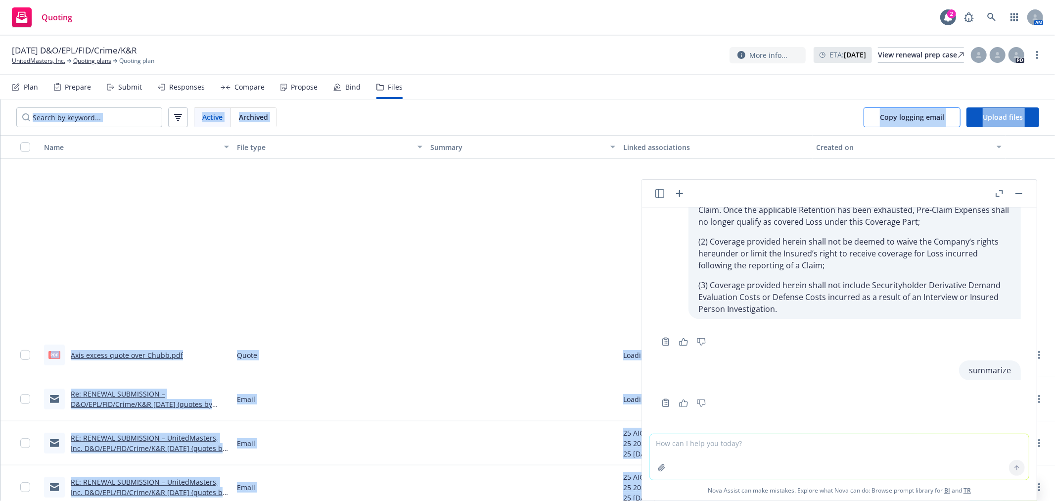
drag, startPoint x: 916, startPoint y: 190, endPoint x: 884, endPoint y: 107, distance: 88.0
click at [886, 97] on body "Quoting 2 AM 08/01/25 D&O/EPL/FID/Crime/K&R UnitedMasters, Inc. Quoting plans Q…" at bounding box center [527, 250] width 1055 height 501
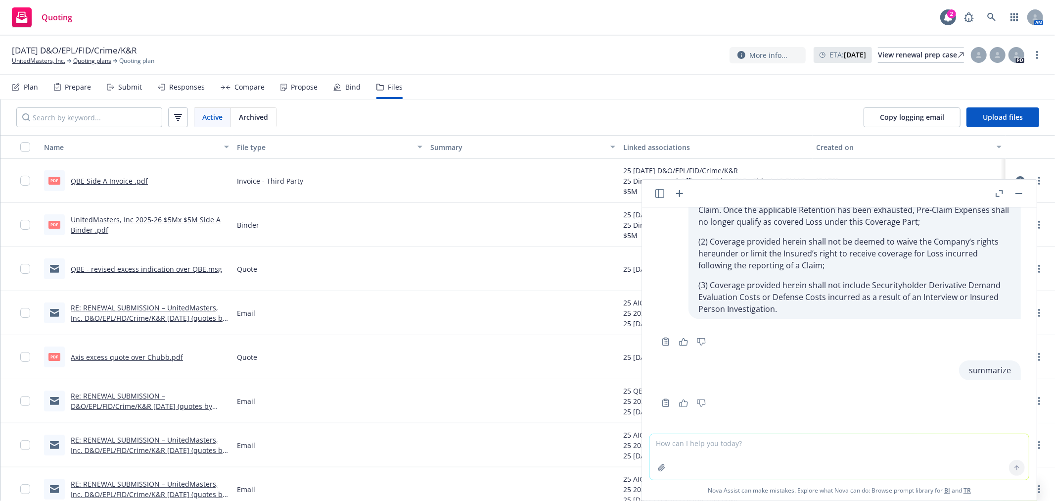
click at [866, 332] on div "Copy to clipboard Thumbs up Thumbs down" at bounding box center [839, 340] width 363 height 18
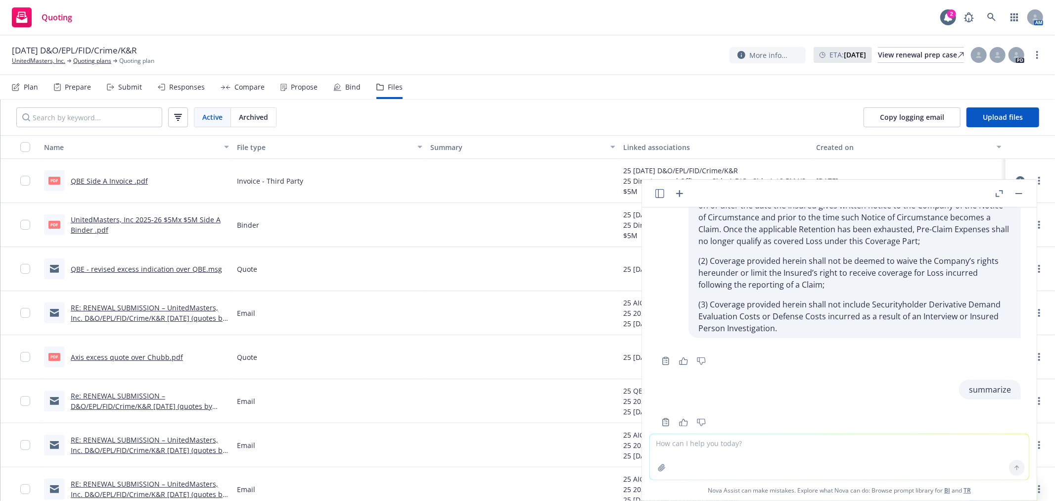
scroll to position [1417, 0]
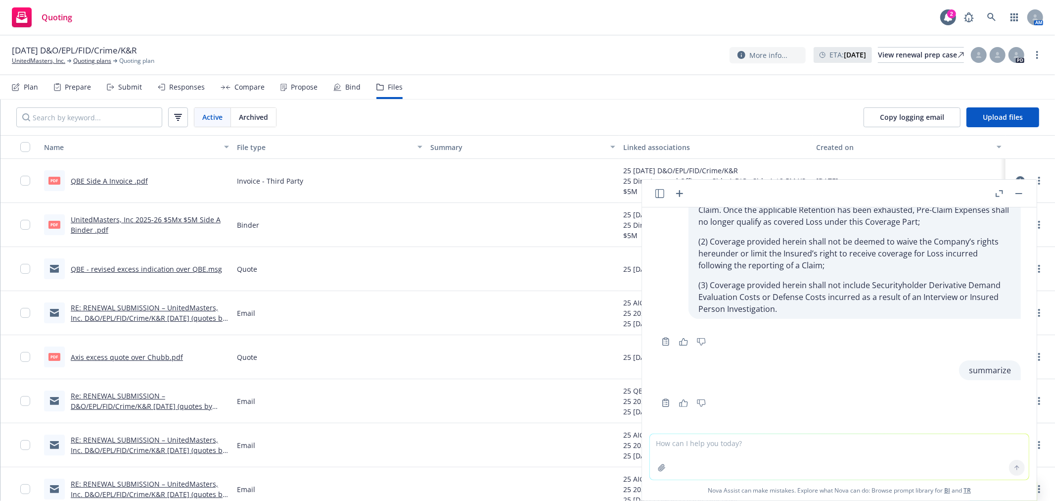
click at [788, 454] on textarea at bounding box center [839, 457] width 379 height 46
paste textarea "Pre-Claim Expense Coverage If the Insured gives written notice a circumstance w…"
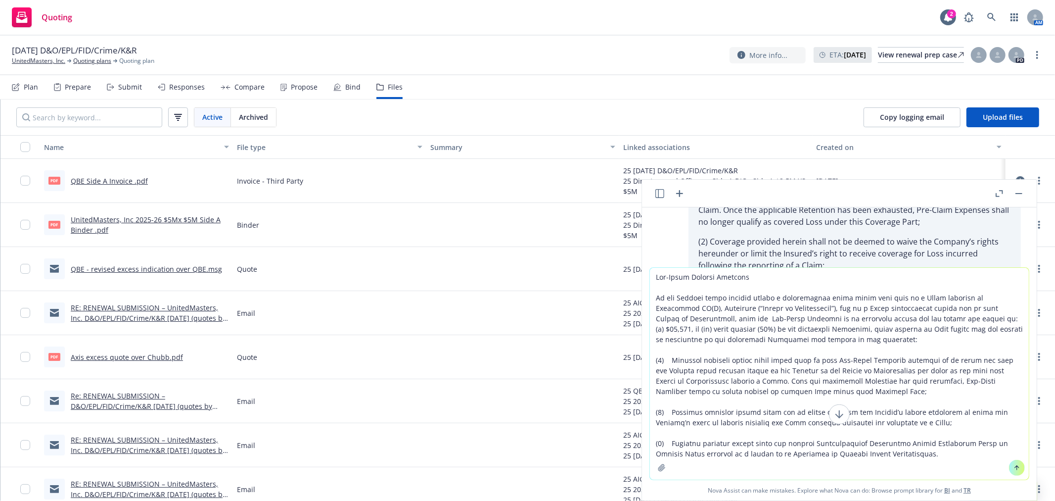
type textarea "Pre-Claim Expense Coverage If the Insured gives written notice a circumstance w…"
click at [834, 415] on icon at bounding box center [840, 414] width 12 height 12
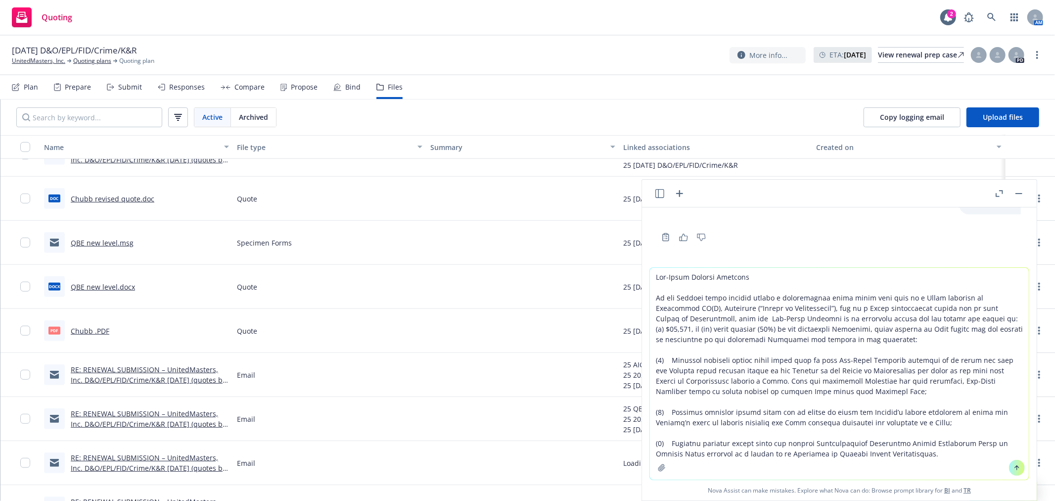
scroll to position [550, 0]
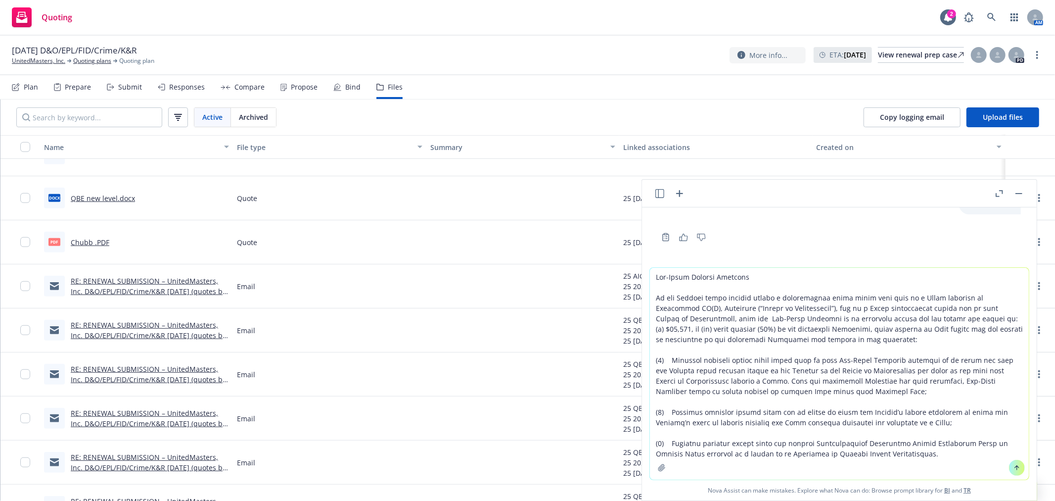
click at [1010, 462] on button at bounding box center [1017, 468] width 16 height 16
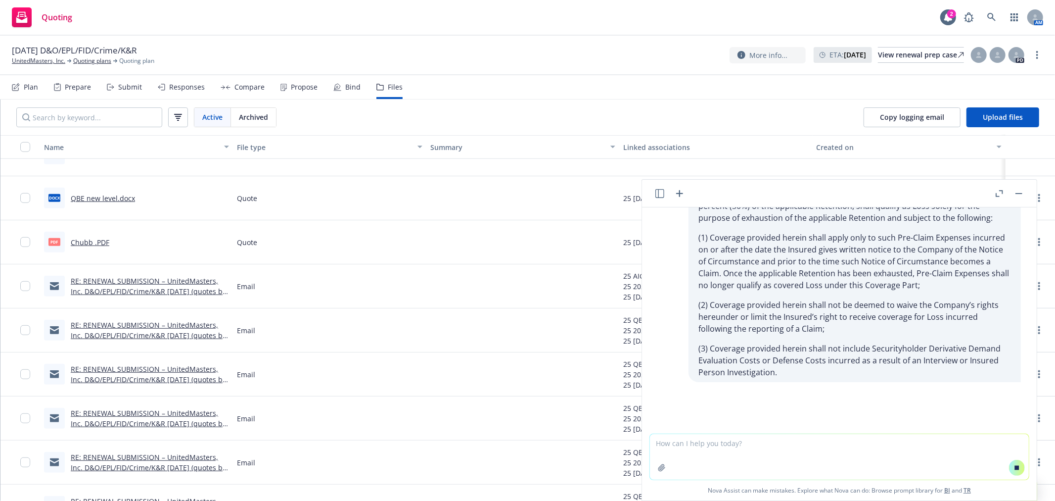
scroll to position [1727, 0]
click at [1005, 189] on button at bounding box center [1000, 194] width 12 height 12
click at [1004, 189] on button at bounding box center [1000, 194] width 12 height 12
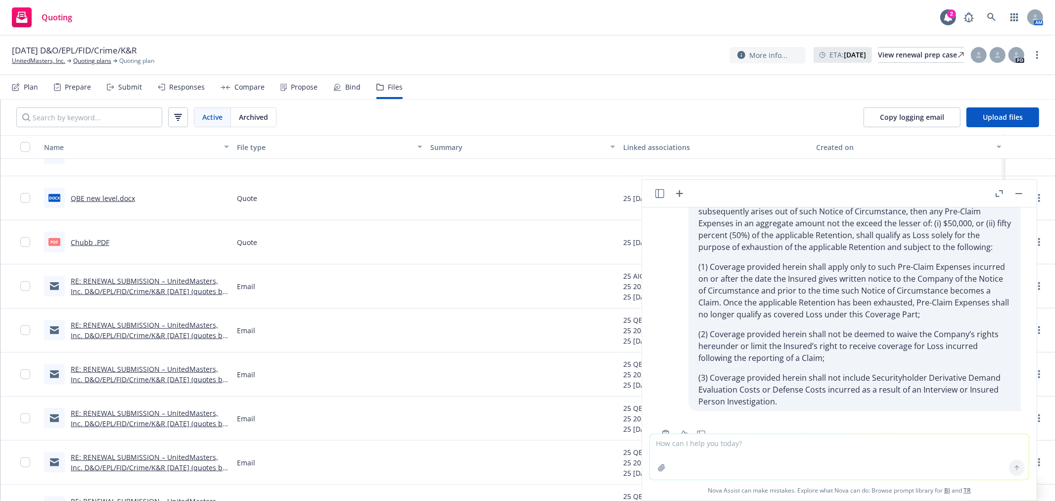
scroll to position [1673, 0]
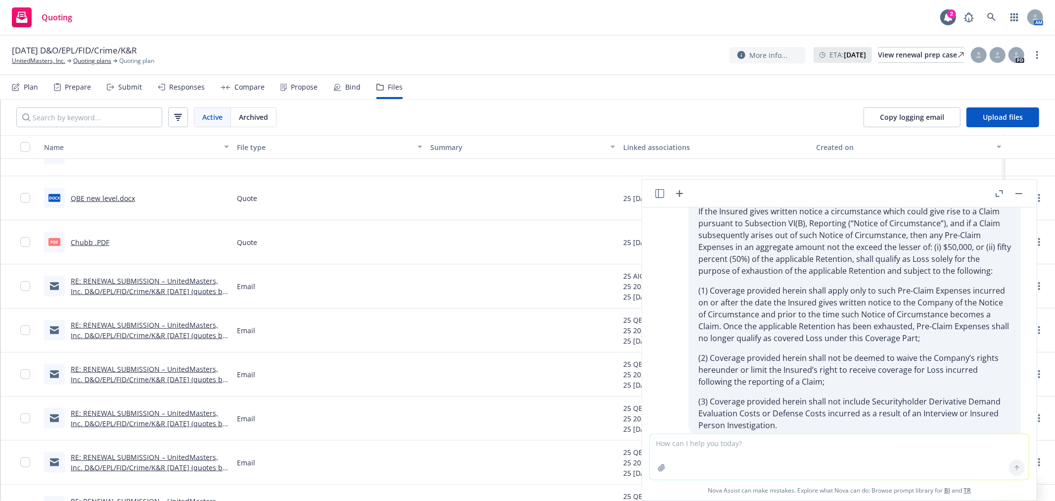
click at [814, 184] on header at bounding box center [839, 194] width 395 height 28
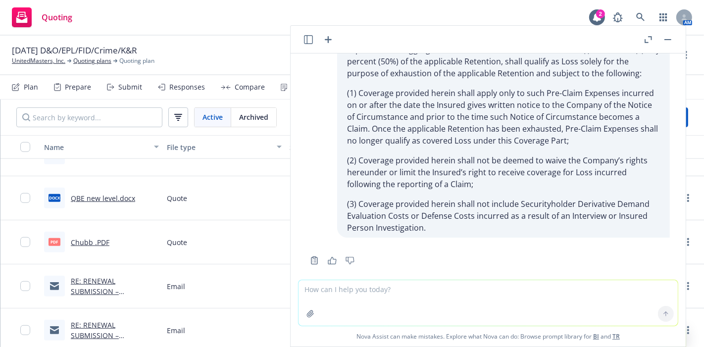
scroll to position [1726, 0]
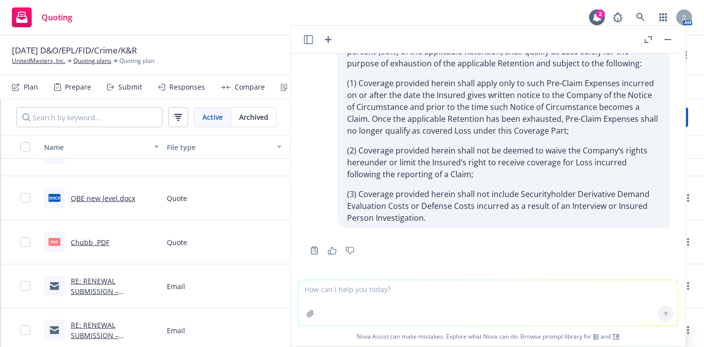
click at [371, 295] on textarea at bounding box center [487, 303] width 379 height 46
type textarea "s"
type textarea "can you summarize"
click at [658, 319] on button at bounding box center [666, 314] width 16 height 16
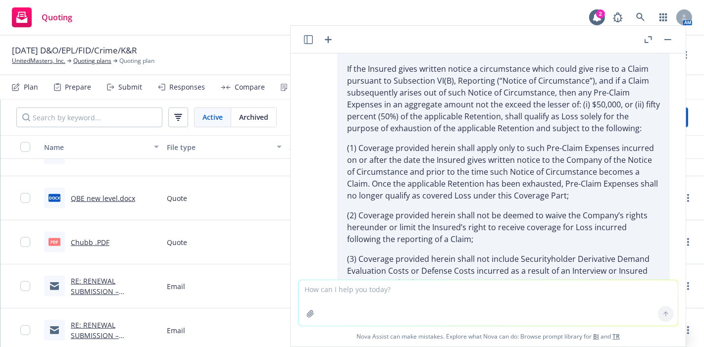
scroll to position [1787, 0]
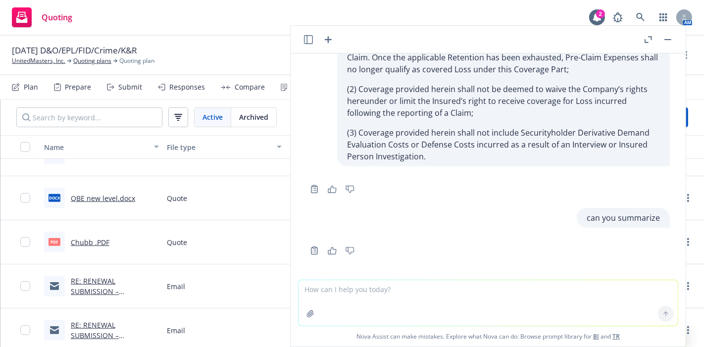
click at [426, 301] on textarea at bounding box center [487, 303] width 379 height 46
click at [663, 36] on button at bounding box center [668, 40] width 12 height 12
click at [673, 40] on button "button" at bounding box center [668, 40] width 12 height 12
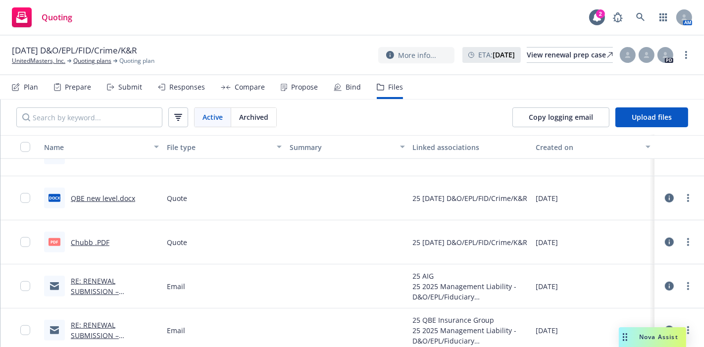
click at [667, 335] on span "Nova Assist" at bounding box center [658, 337] width 39 height 8
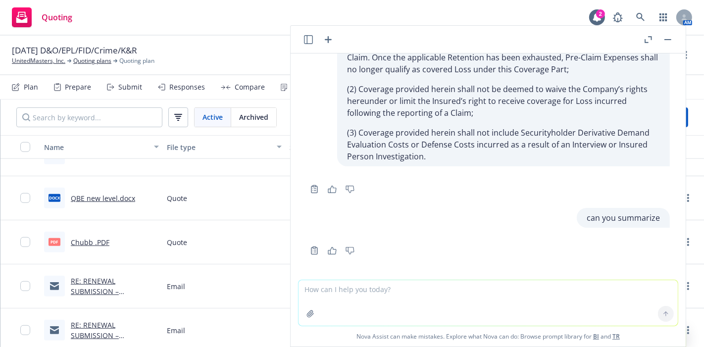
click at [338, 289] on textarea at bounding box center [487, 303] width 379 height 46
click at [347, 304] on textarea at bounding box center [487, 303] width 379 height 46
paste textarea "Added entity investigation coverage? $250k Entity Coverage"
type textarea "Added entity investigation coverage? $250k Entity Coverage"
click at [662, 314] on icon at bounding box center [665, 313] width 7 height 7
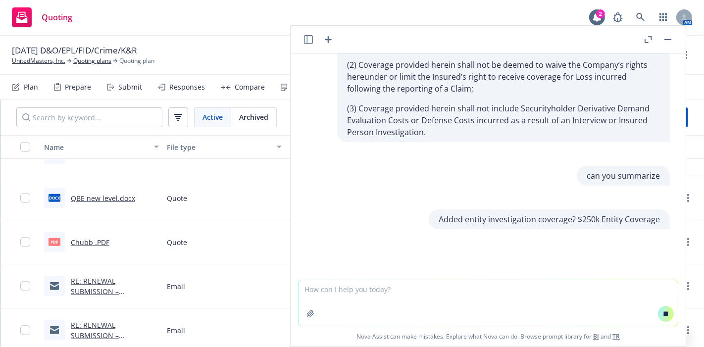
scroll to position [1849, 0]
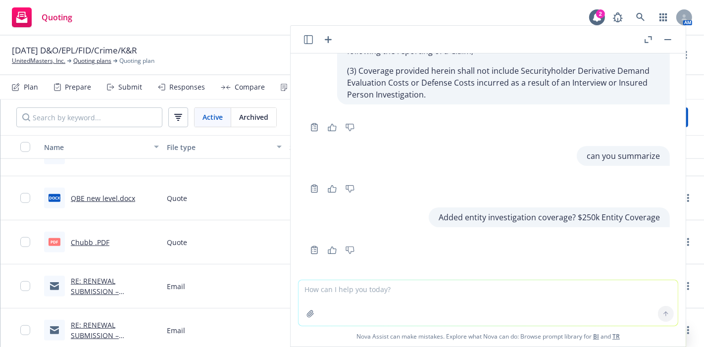
click at [315, 247] on icon "Copy to clipboard" at bounding box center [314, 249] width 9 height 9
click at [304, 36] on icon "button" at bounding box center [308, 39] width 9 height 9
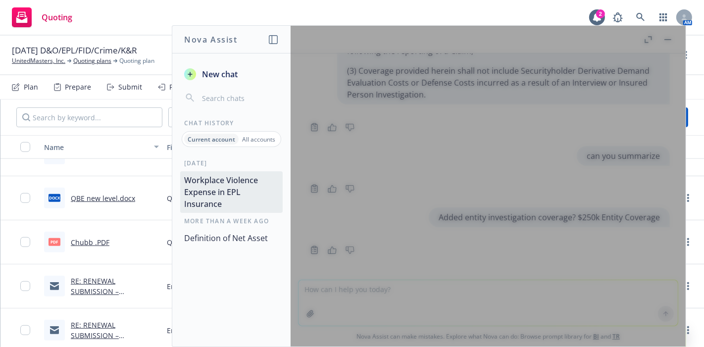
click at [214, 74] on span "New chat" at bounding box center [219, 74] width 38 height 12
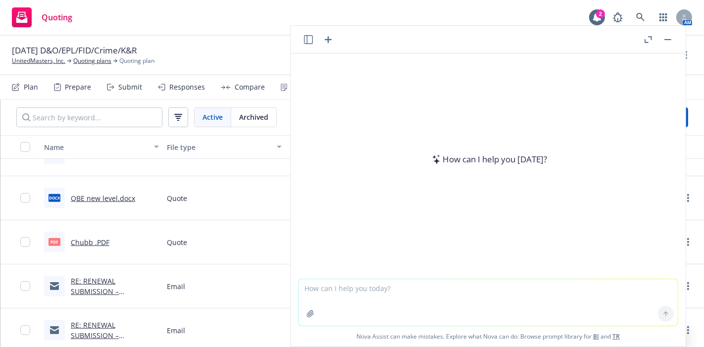
click at [379, 299] on textarea at bounding box center [487, 302] width 379 height 47
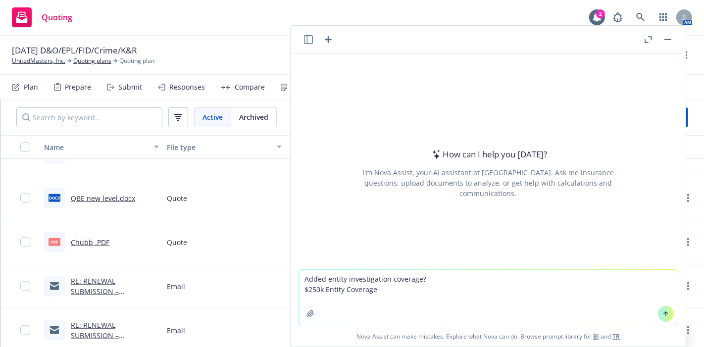
type textarea "Added entity investigation coverage? $250k Entity Coverage"
click at [658, 311] on button at bounding box center [666, 314] width 16 height 16
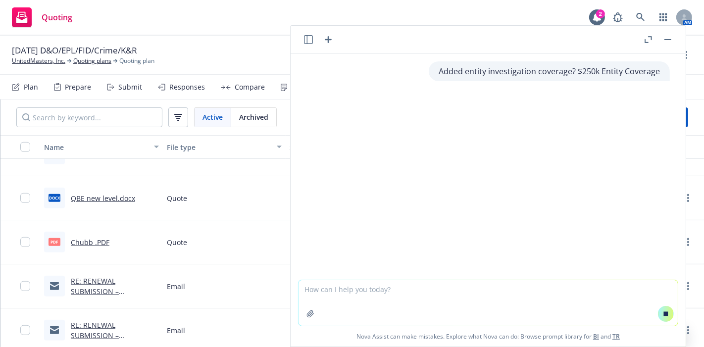
click at [458, 298] on textarea at bounding box center [487, 303] width 379 height 46
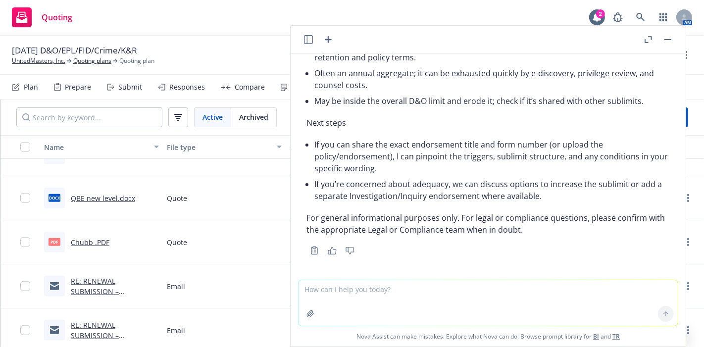
scroll to position [527, 0]
click at [380, 307] on textarea at bounding box center [487, 303] width 379 height 46
paste textarea "Increased HIPAA Civil Penalties to $1M"
type textarea "what is Increased HIPAA Civil Penalties to $1M"
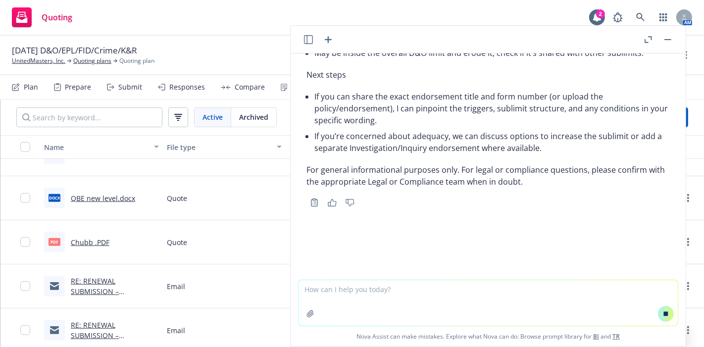
scroll to position [569, 0]
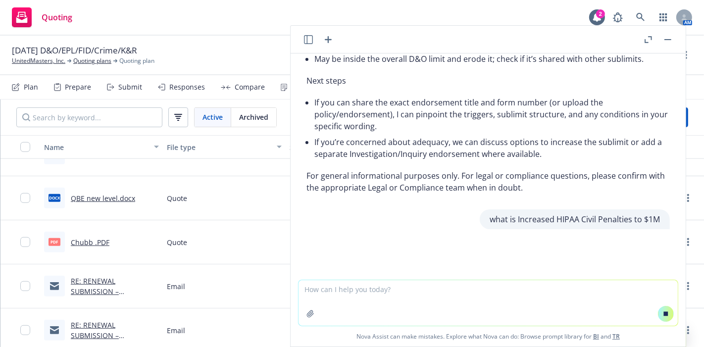
click at [393, 303] on textarea at bounding box center [487, 303] width 379 height 46
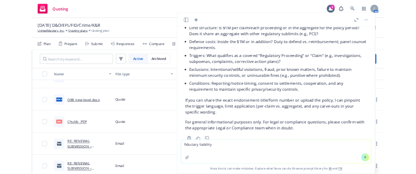
scroll to position [1080, 0]
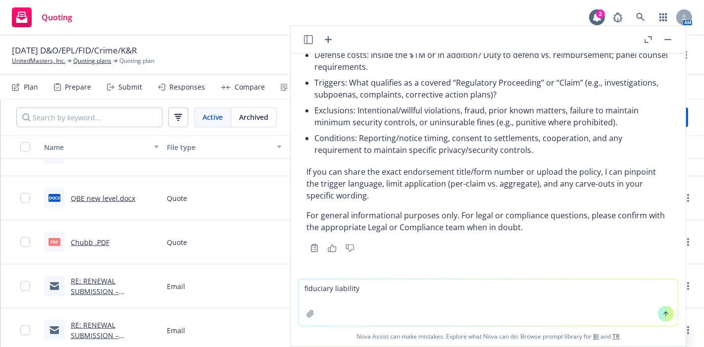
type textarea "fiduciary liability"
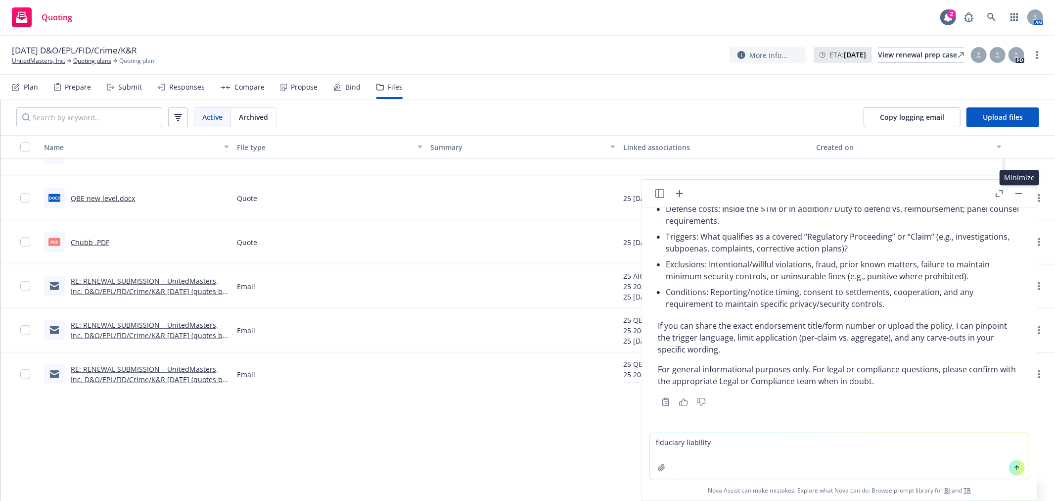
click at [1019, 194] on button "button" at bounding box center [1019, 194] width 12 height 12
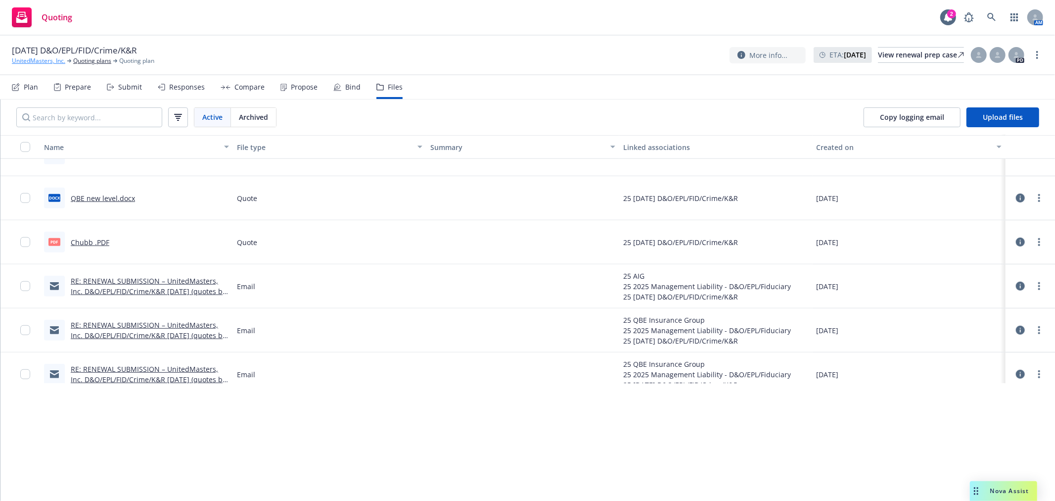
click at [33, 56] on link "UnitedMasters, Inc." at bounding box center [38, 60] width 53 height 9
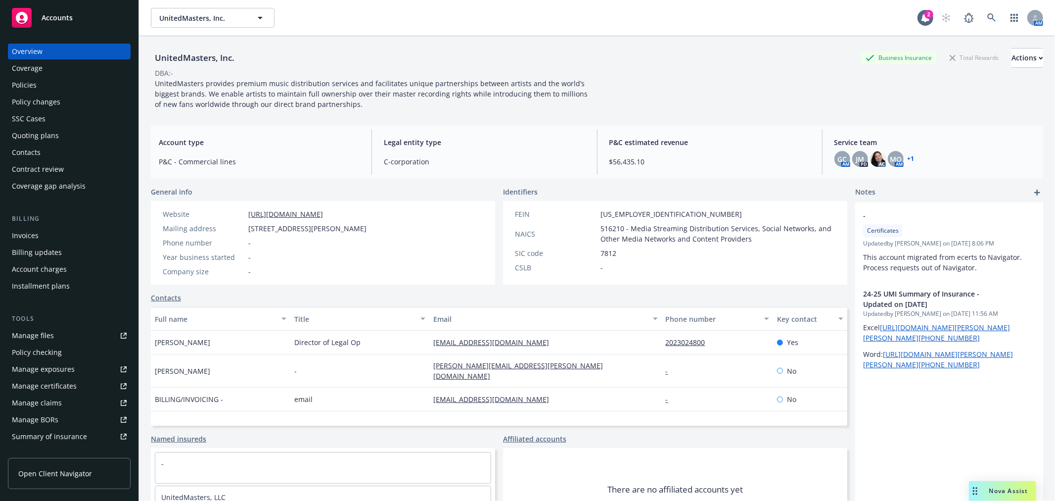
click at [33, 136] on div "Quoting plans" at bounding box center [35, 136] width 47 height 16
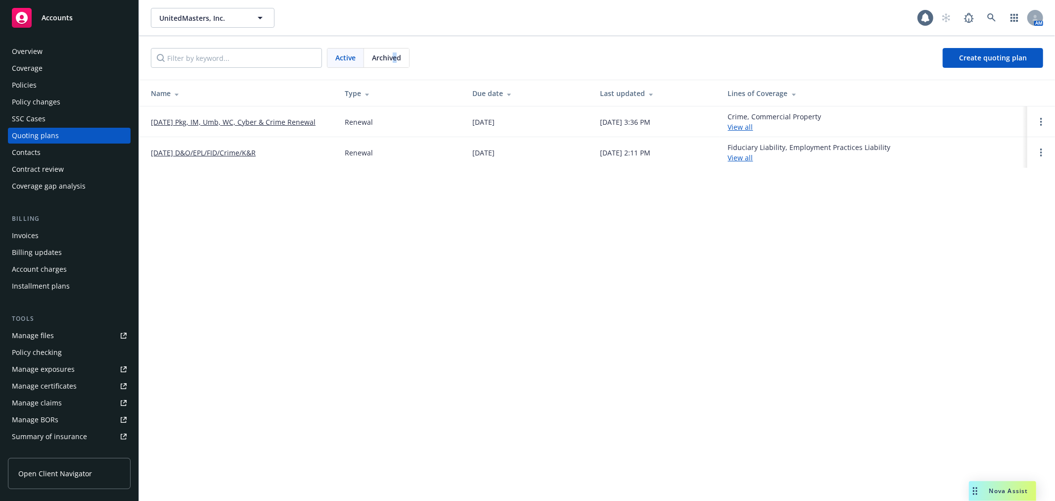
click at [395, 61] on span "Archived" at bounding box center [386, 57] width 29 height 10
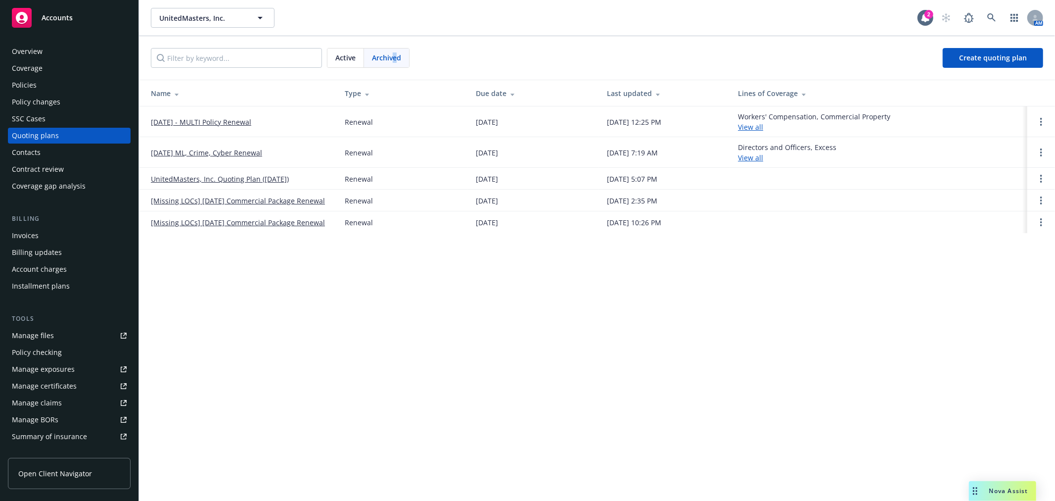
click at [395, 61] on span "Archived" at bounding box center [386, 57] width 29 height 10
click at [217, 150] on link "[DATE] ML, Crime, Cyber Renewal" at bounding box center [206, 152] width 111 height 10
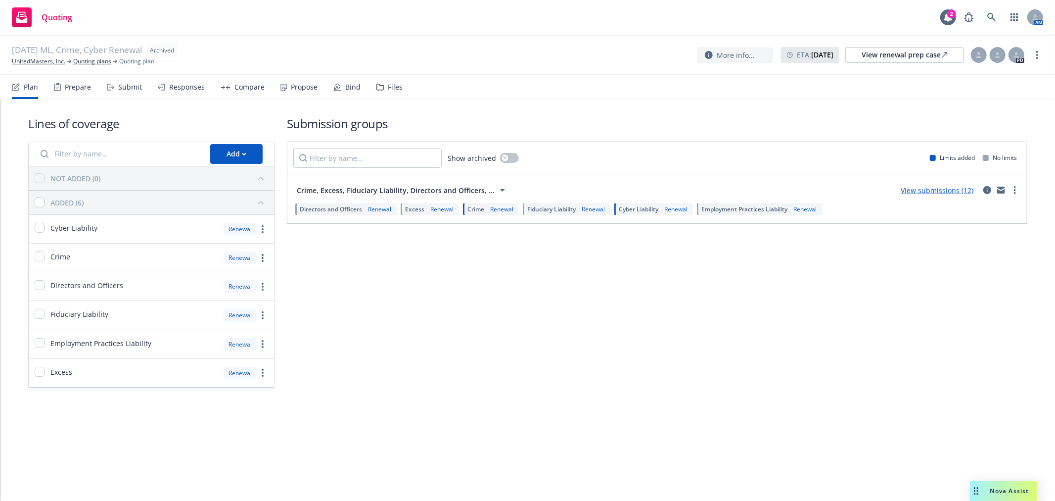
click at [389, 88] on div "Files" at bounding box center [395, 87] width 15 height 8
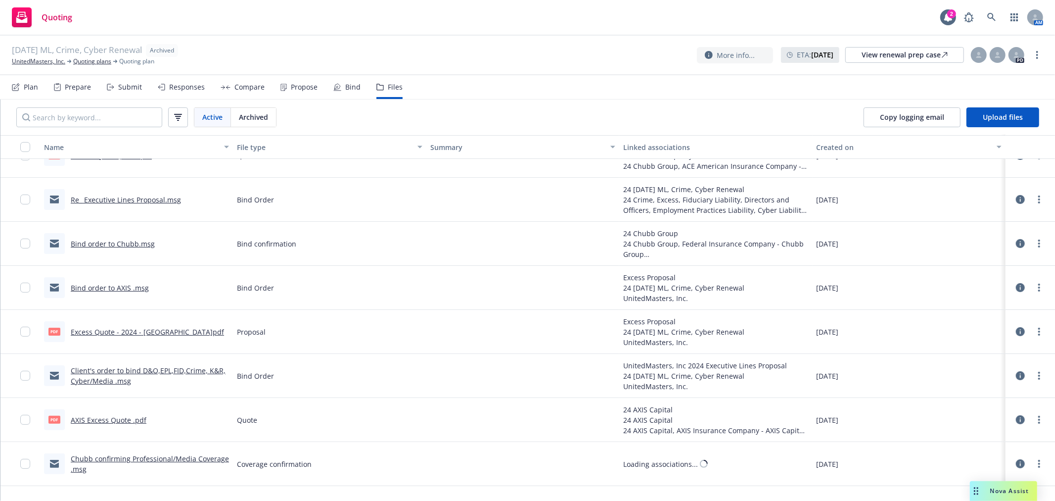
scroll to position [330, 0]
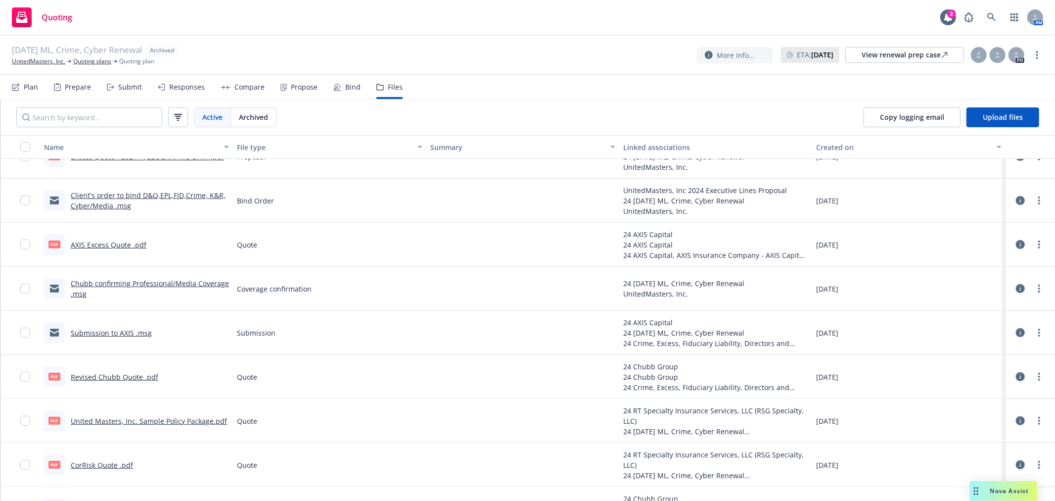
click at [132, 379] on link "Revised Chubb Quote .pdf" at bounding box center [115, 376] width 88 height 9
